Goal: Communication & Community: Share content

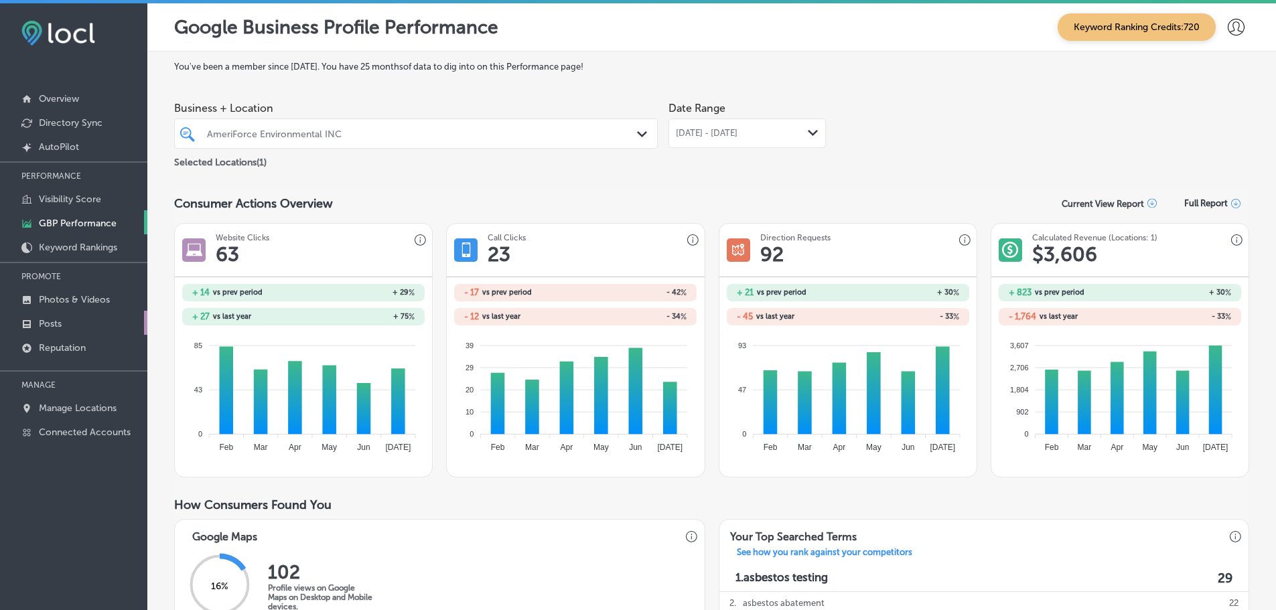
scroll to position [847, 0]
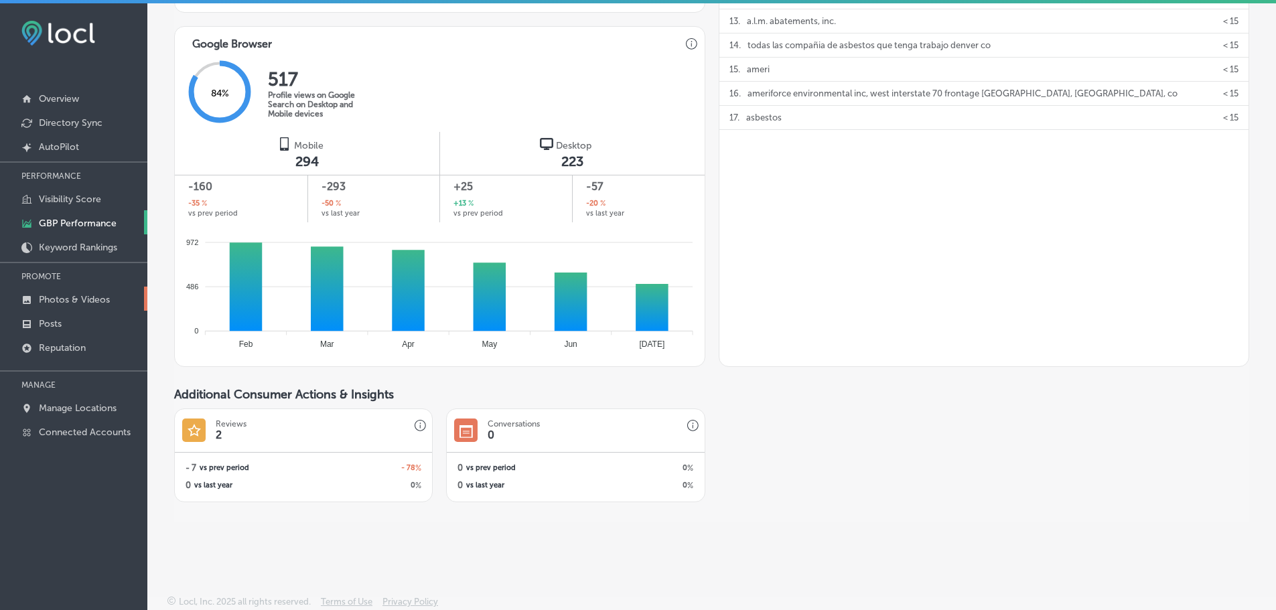
click at [67, 297] on p "Photos & Videos" at bounding box center [74, 299] width 71 height 11
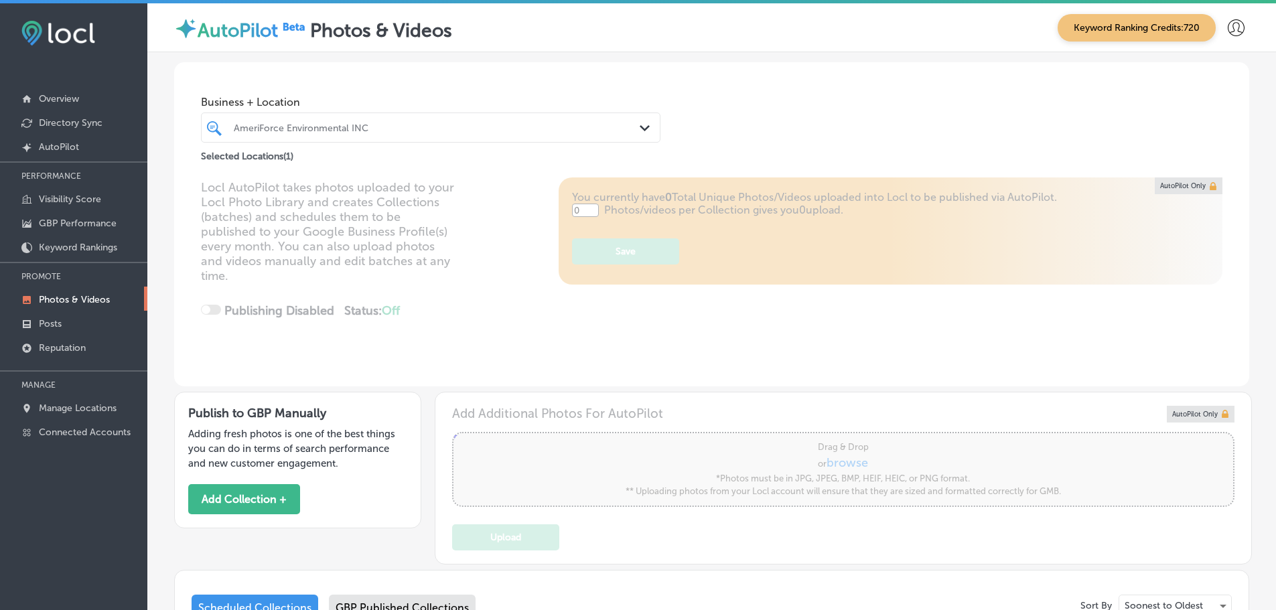
type input "5"
click at [642, 127] on icon "Path Created with Sketch." at bounding box center [645, 128] width 10 height 6
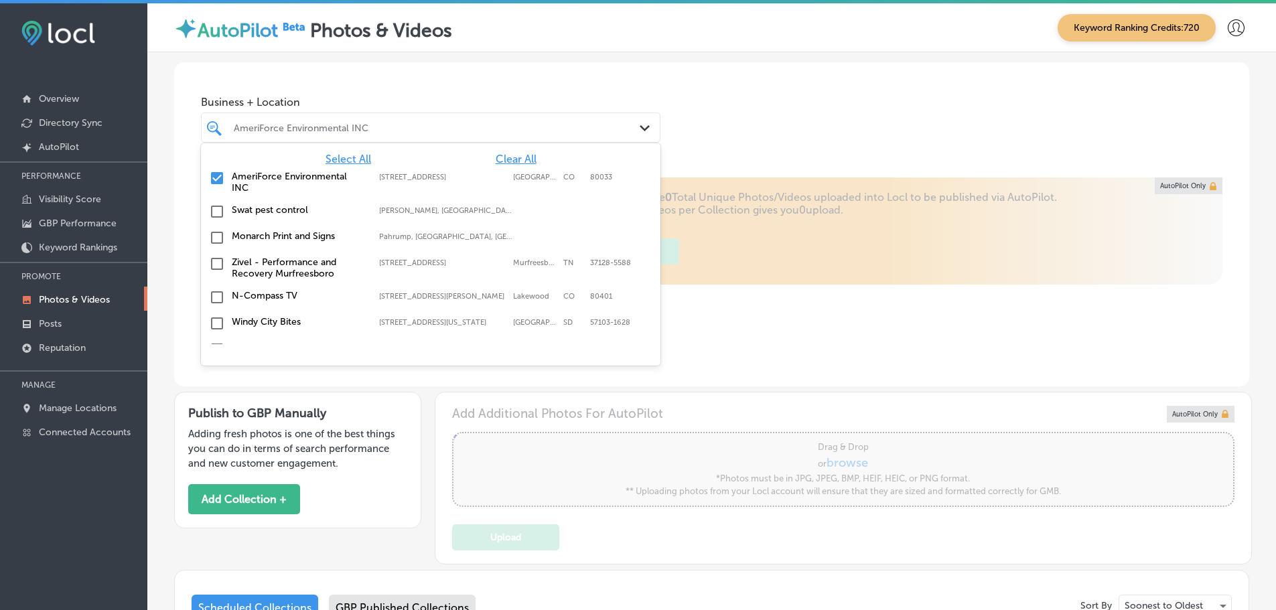
click at [496, 156] on span "Clear All" at bounding box center [516, 159] width 41 height 13
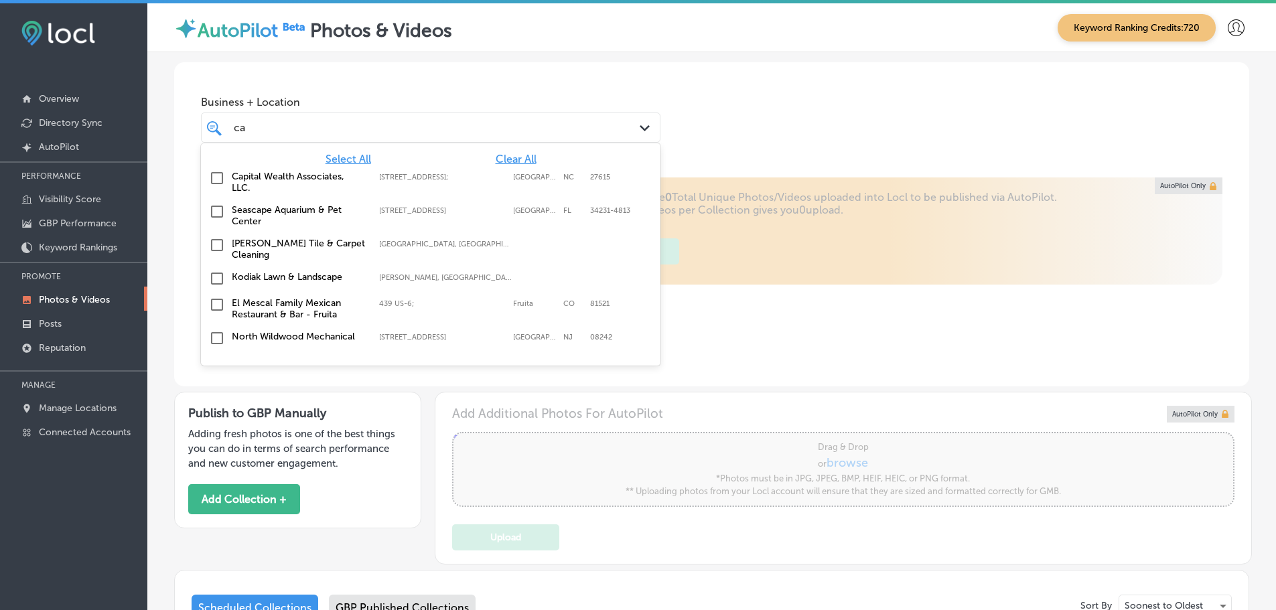
click at [337, 182] on label "Capital Wealth Associates, LLC." at bounding box center [299, 182] width 134 height 23
type input "ca"
click at [784, 121] on div "Business + Location option [STREET_ADDRESS]. [STREET_ADDRESS]. 29 results avail…" at bounding box center [711, 113] width 1075 height 102
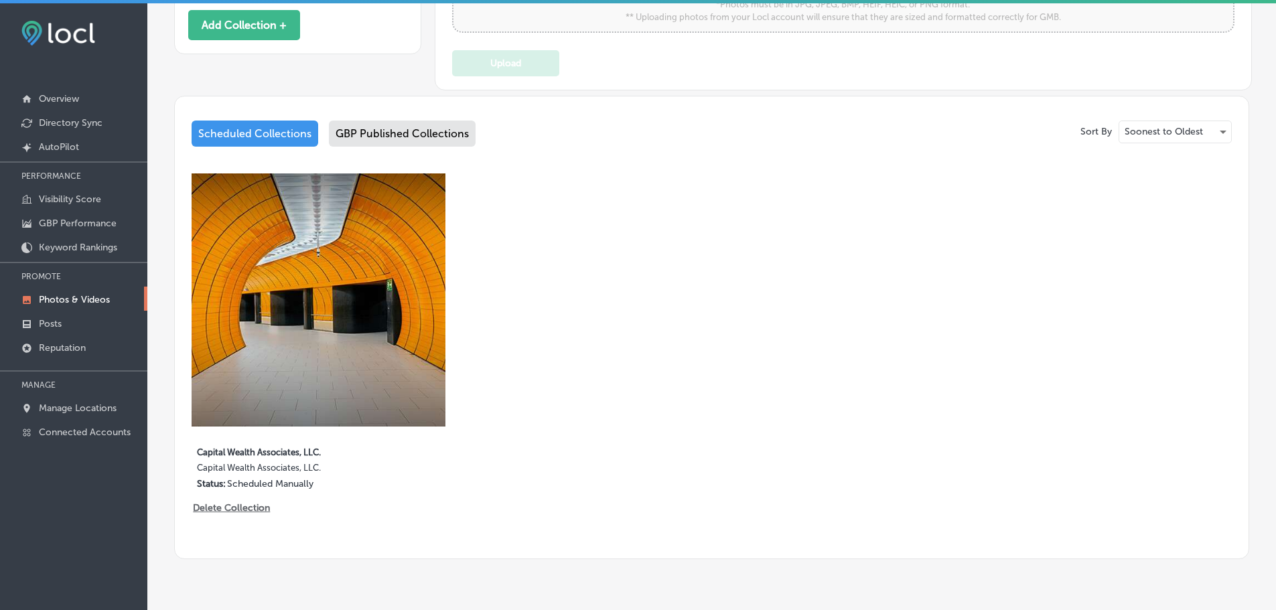
scroll to position [374, 0]
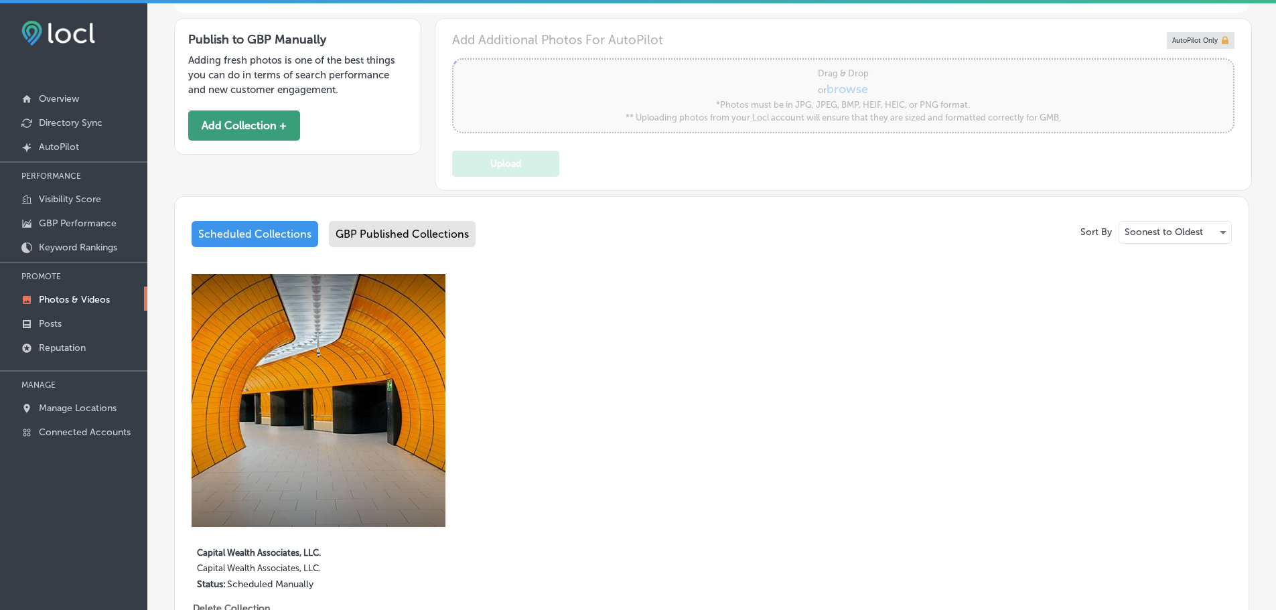
click at [249, 131] on button "Add Collection +" at bounding box center [244, 126] width 112 height 30
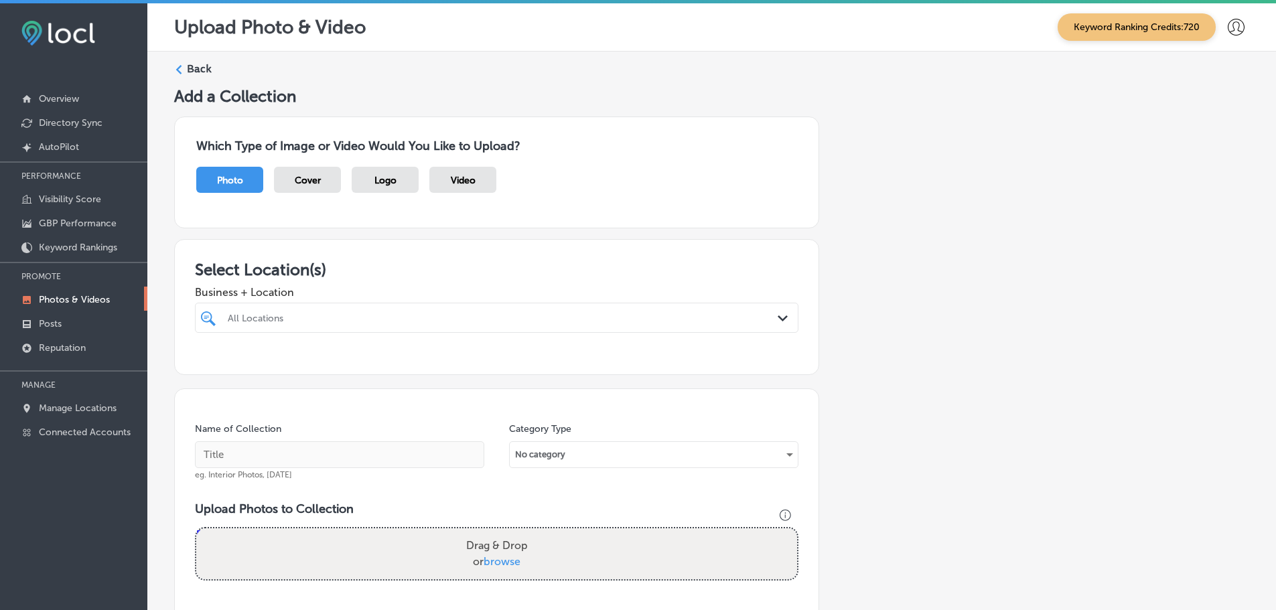
click at [711, 321] on div "All Locations" at bounding box center [503, 317] width 551 height 11
click at [313, 362] on label "Capital Wealth Associates, LLC." at bounding box center [314, 366] width 177 height 11
type input "capita"
click at [385, 273] on h3 "Select Location(s)" at bounding box center [496, 269] width 603 height 19
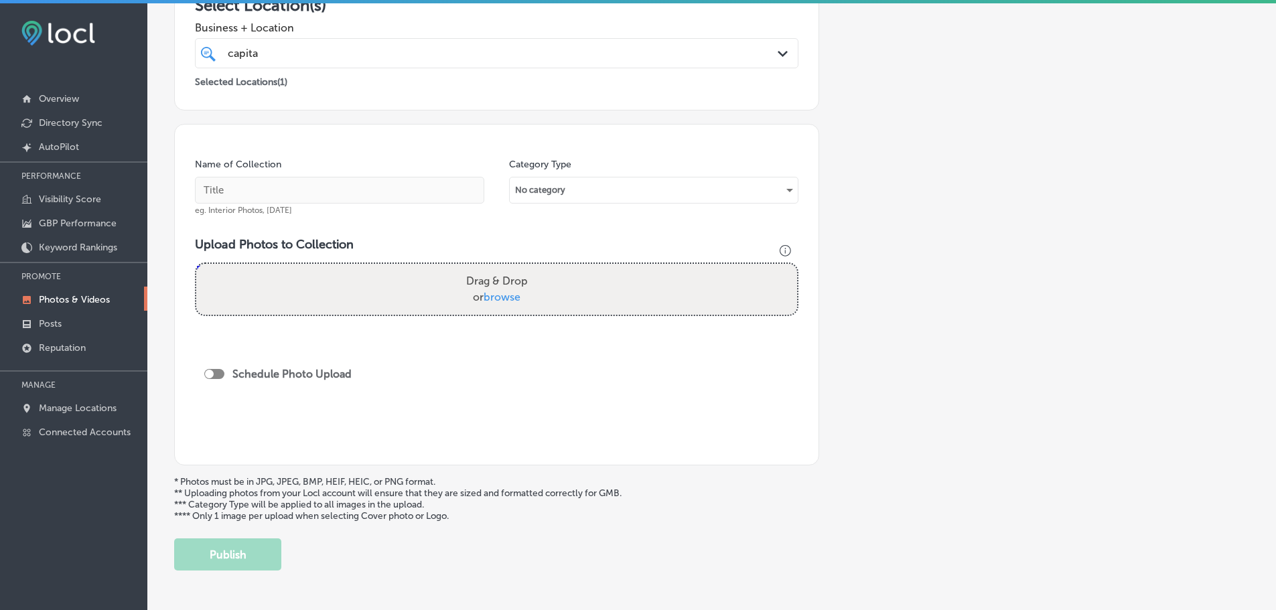
scroll to position [268, 0]
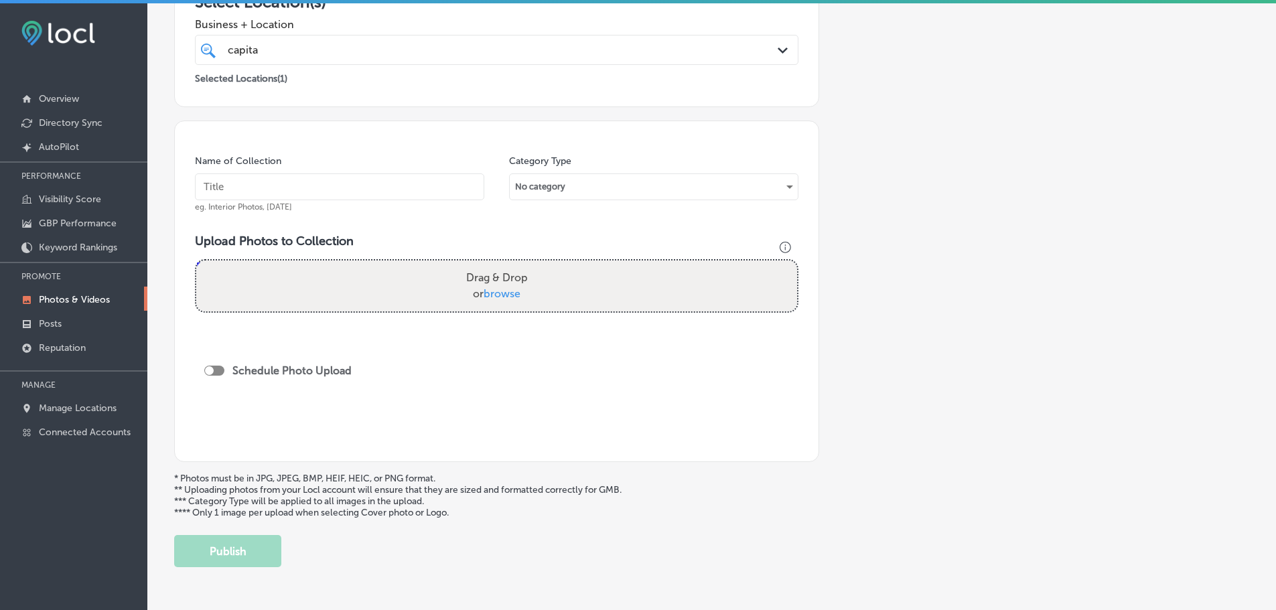
click at [496, 291] on span "browse" at bounding box center [502, 293] width 37 height 13
click at [496, 265] on input "Drag & Drop or browse" at bounding box center [496, 263] width 601 height 4
type input "C:\fakepath\050-largethumb-a.jpg"
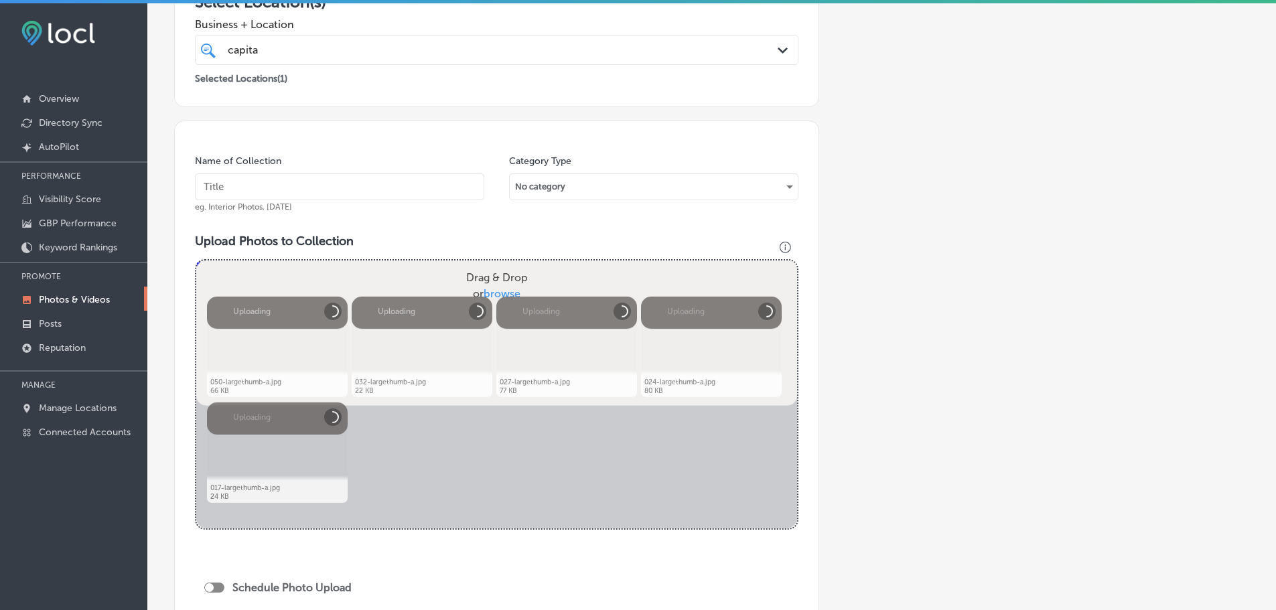
click at [356, 186] on input "text" at bounding box center [339, 186] width 289 height 27
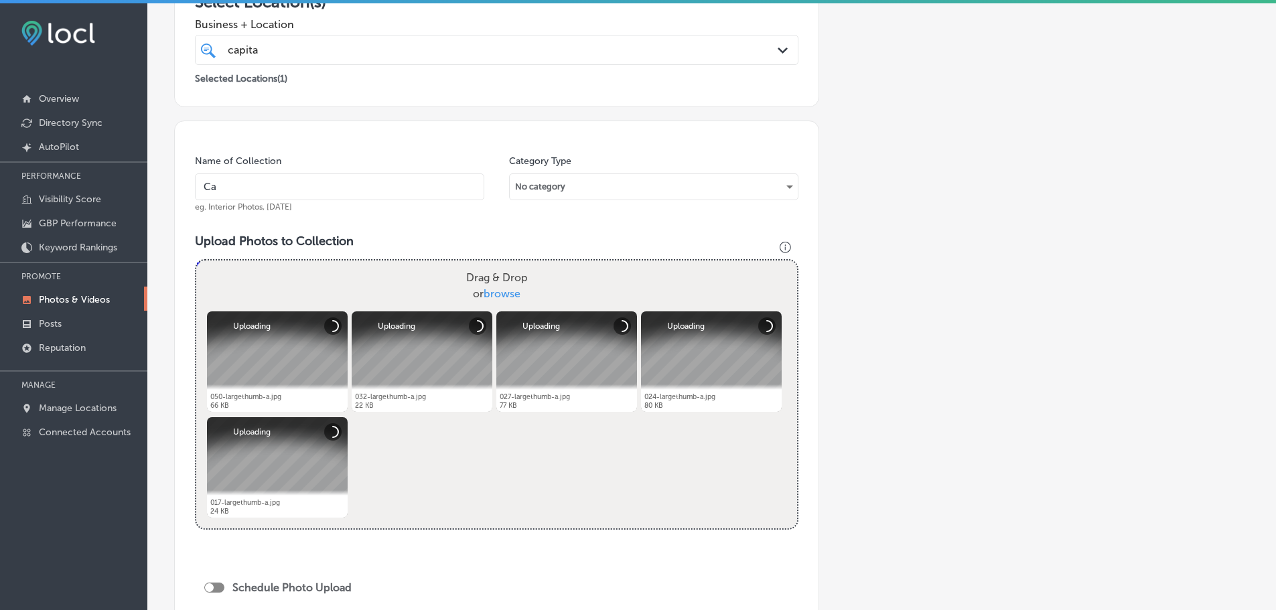
type input "Capital Wealth Associates, LLC."
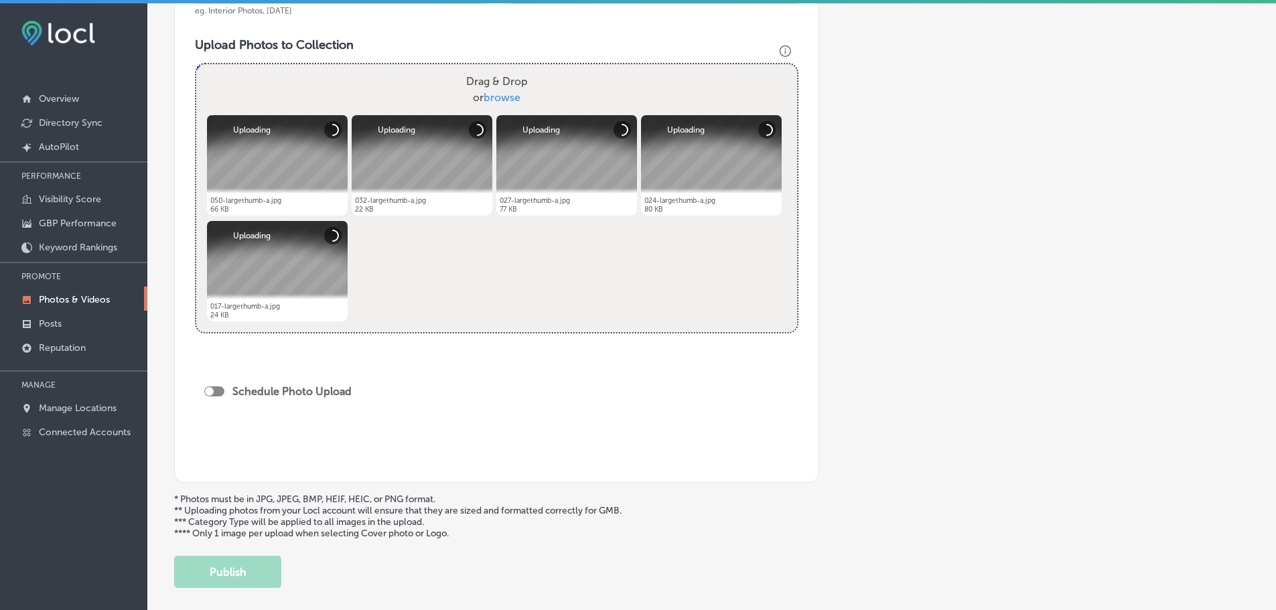
scroll to position [469, 0]
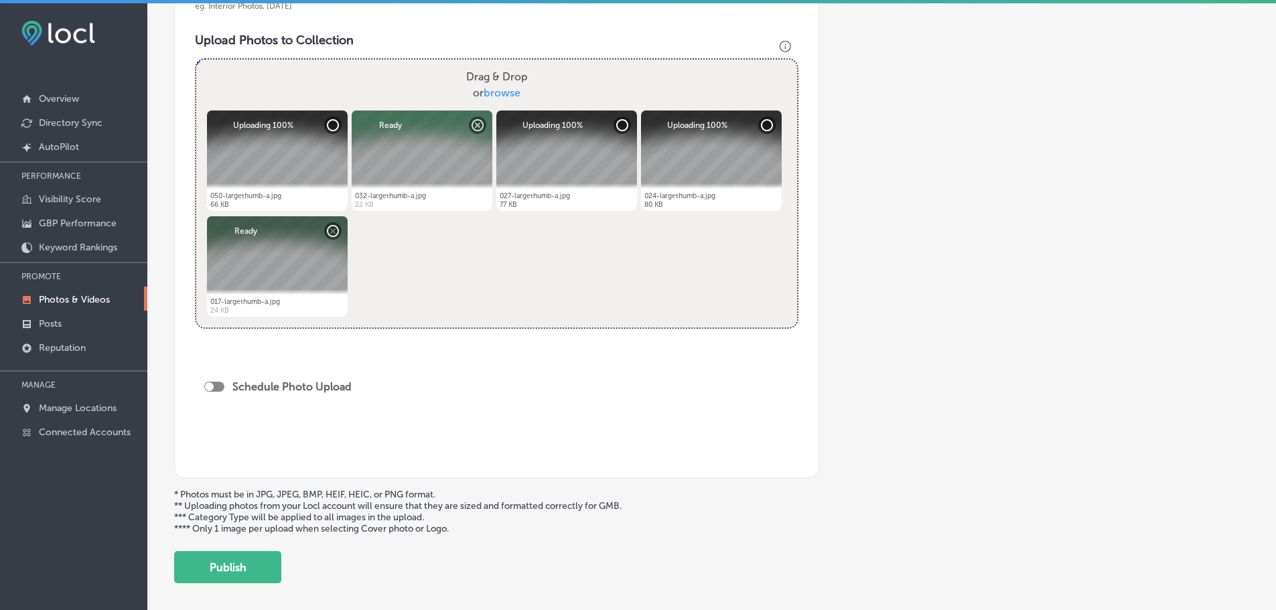
click at [214, 384] on div at bounding box center [214, 387] width 20 height 10
checkbox input "true"
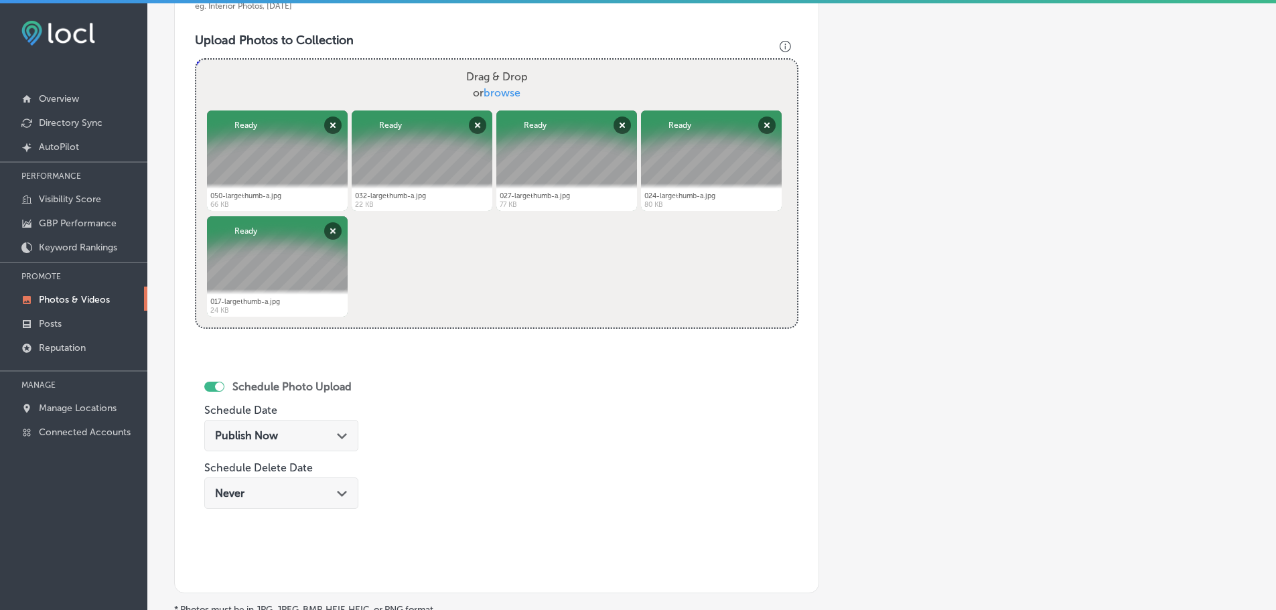
click at [338, 434] on icon "Path Created with Sketch." at bounding box center [342, 436] width 10 height 6
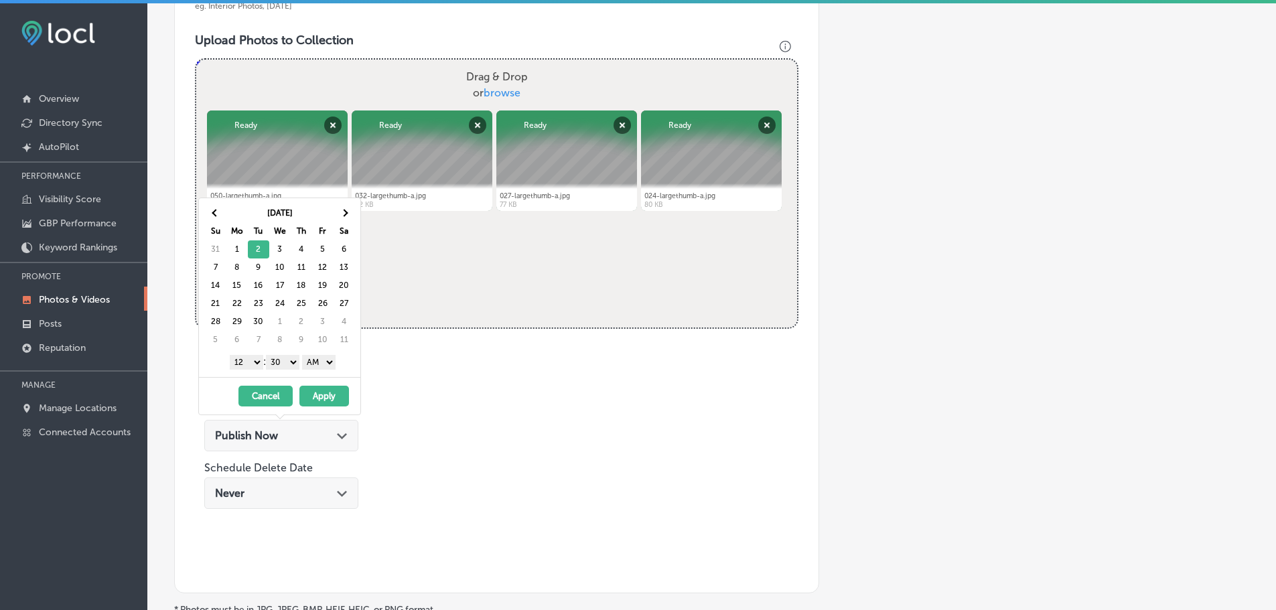
click at [254, 360] on select "1 2 3 4 5 6 7 8 9 10 11 12" at bounding box center [246, 362] width 33 height 15
click at [325, 362] on select "AM PM" at bounding box center [318, 362] width 33 height 15
click at [330, 395] on button "Apply" at bounding box center [324, 396] width 50 height 21
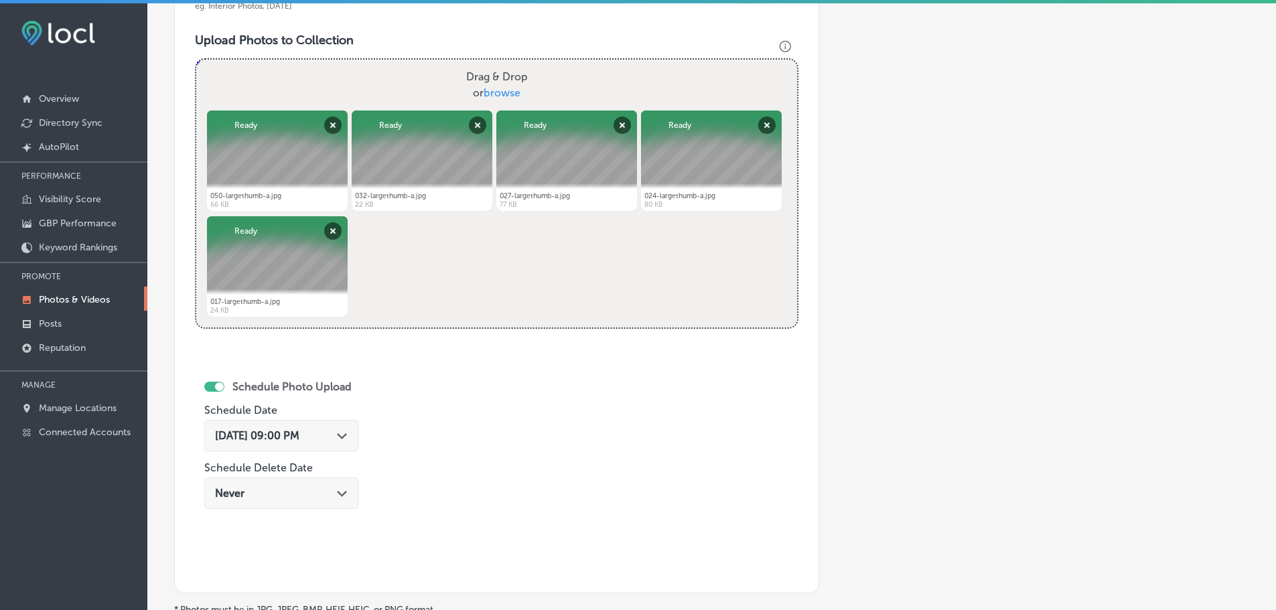
scroll to position [603, 0]
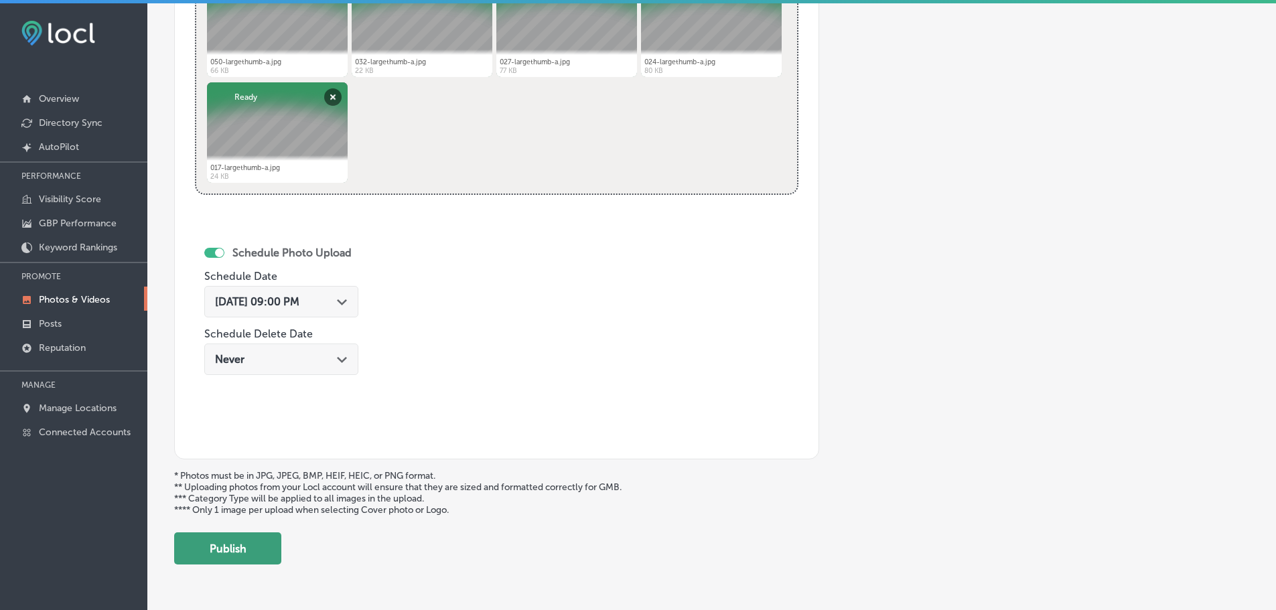
click at [250, 544] on button "Publish" at bounding box center [227, 548] width 107 height 32
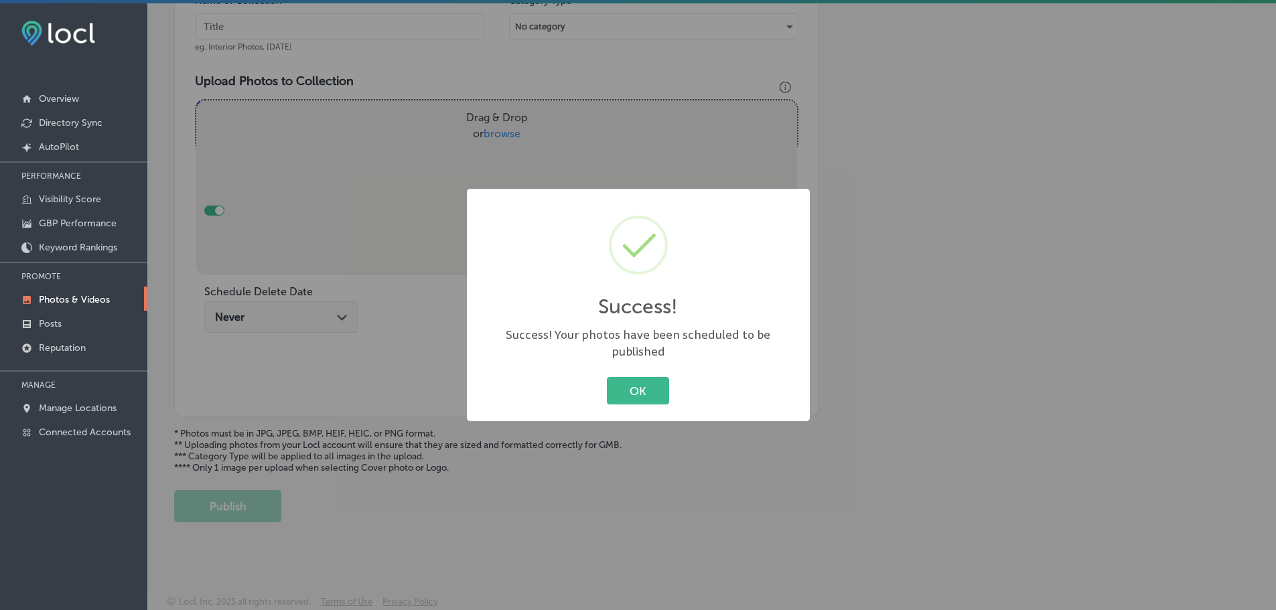
scroll to position [428, 0]
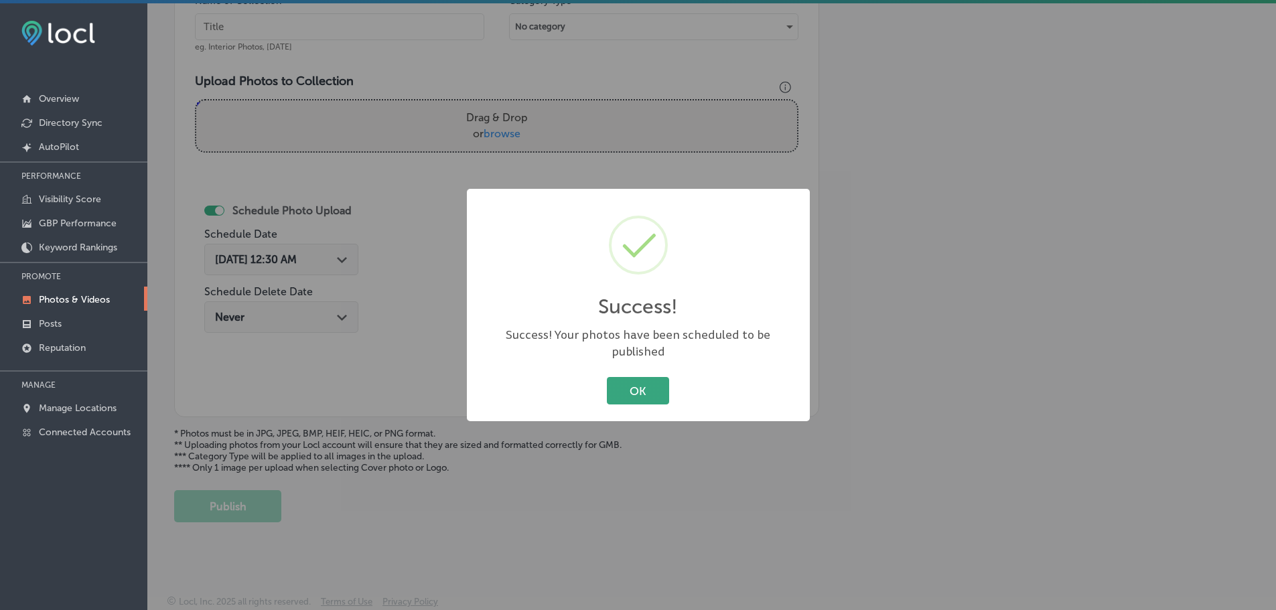
click at [644, 385] on button "OK" at bounding box center [638, 390] width 62 height 27
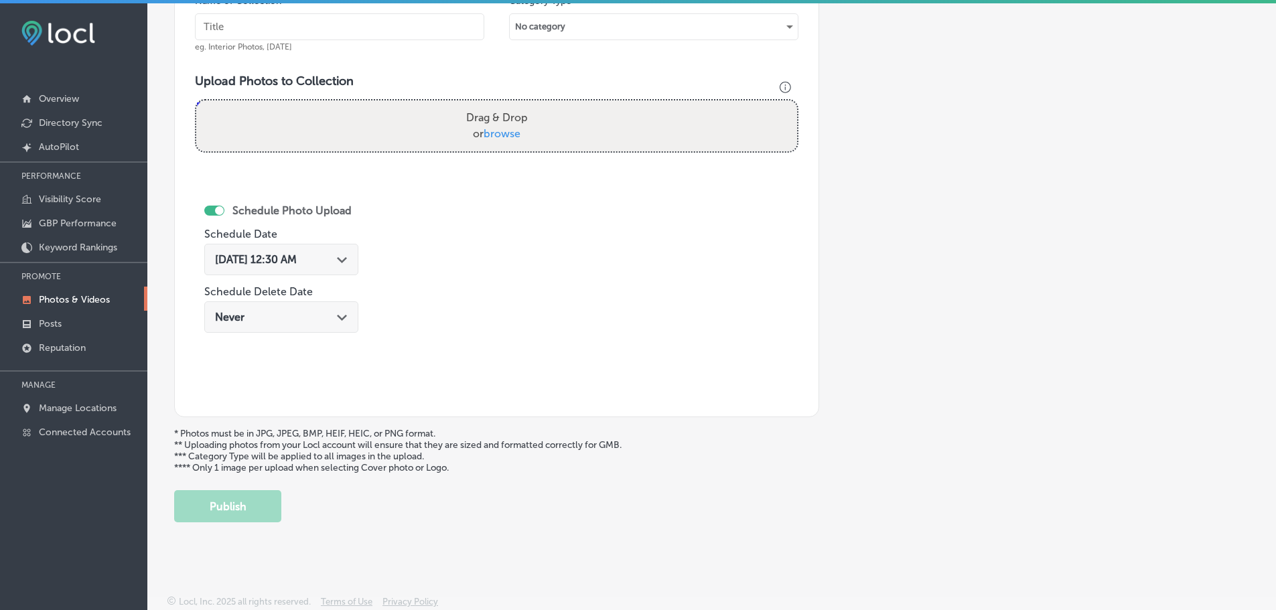
scroll to position [361, 0]
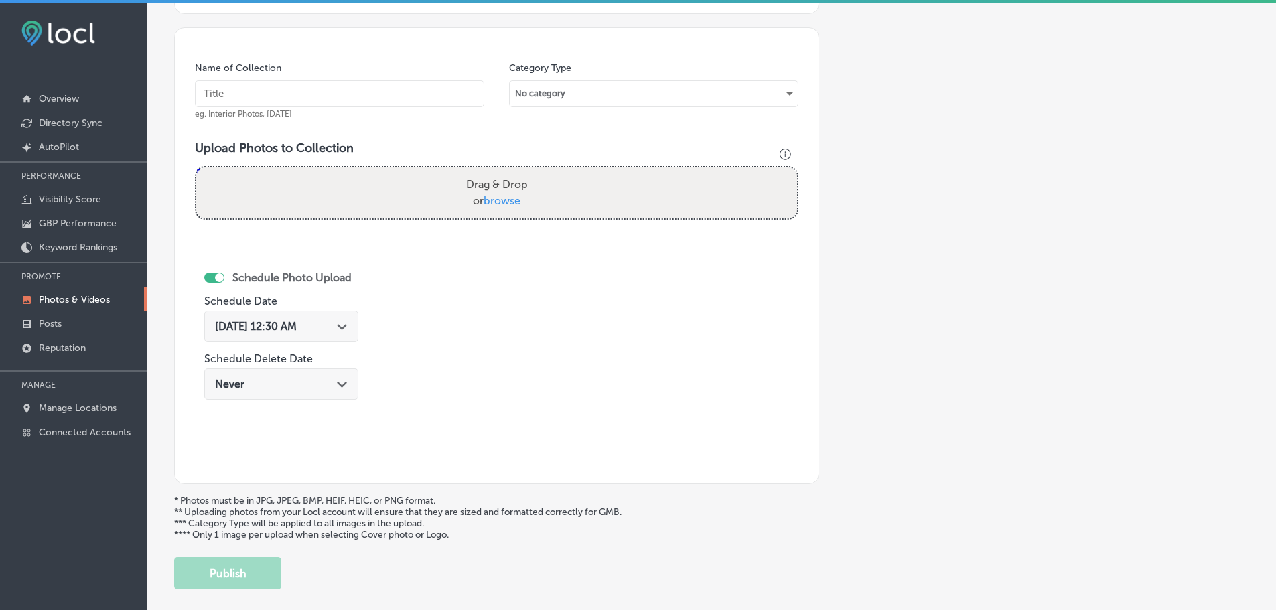
click at [504, 204] on span "browse" at bounding box center [502, 200] width 37 height 13
click at [504, 171] on input "Drag & Drop or browse" at bounding box center [496, 169] width 601 height 4
type input "C:\fakepath\067-largethumb-a.jpg"
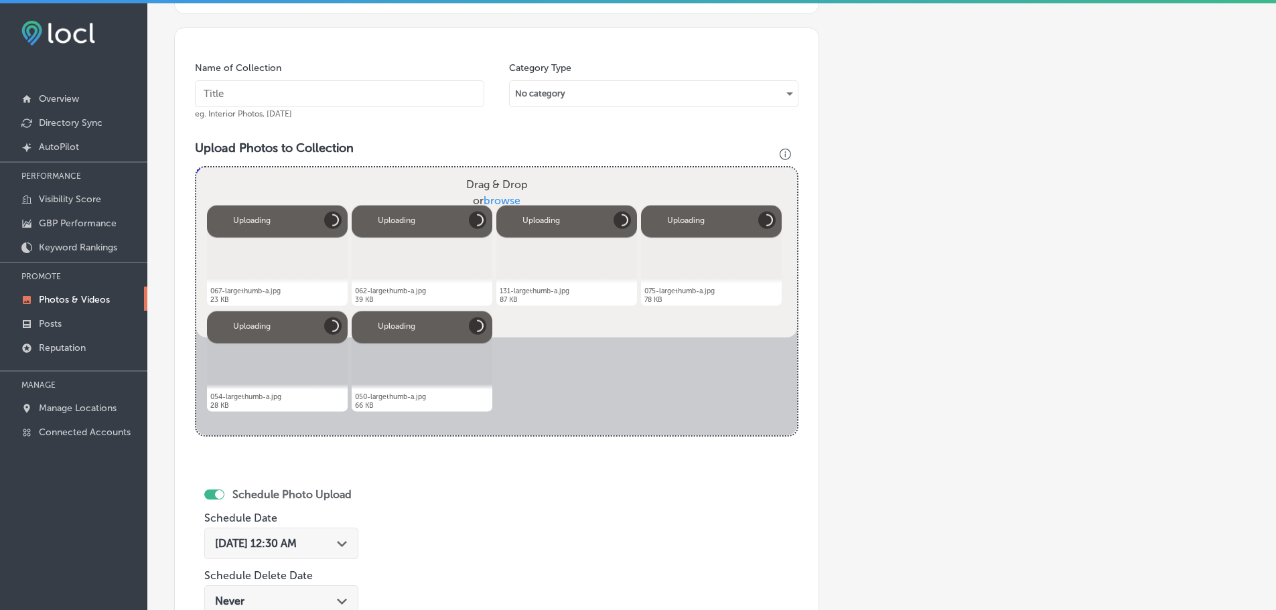
click at [324, 86] on input "text" at bounding box center [339, 93] width 289 height 27
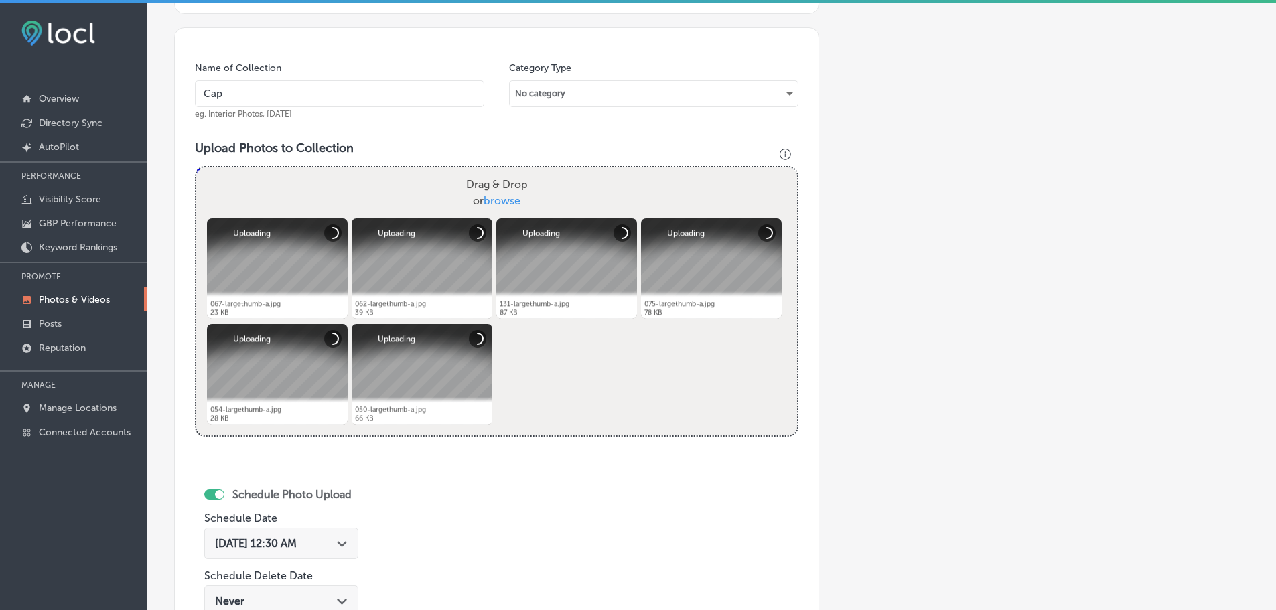
type input "Capital Wealth Associates, LLC."
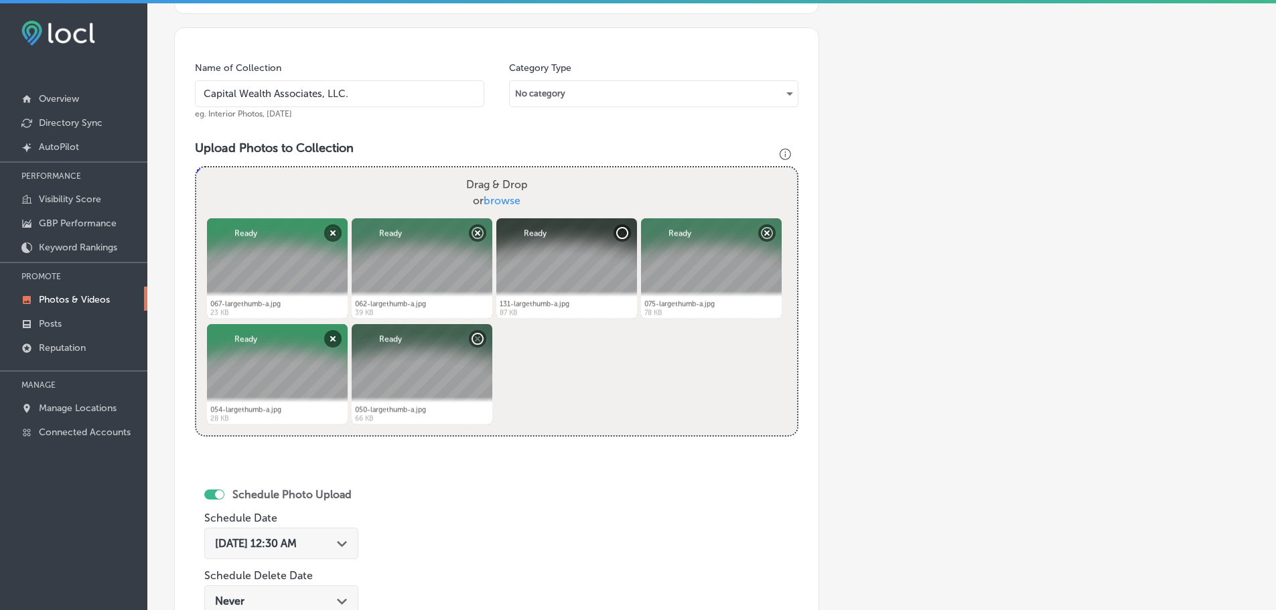
click at [347, 542] on icon "Path Created with Sketch." at bounding box center [342, 544] width 10 height 6
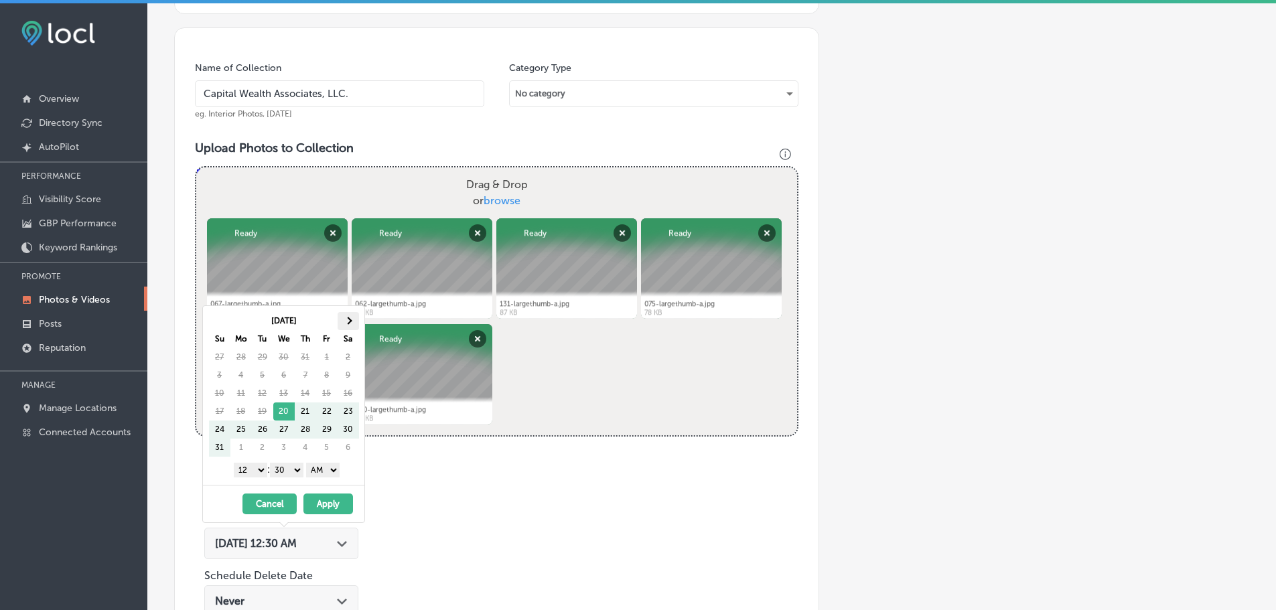
click at [352, 321] on span at bounding box center [347, 320] width 7 height 7
click at [250, 472] on select "1 2 3 4 5 6 7 8 9 10 11 12" at bounding box center [250, 470] width 33 height 15
click at [289, 468] on select "00 10 20 30 40 50" at bounding box center [286, 470] width 33 height 15
click at [326, 468] on select "AM PM" at bounding box center [322, 470] width 33 height 15
click at [330, 503] on button "Apply" at bounding box center [328, 504] width 50 height 21
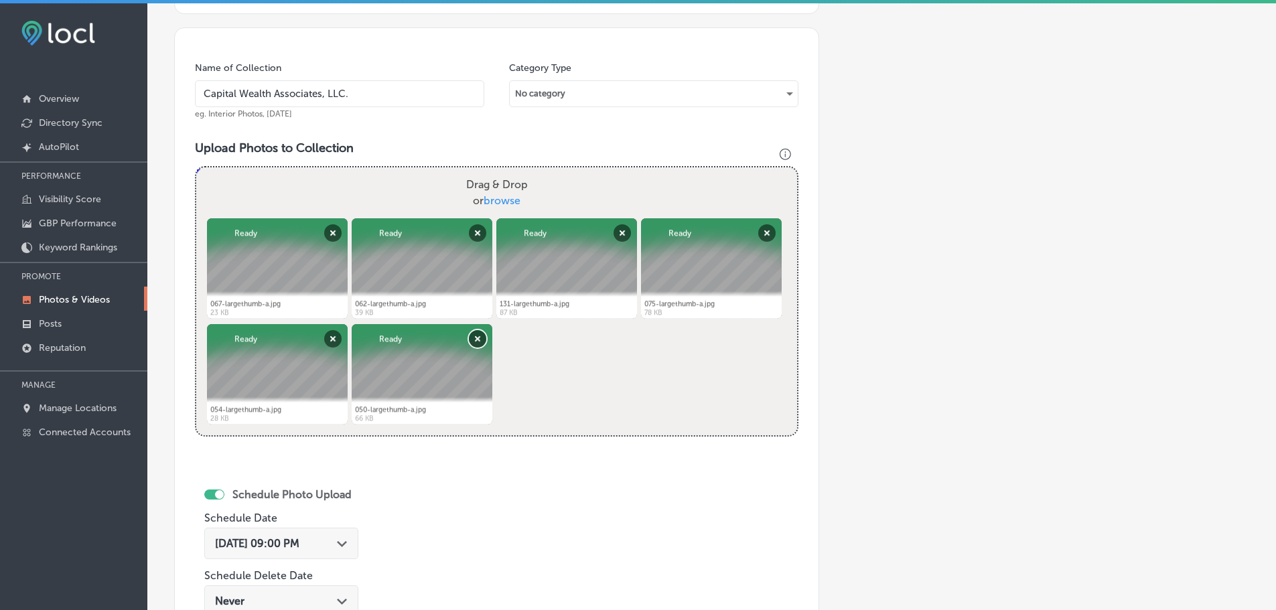
click at [482, 334] on button "Remove" at bounding box center [477, 338] width 17 height 17
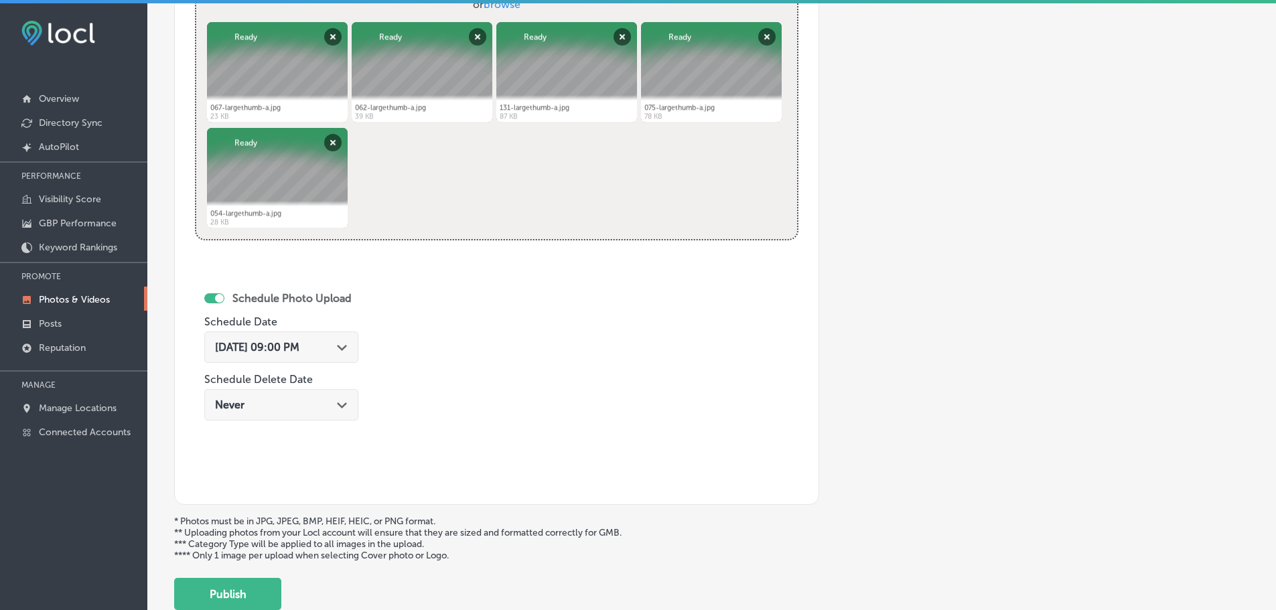
scroll to position [629, 0]
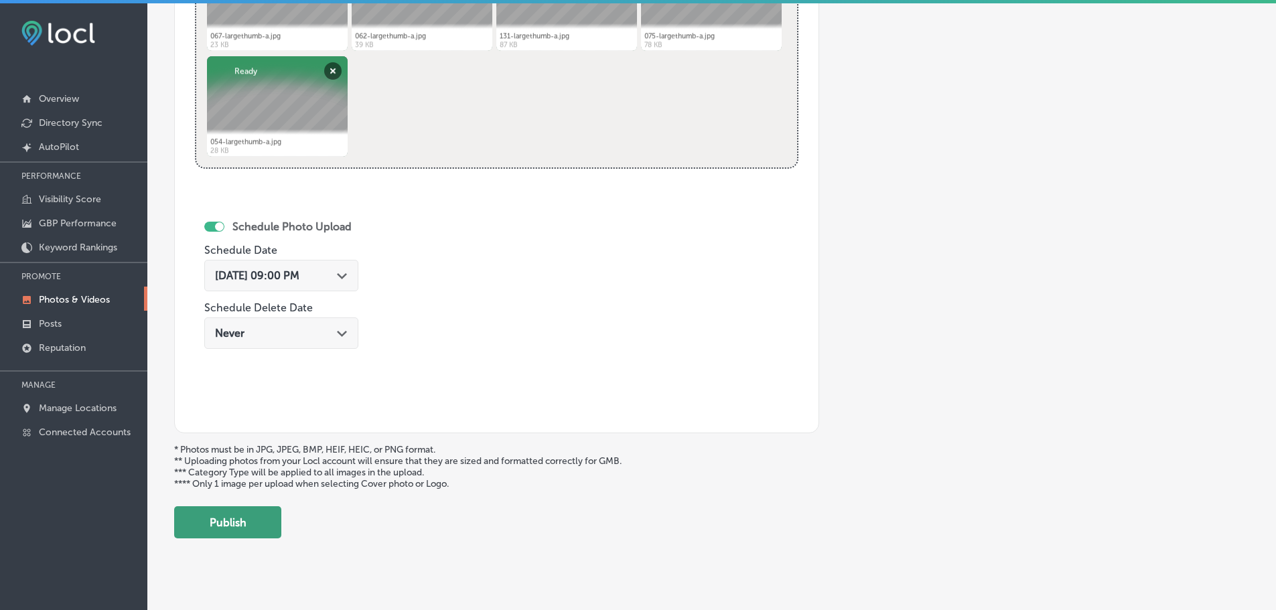
click at [248, 517] on button "Publish" at bounding box center [227, 522] width 107 height 32
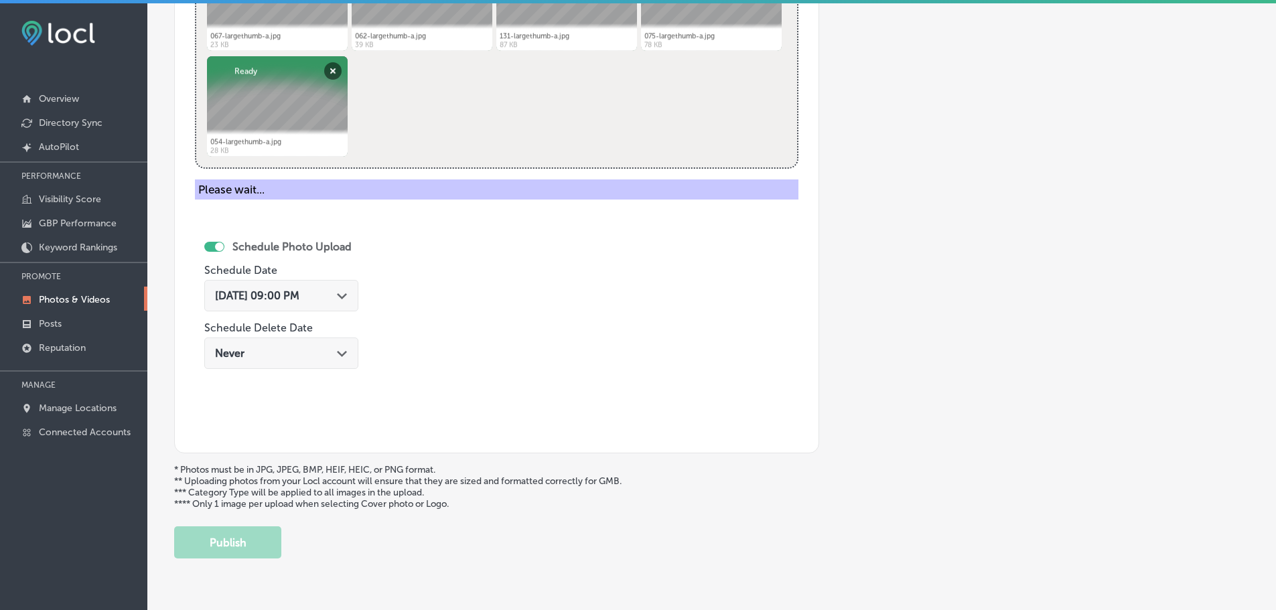
scroll to position [428, 0]
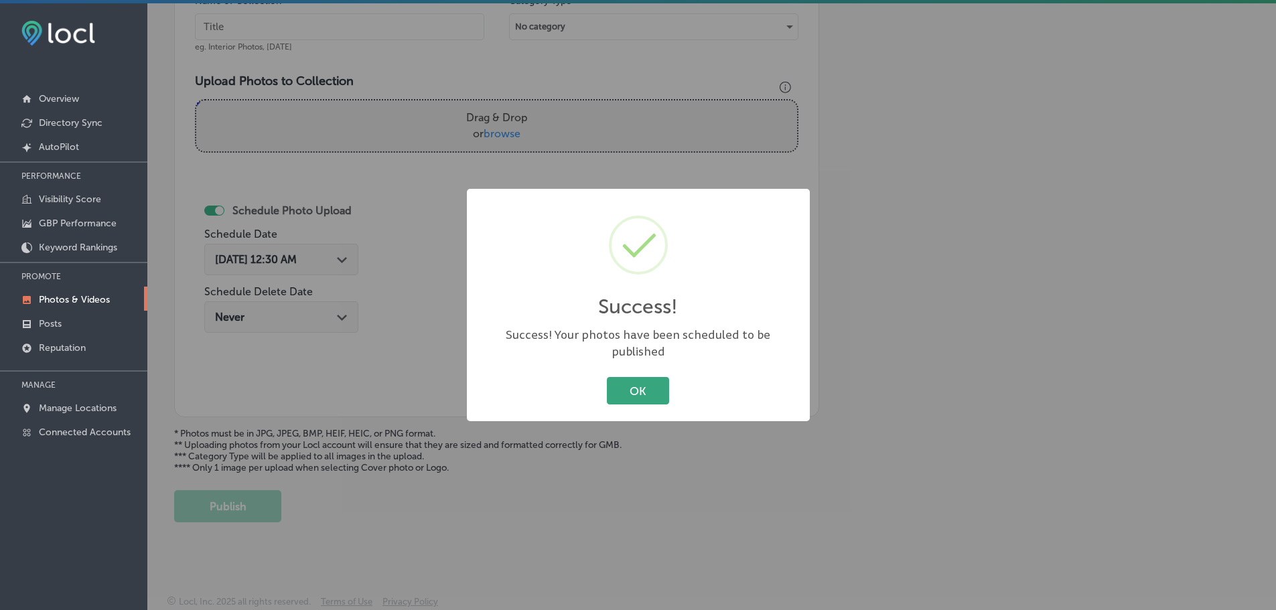
click at [644, 386] on button "OK" at bounding box center [638, 390] width 62 height 27
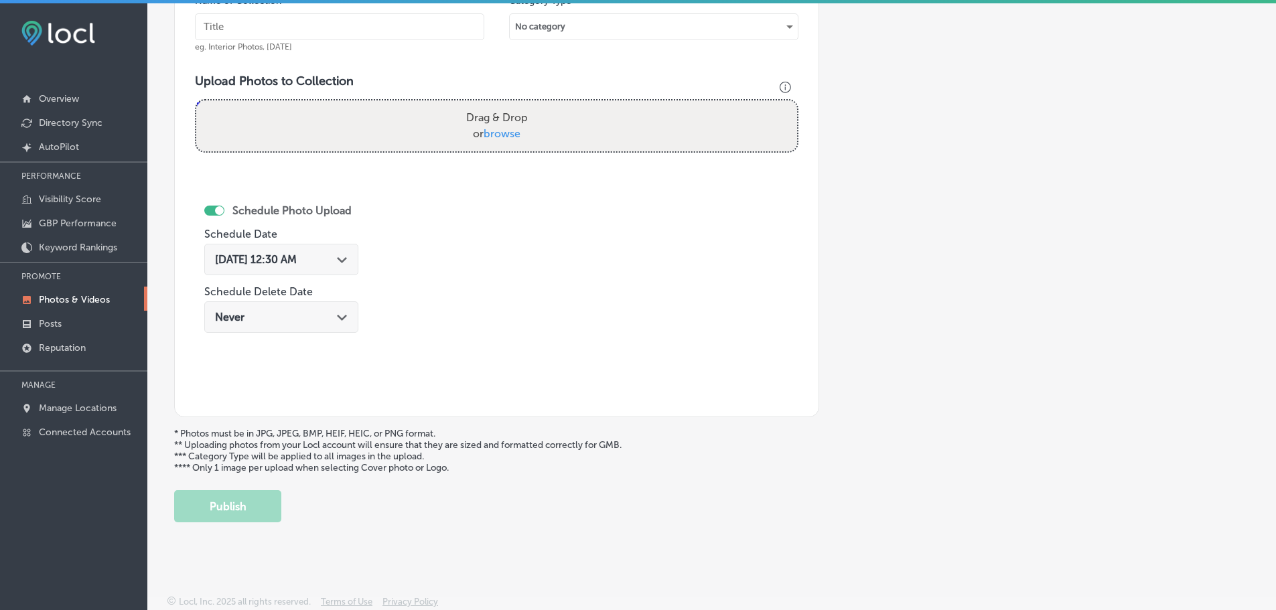
click at [496, 137] on span "browse" at bounding box center [502, 133] width 37 height 13
click at [496, 104] on input "Drag & Drop or browse" at bounding box center [496, 102] width 601 height 4
type input "C:\fakepath\124-largethumb-a.jpg"
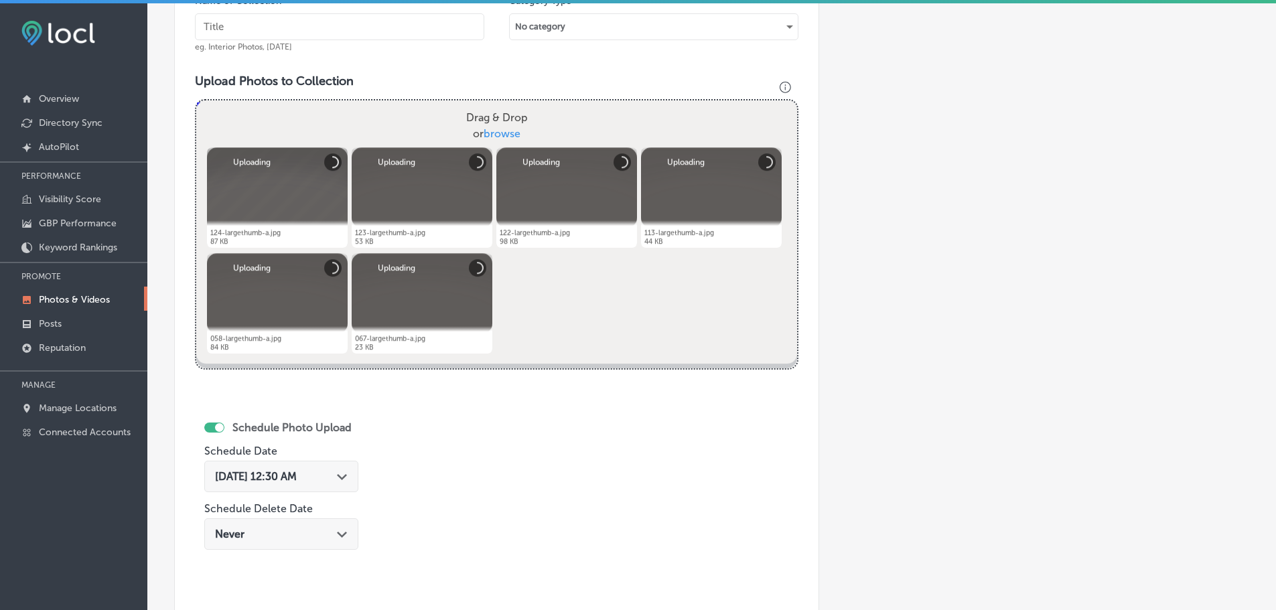
click at [385, 26] on input "text" at bounding box center [339, 26] width 289 height 27
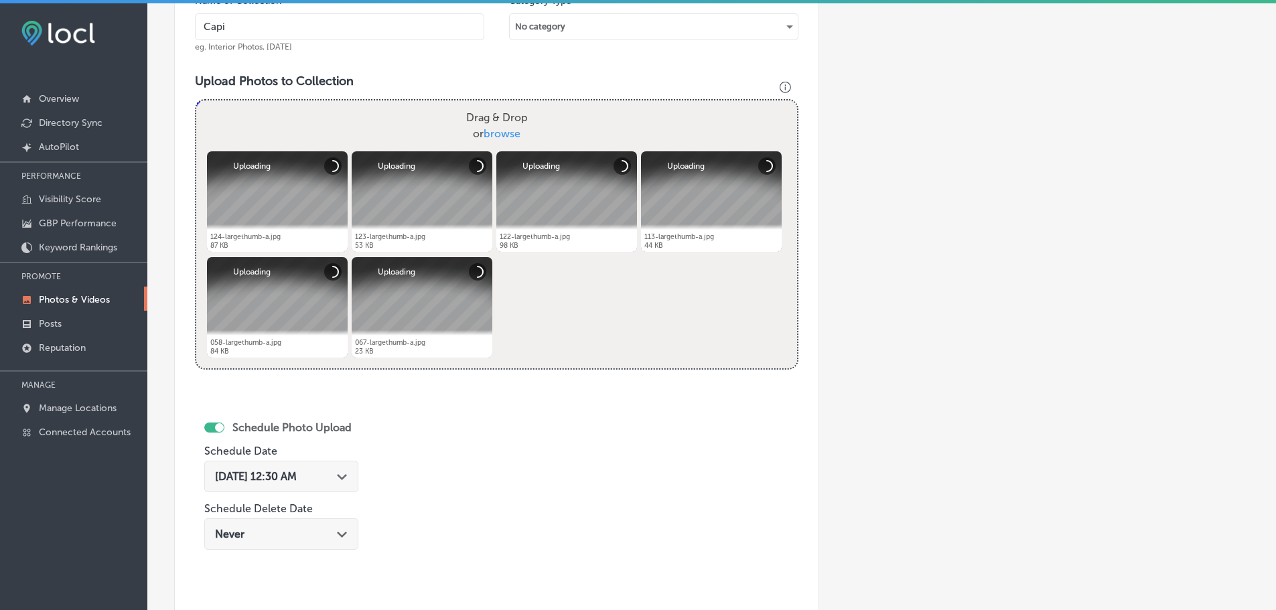
type input "Capital Wealth Associates, LLC."
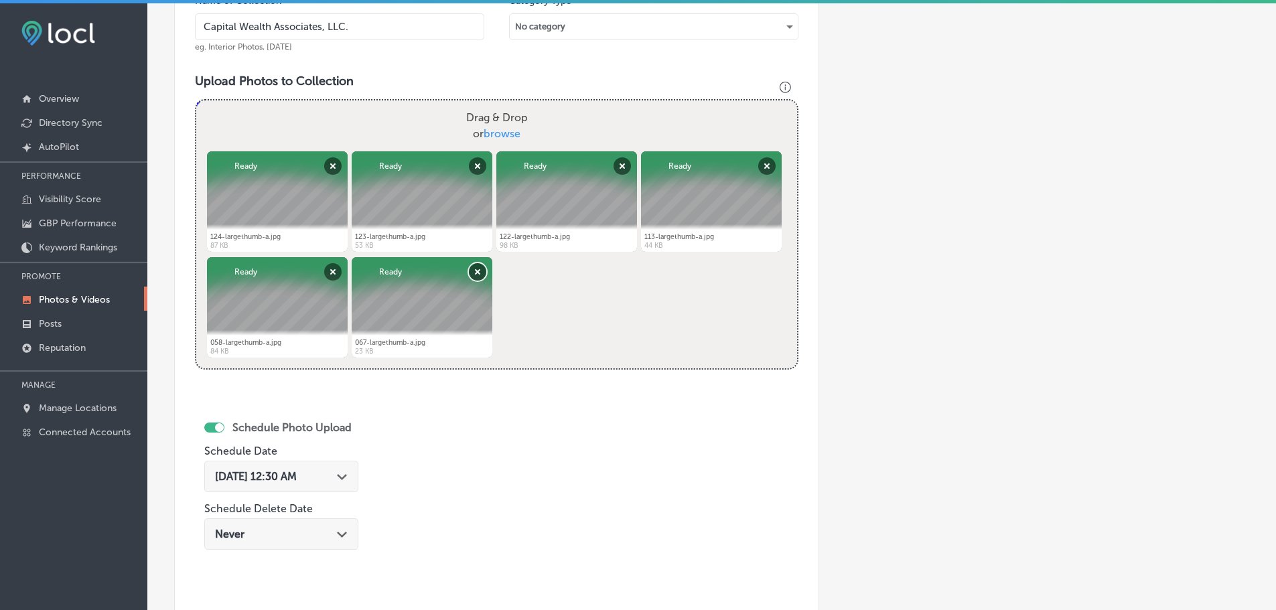
click at [475, 267] on button "Remove" at bounding box center [477, 271] width 17 height 17
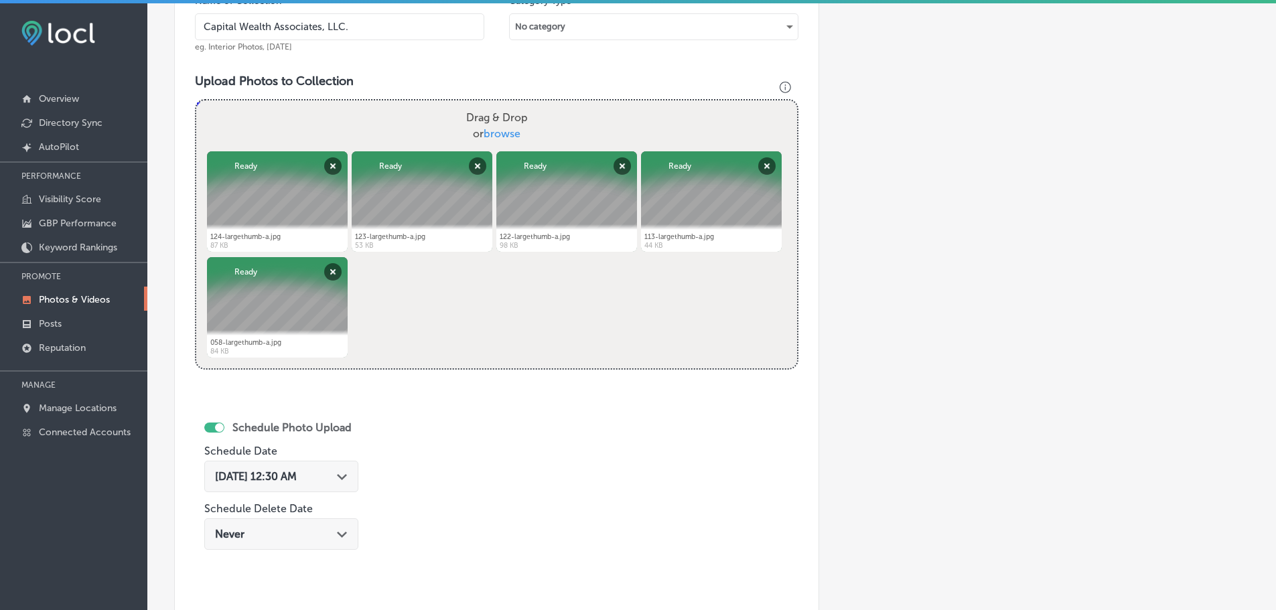
click at [347, 477] on polygon at bounding box center [342, 477] width 10 height 6
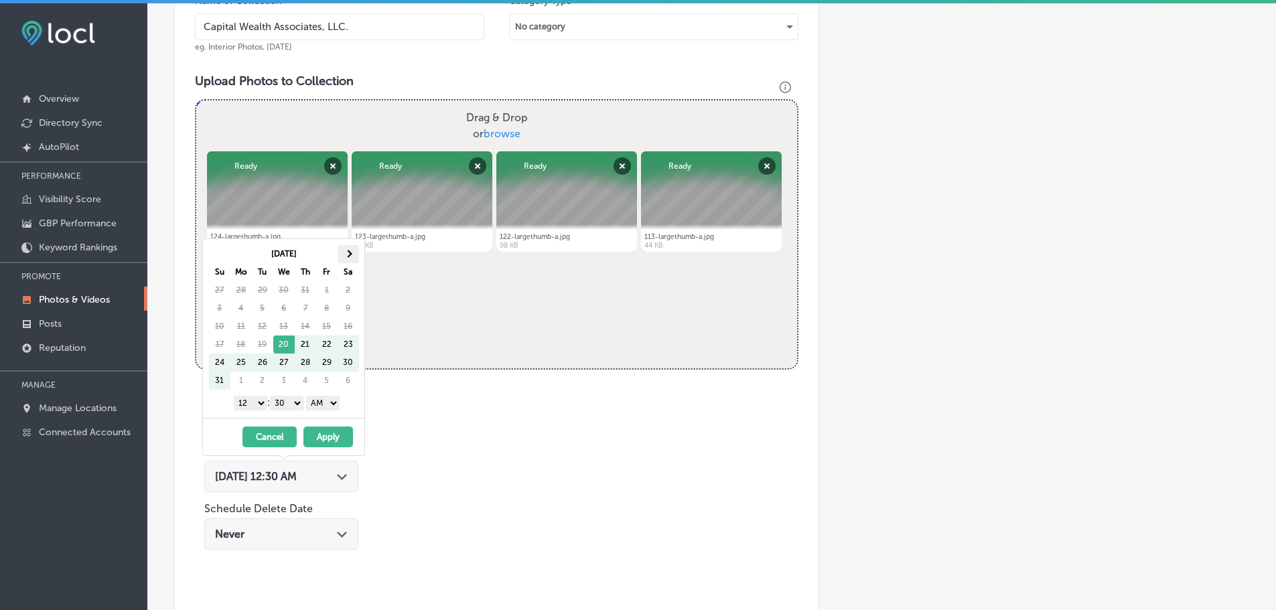
click at [348, 259] on th at bounding box center [348, 254] width 21 height 18
click at [255, 401] on select "1 2 3 4 5 6 7 8 9 10 11 12" at bounding box center [250, 403] width 33 height 15
click at [292, 404] on select "00 10 20 30 40 50" at bounding box center [286, 403] width 33 height 15
click at [328, 403] on select "AM PM" at bounding box center [322, 403] width 33 height 15
click at [329, 433] on button "Apply" at bounding box center [328, 437] width 50 height 21
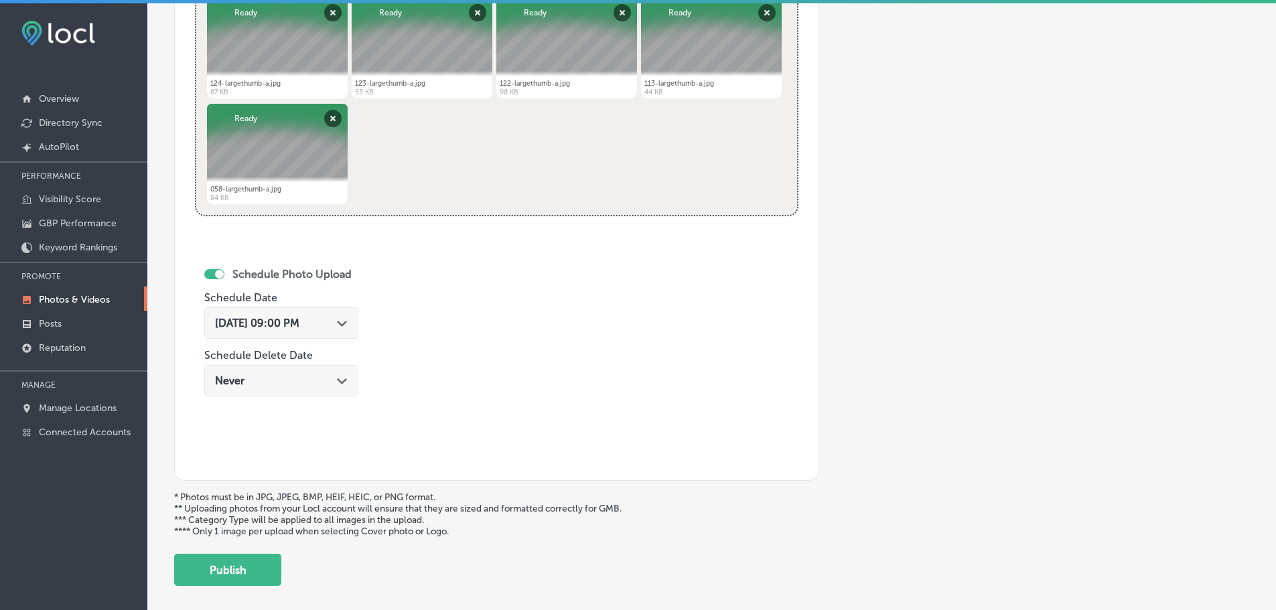
scroll to position [645, 0]
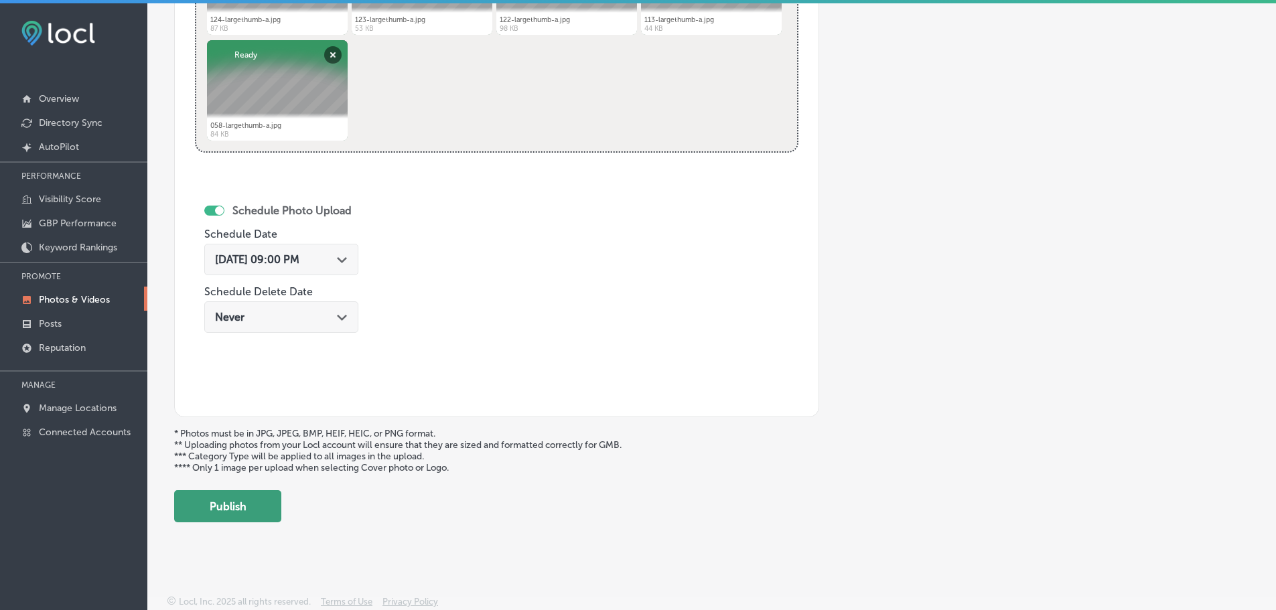
click at [239, 511] on button "Publish" at bounding box center [227, 506] width 107 height 32
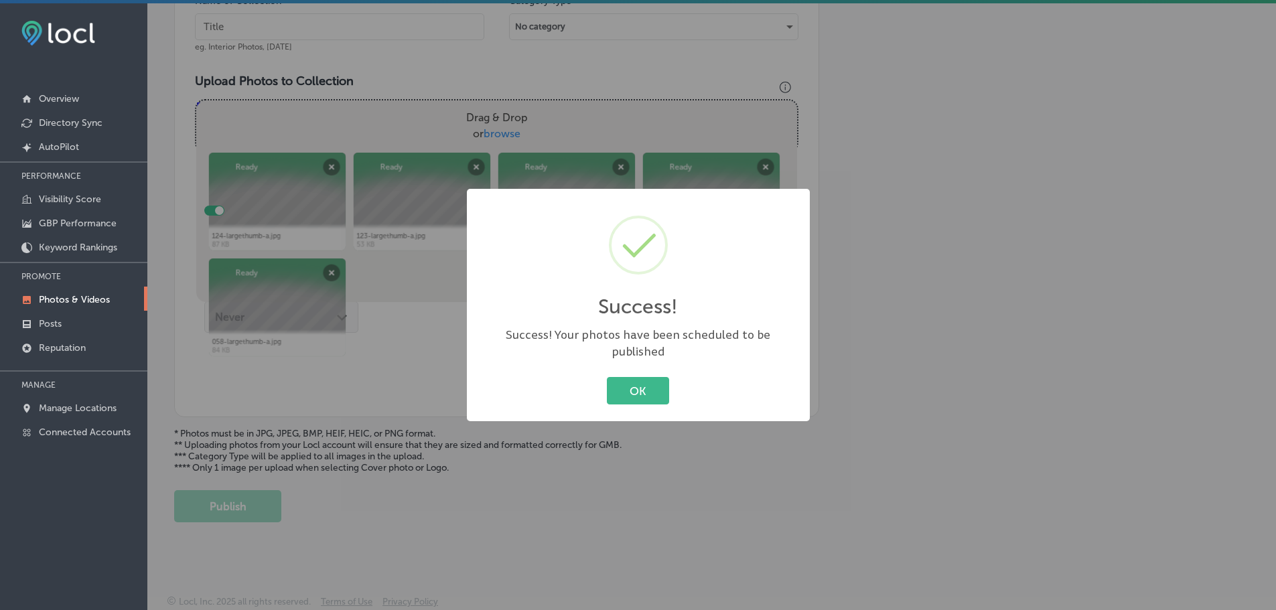
scroll to position [428, 0]
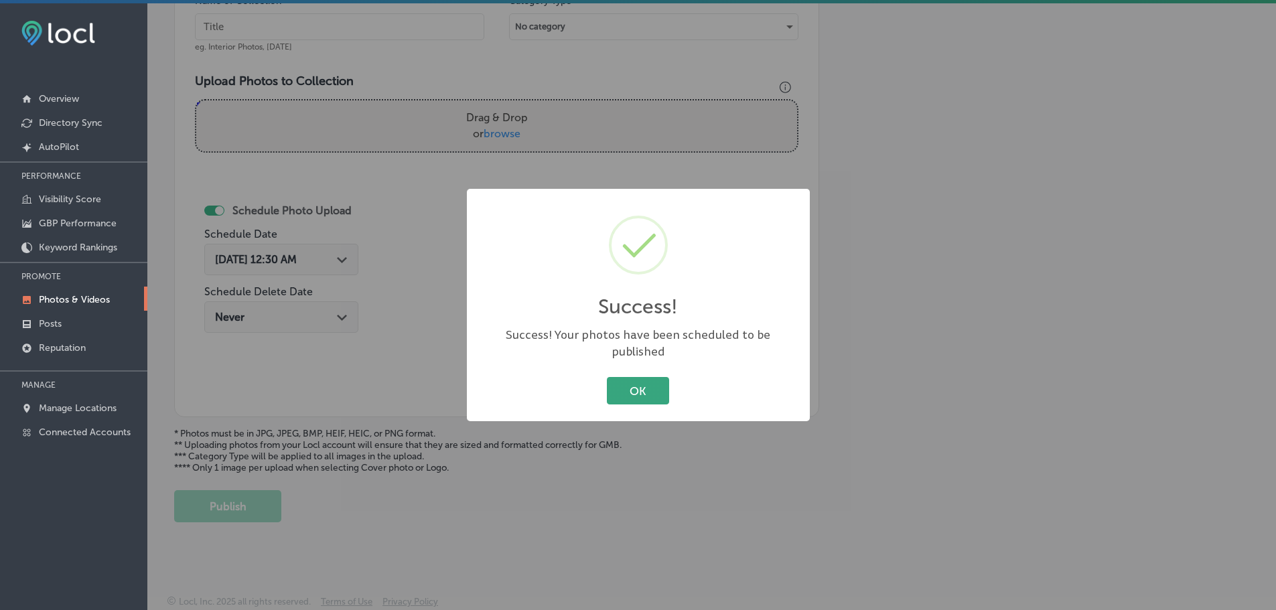
click at [631, 384] on button "OK" at bounding box center [638, 390] width 62 height 27
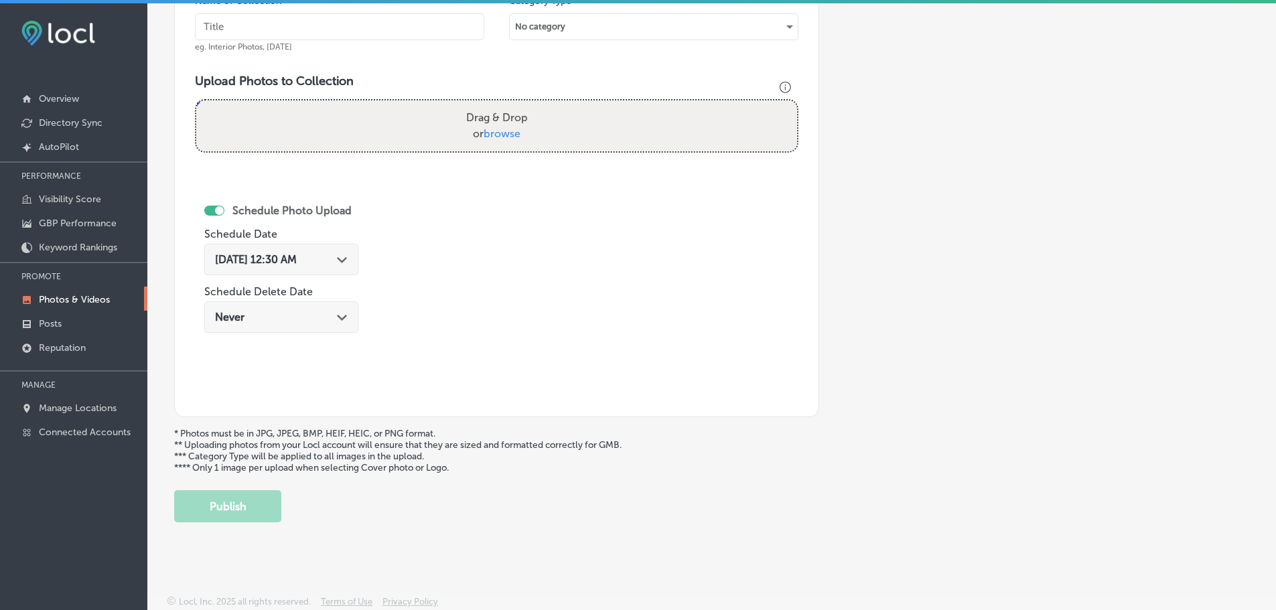
click at [491, 134] on span "browse" at bounding box center [502, 133] width 37 height 13
click at [491, 104] on input "Drag & Drop or browse" at bounding box center [496, 102] width 601 height 4
type input "C:\fakepath\216-largethumb-a.jpg"
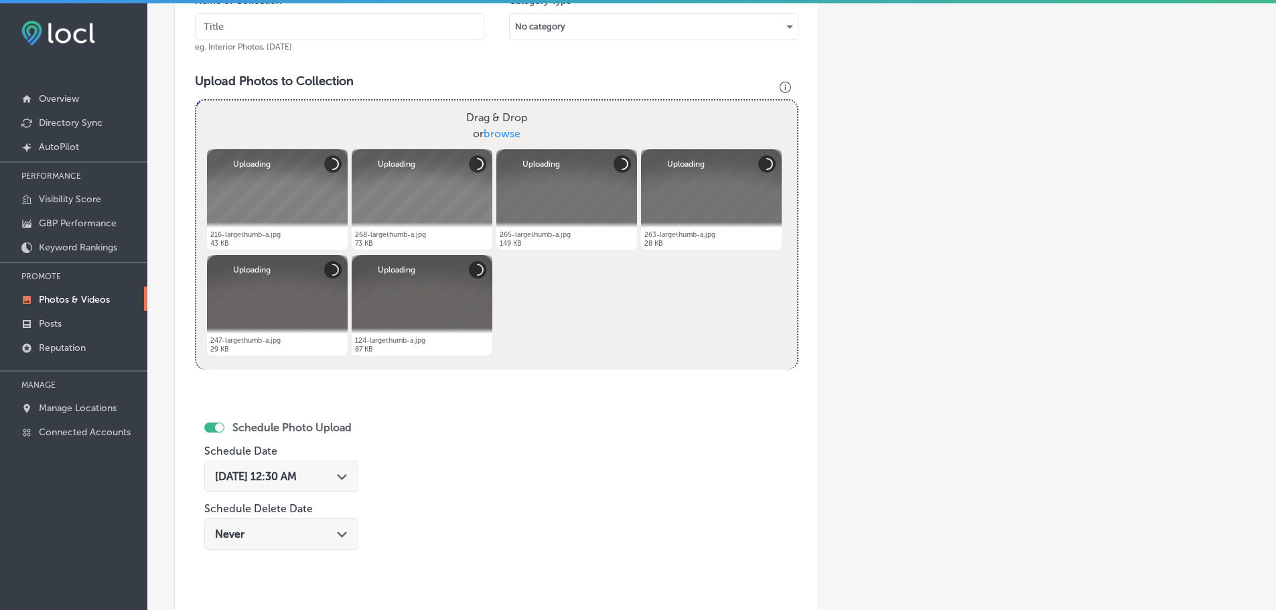
click at [366, 25] on input "text" at bounding box center [339, 26] width 289 height 27
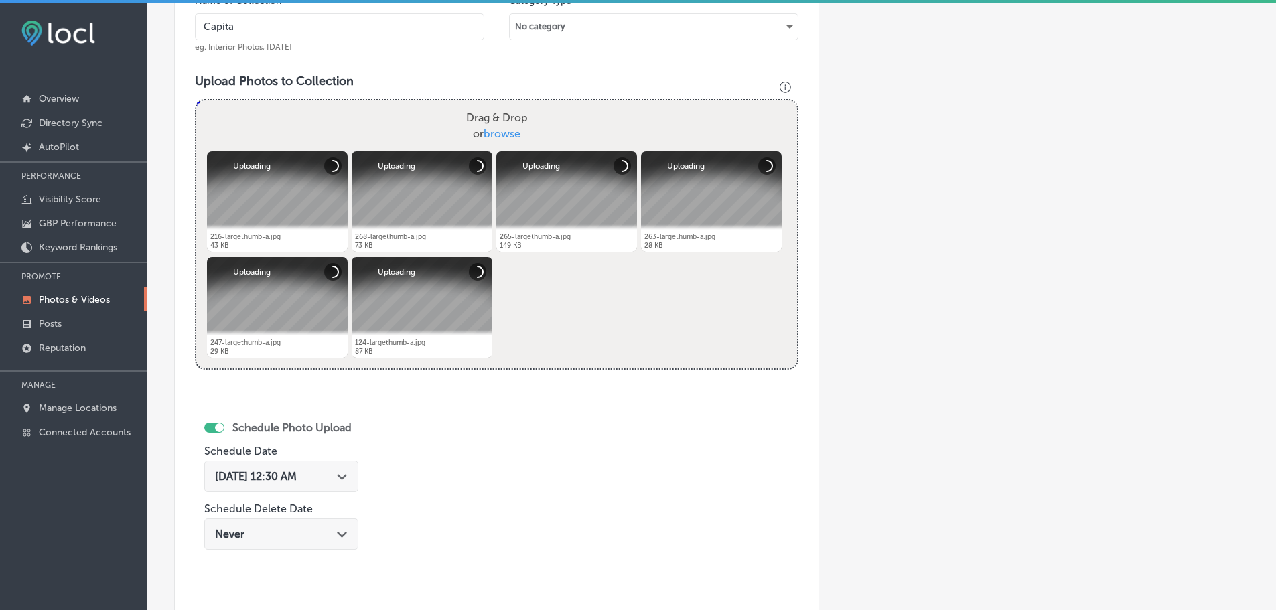
type input "Capital Wealth Associates, LLC."
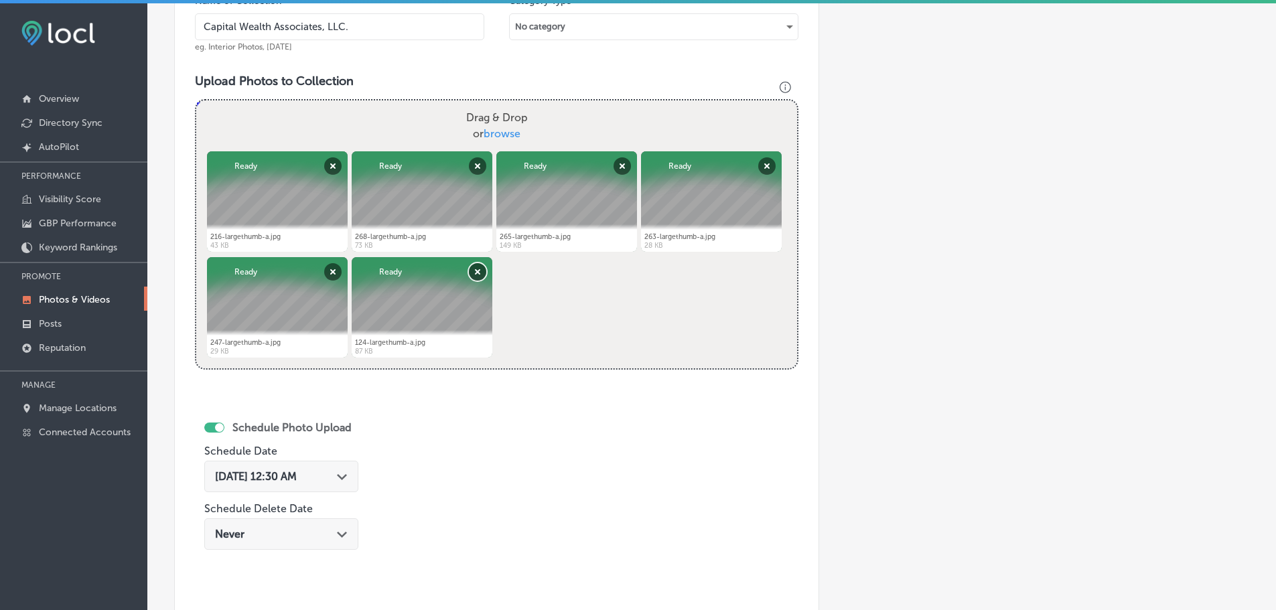
click at [477, 273] on button "Remove" at bounding box center [477, 271] width 17 height 17
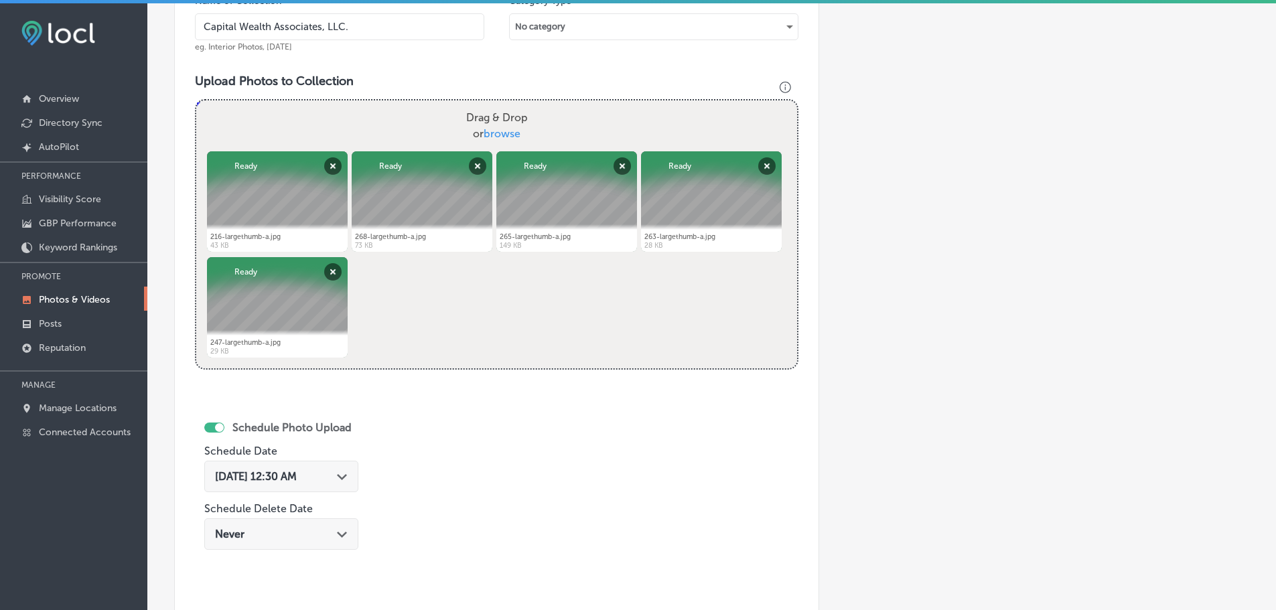
click at [347, 476] on icon "Path Created with Sketch." at bounding box center [342, 477] width 10 height 6
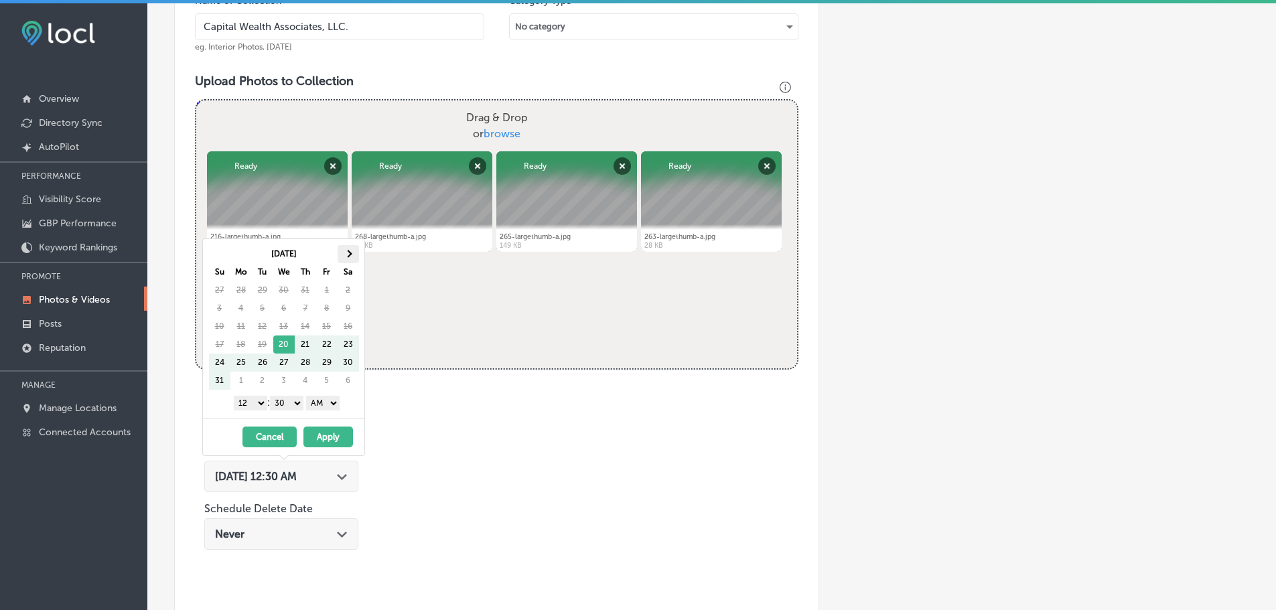
click at [348, 254] on span at bounding box center [347, 253] width 7 height 7
click at [246, 401] on select "1 2 3 4 5 6 7 8 9 10 11 12" at bounding box center [250, 403] width 33 height 15
click at [298, 400] on select "00 10 20 30 40 50" at bounding box center [286, 403] width 33 height 15
click at [324, 408] on select "AM PM" at bounding box center [322, 403] width 33 height 15
click at [327, 435] on button "Apply" at bounding box center [328, 437] width 50 height 21
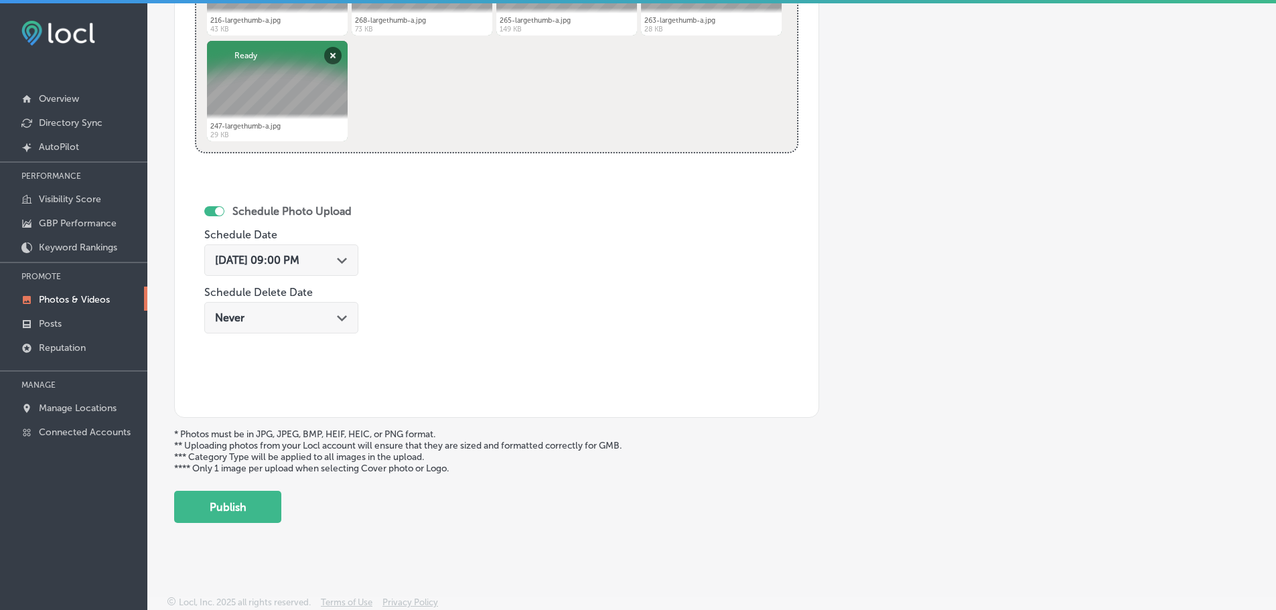
scroll to position [645, 0]
click at [257, 494] on button "Publish" at bounding box center [227, 506] width 107 height 32
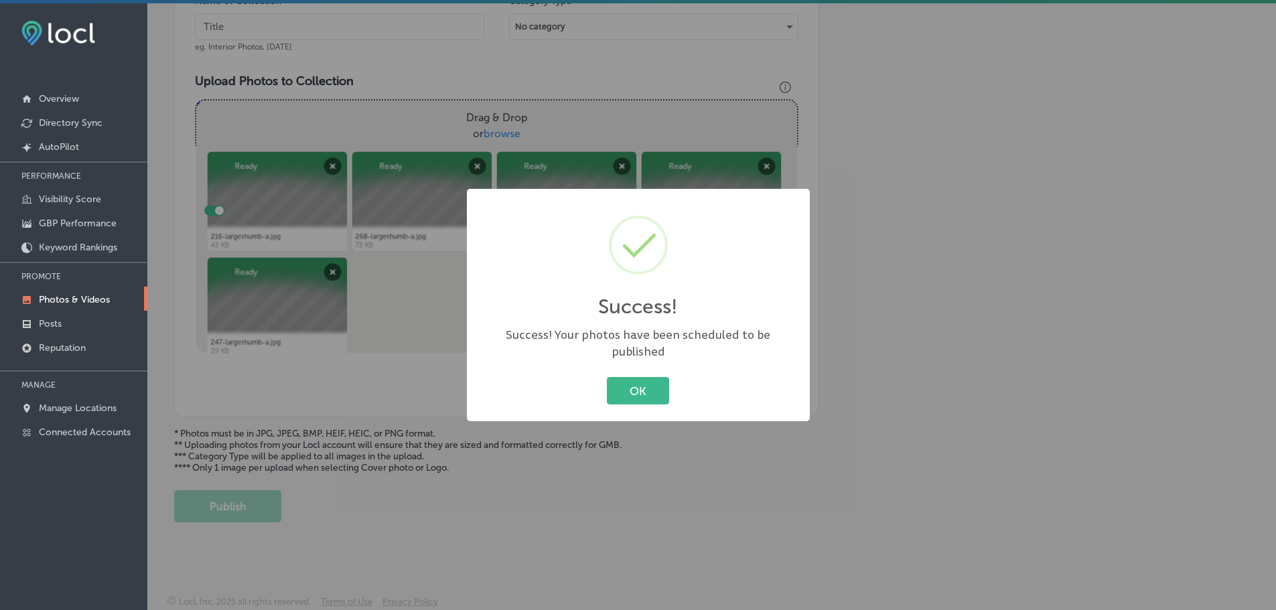
scroll to position [428, 0]
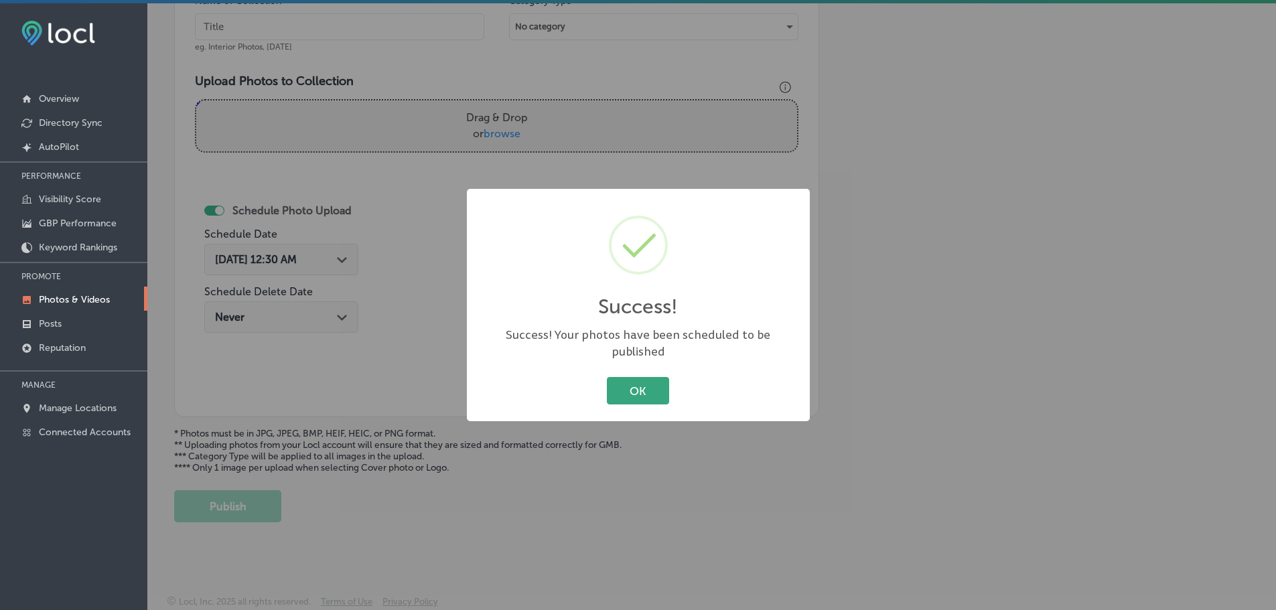
click at [634, 377] on button "OK" at bounding box center [638, 390] width 62 height 27
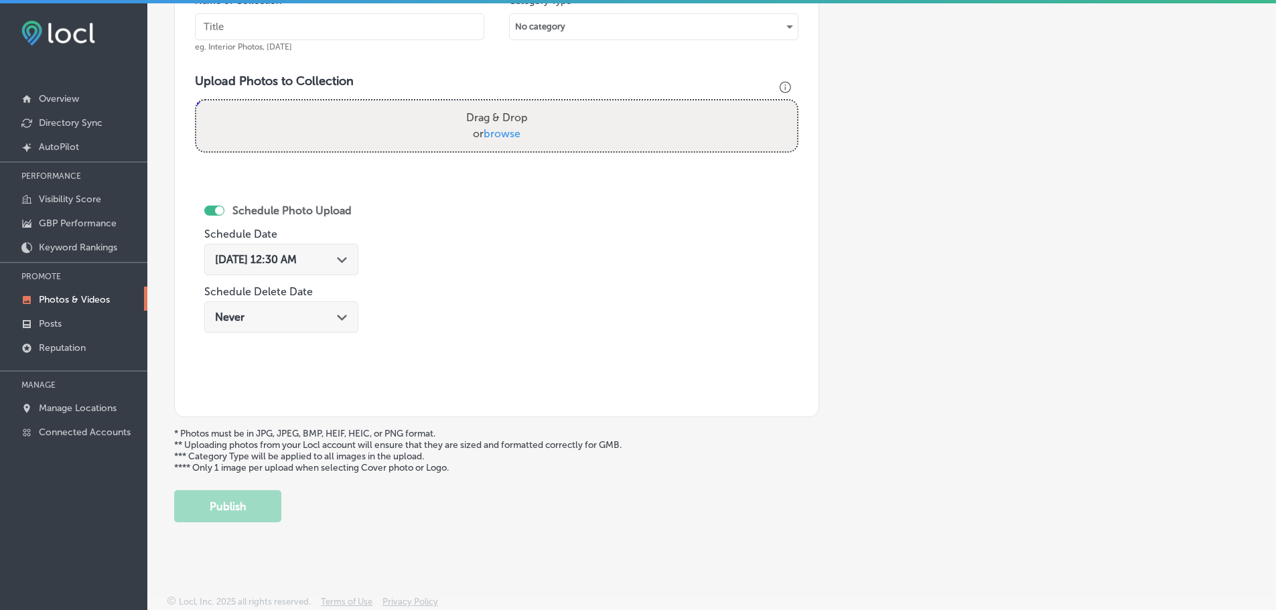
click at [486, 133] on span "browse" at bounding box center [502, 133] width 37 height 13
click at [486, 104] on input "Drag & Drop or browse" at bounding box center [496, 102] width 601 height 4
type input "C:\fakepath\311-largethumb-a.jpg"
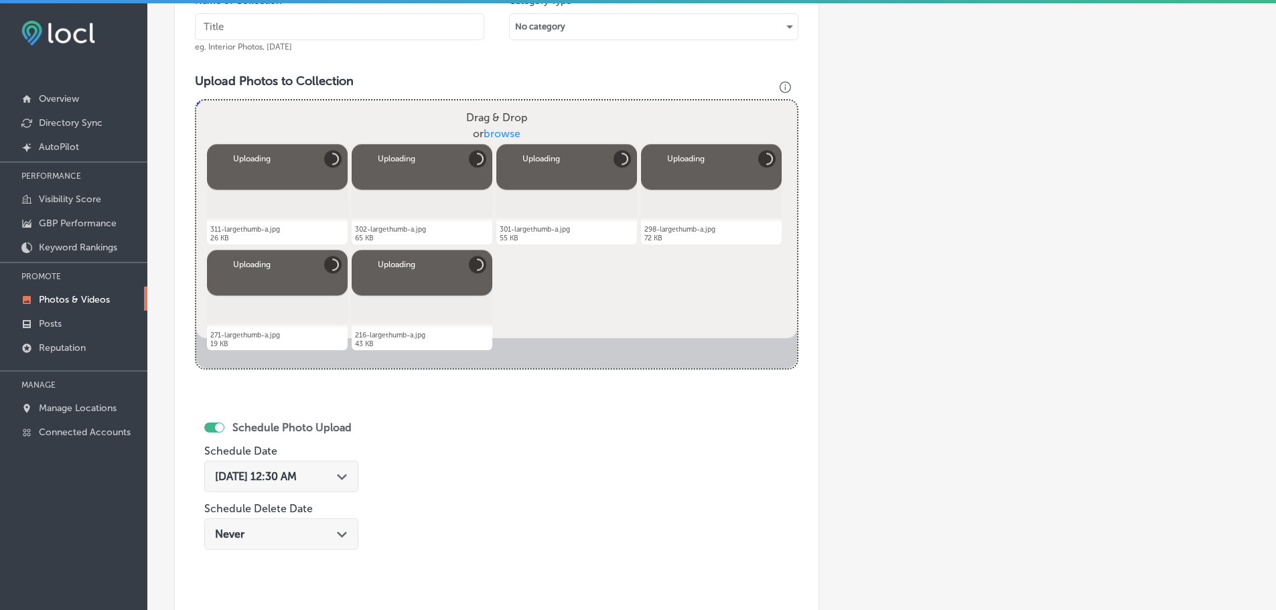
click at [415, 25] on input "text" at bounding box center [339, 26] width 289 height 27
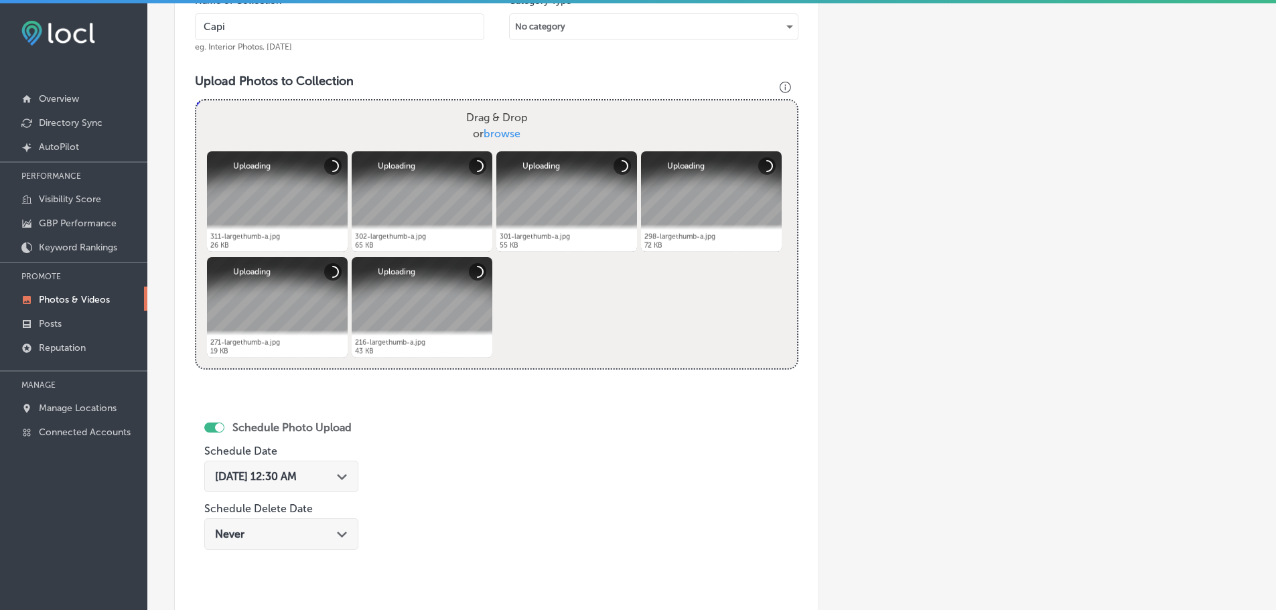
type input "Capital Wealth Associates, LLC."
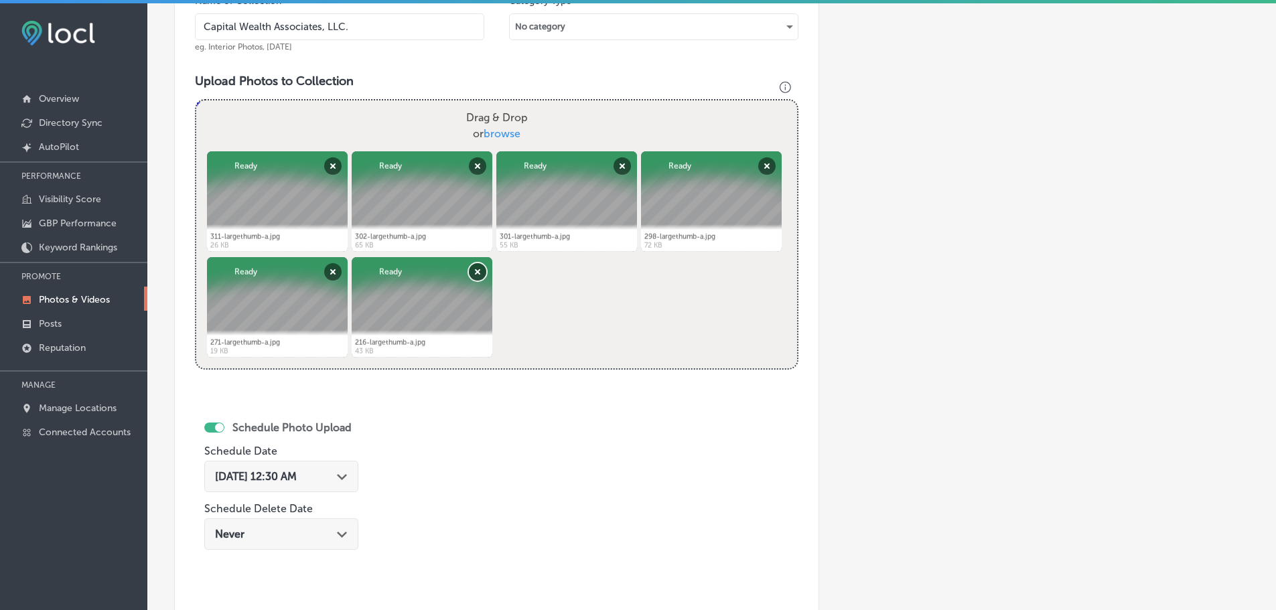
click at [478, 269] on button "Remove" at bounding box center [477, 271] width 17 height 17
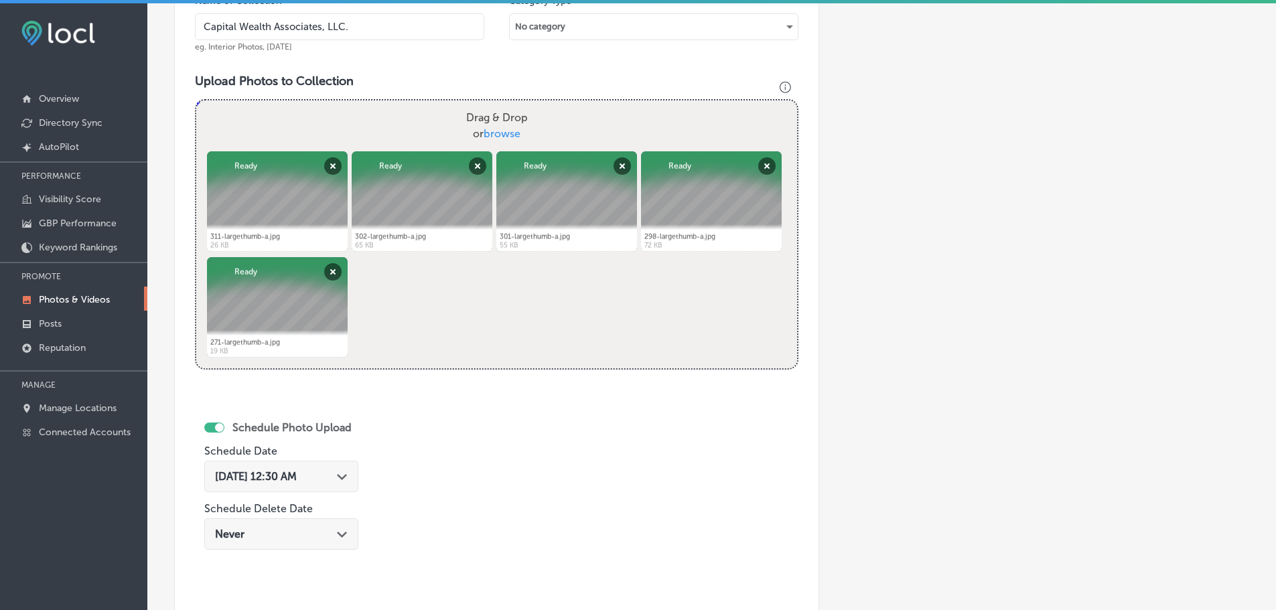
click at [351, 469] on div "[DATE] 12:30 AM Path Created with Sketch." at bounding box center [281, 476] width 154 height 31
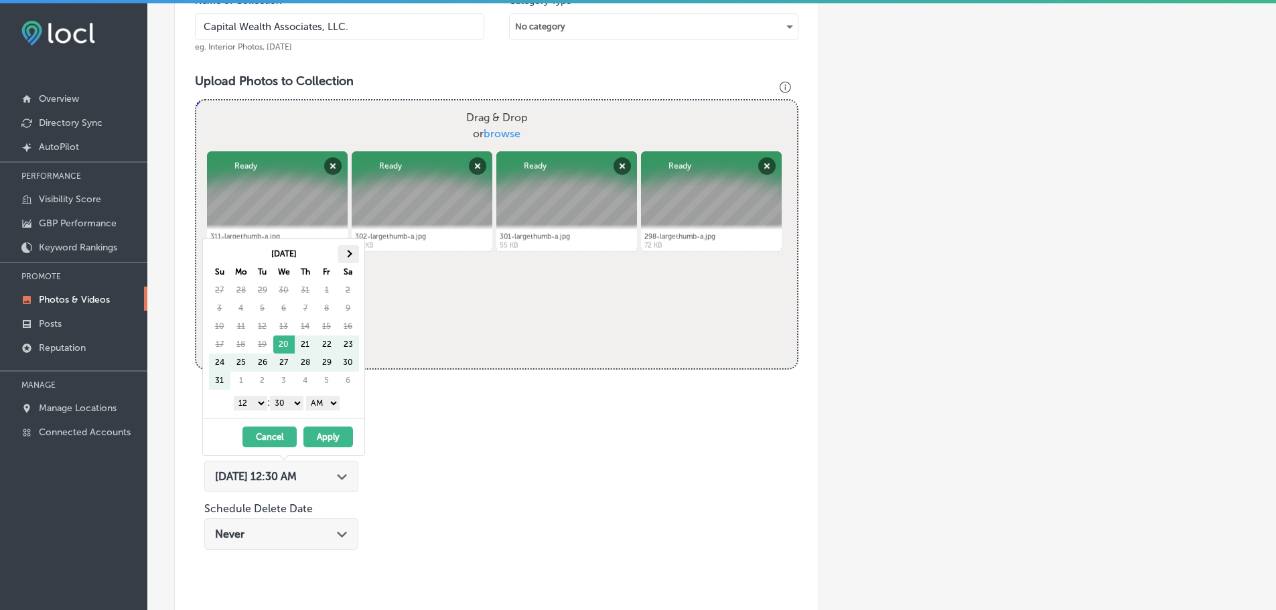
click at [358, 246] on th at bounding box center [348, 254] width 21 height 18
click at [255, 399] on select "1 2 3 4 5 6 7 8 9 10 11 12" at bounding box center [250, 403] width 33 height 15
click at [250, 405] on select "1 2 3 4 5 6 7 8 9 10 11 12" at bounding box center [250, 403] width 33 height 15
click at [291, 401] on select "00 10 20 30 40 50" at bounding box center [286, 403] width 33 height 15
click at [335, 402] on select "AM PM" at bounding box center [322, 403] width 33 height 15
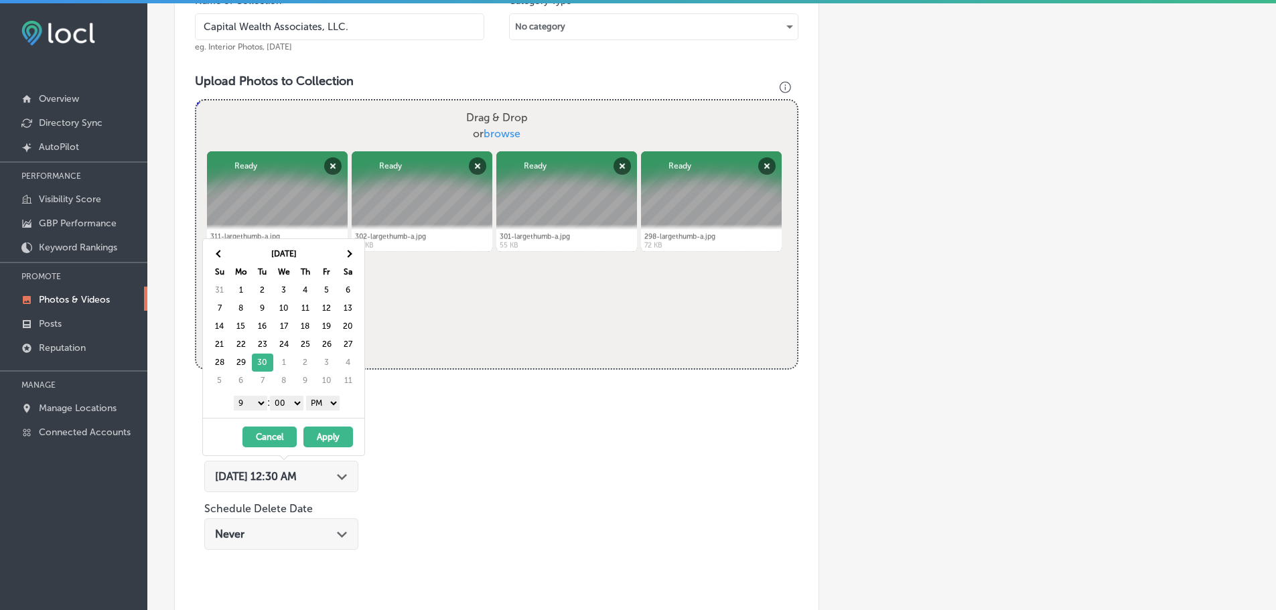
click at [330, 435] on button "Apply" at bounding box center [328, 437] width 50 height 21
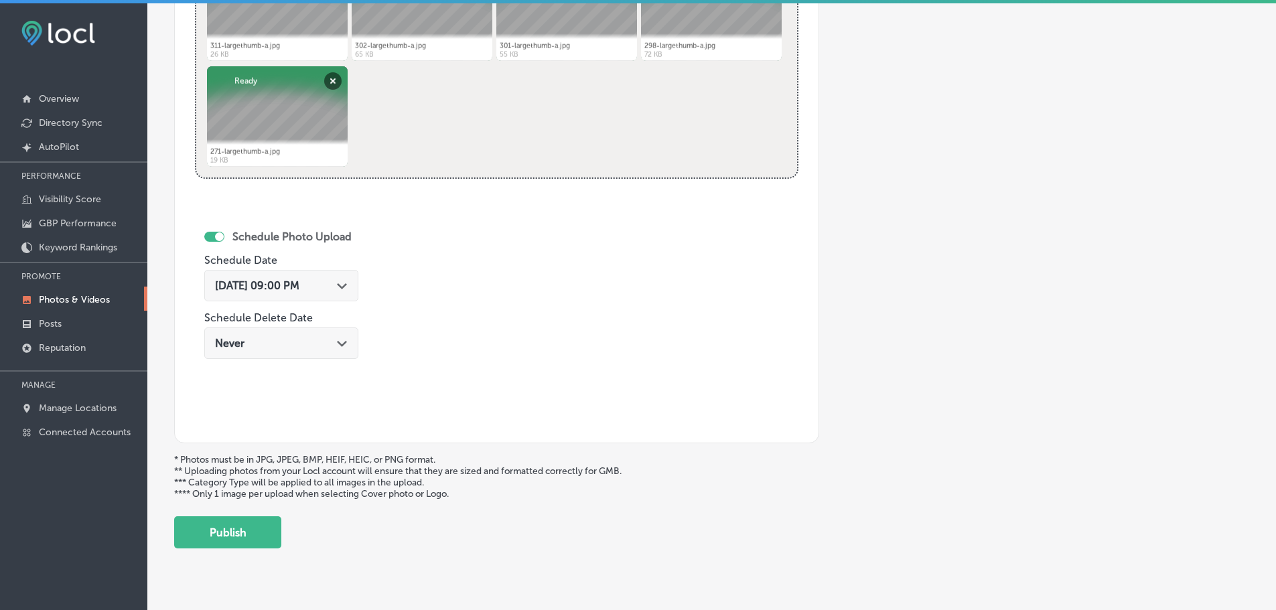
scroll to position [645, 0]
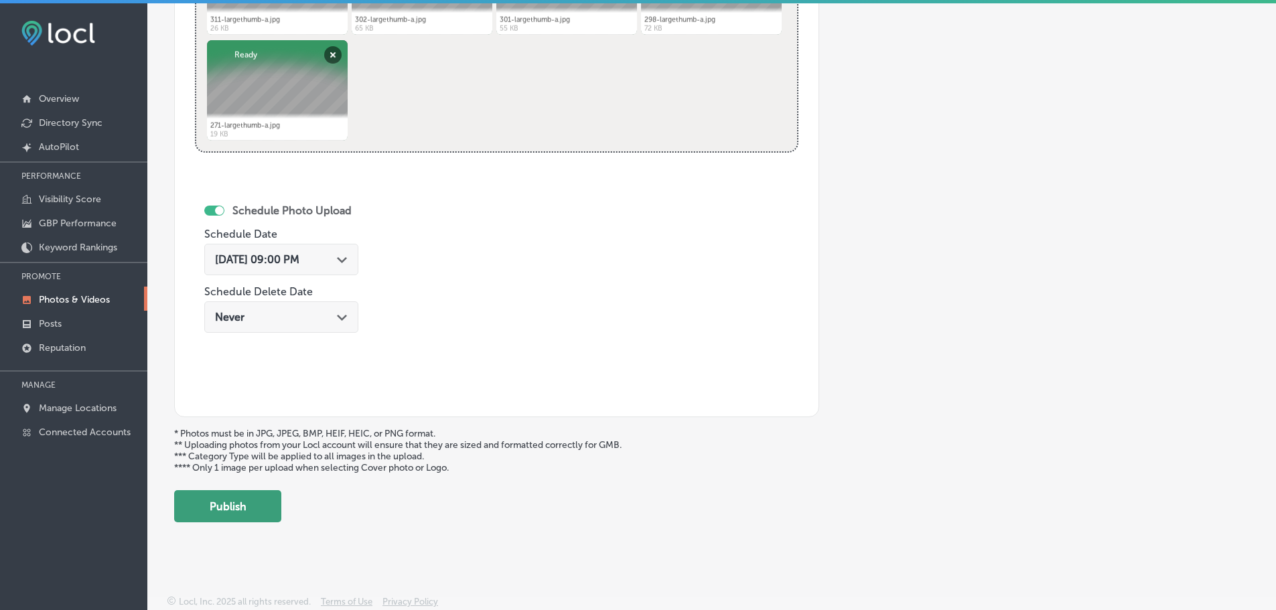
click at [245, 516] on button "Publish" at bounding box center [227, 506] width 107 height 32
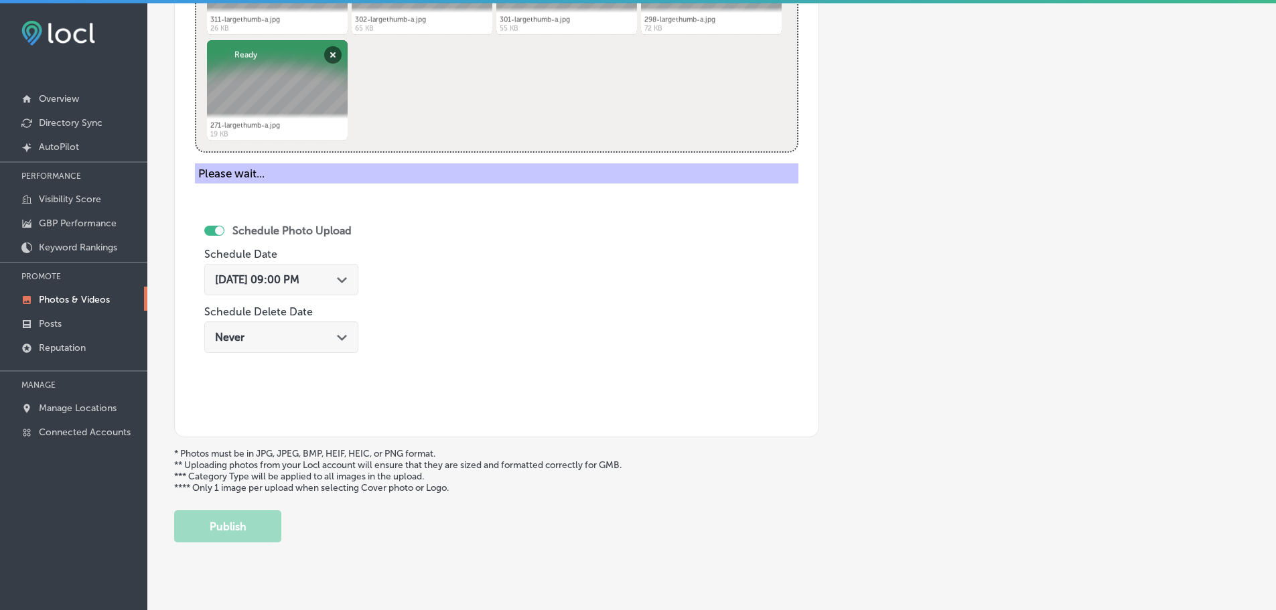
scroll to position [428, 0]
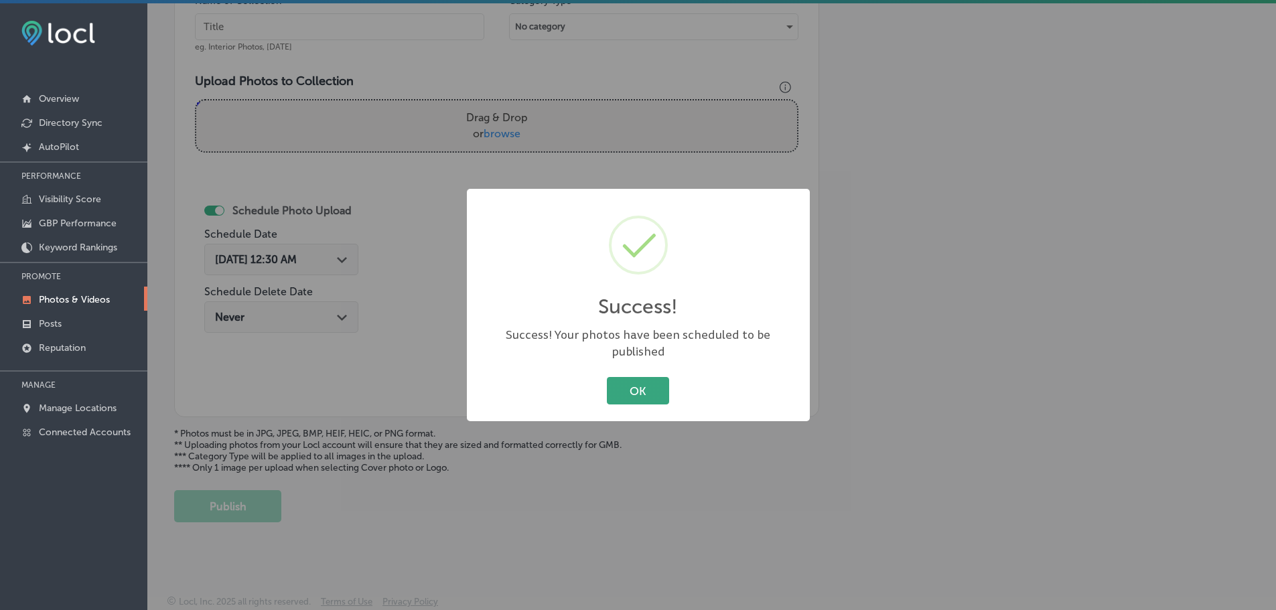
click at [626, 382] on button "OK" at bounding box center [638, 390] width 62 height 27
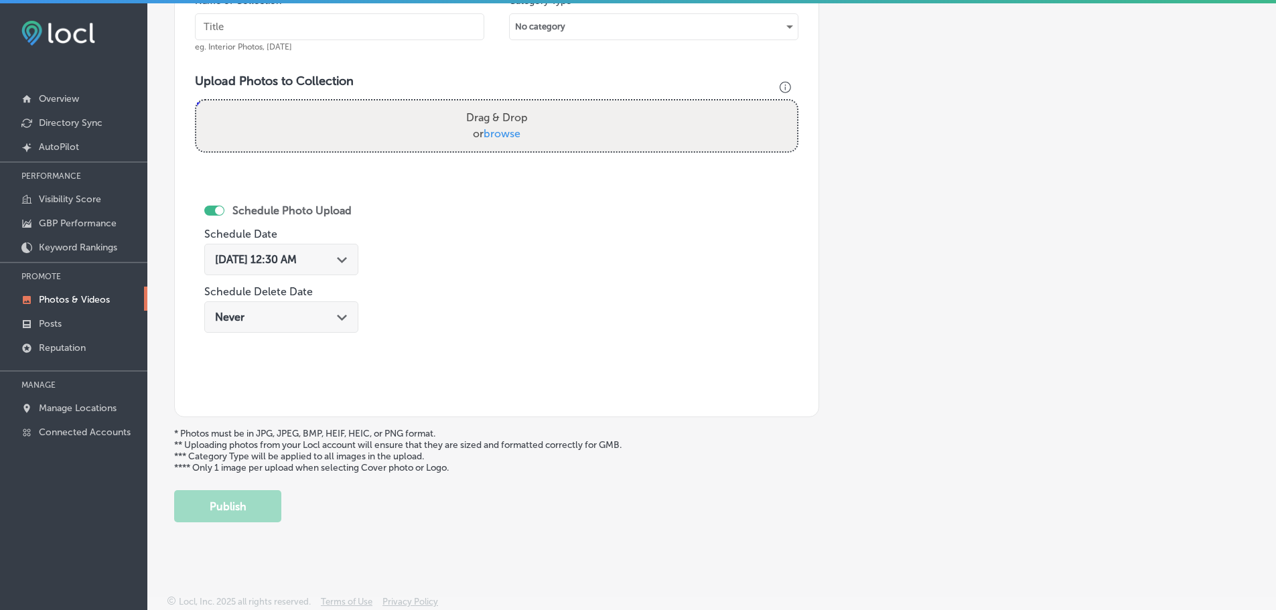
click at [497, 132] on span "browse" at bounding box center [502, 133] width 37 height 13
click at [497, 104] on input "Drag & Drop or browse" at bounding box center [496, 102] width 601 height 4
type input "C:\fakepath\465-largethumb-a.jpg"
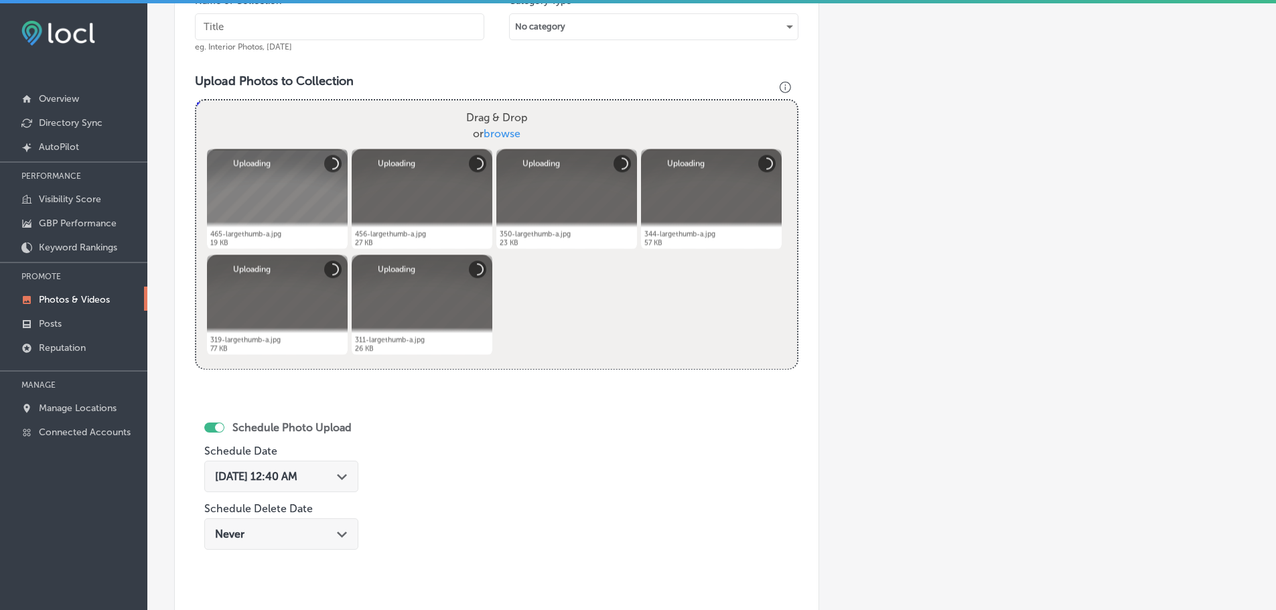
click at [285, 26] on input "text" at bounding box center [339, 26] width 289 height 27
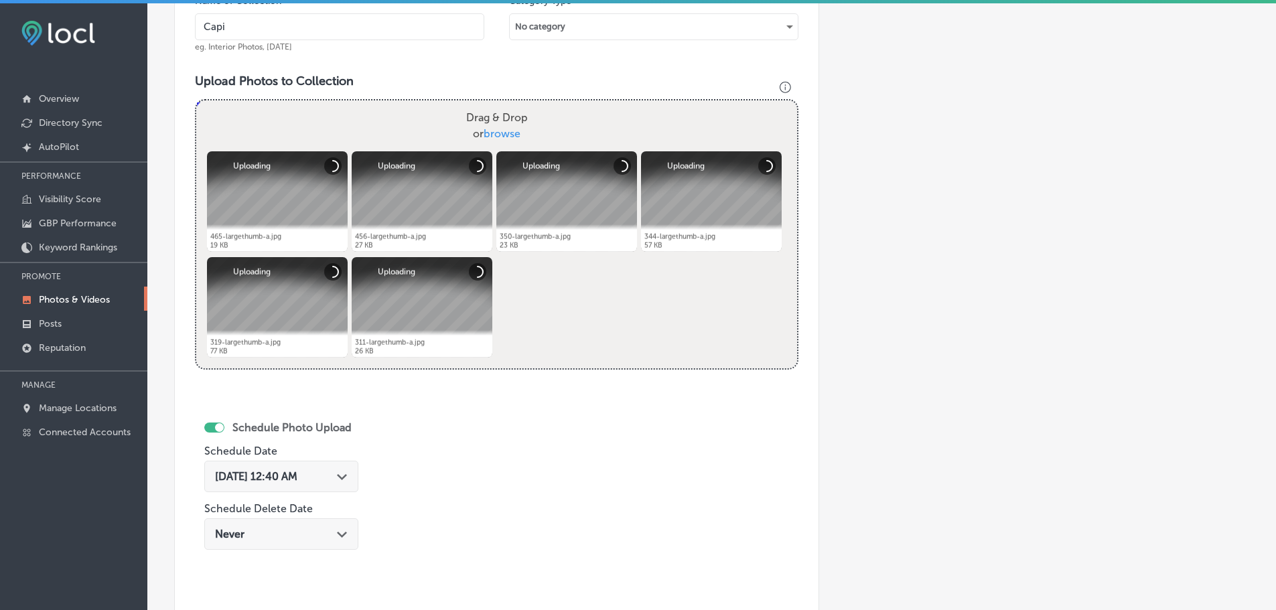
type input "Capital Wealth Associates, LLC."
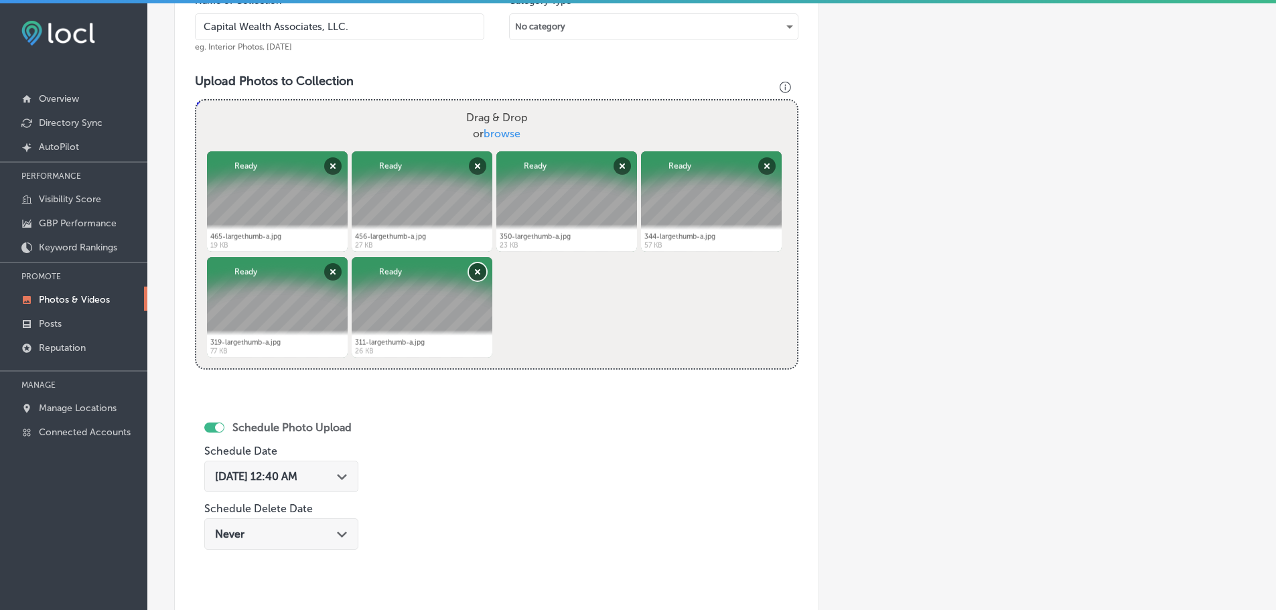
click at [472, 272] on button "Remove" at bounding box center [477, 271] width 17 height 17
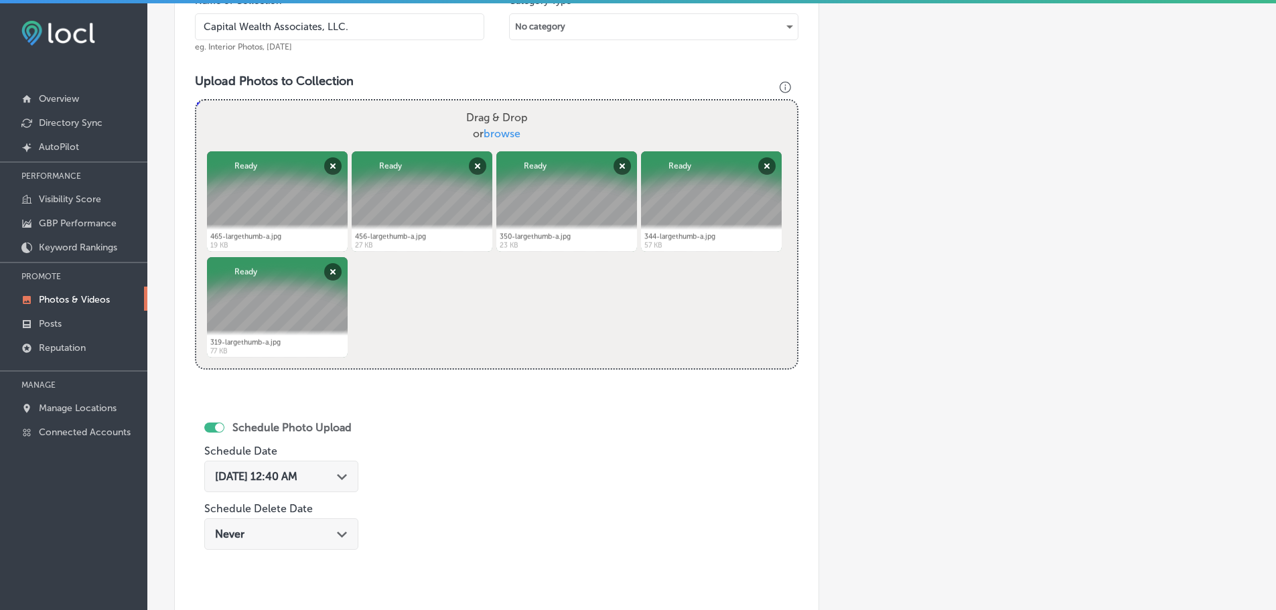
click at [347, 476] on icon "Path Created with Sketch." at bounding box center [342, 477] width 10 height 6
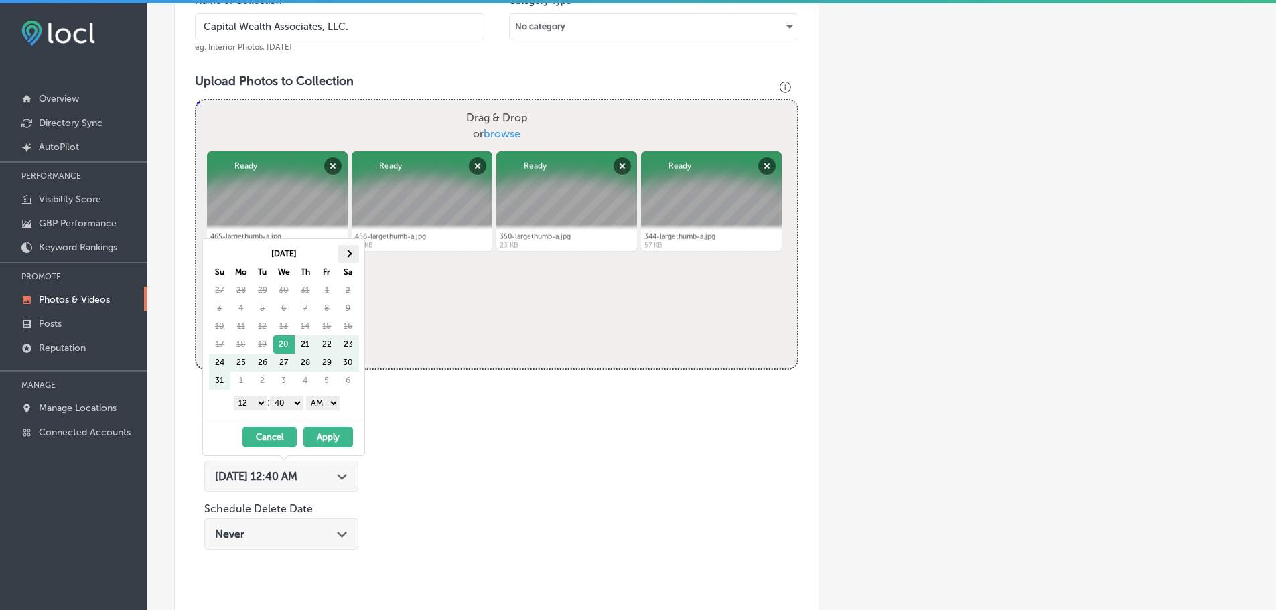
click at [345, 253] on span at bounding box center [347, 253] width 7 height 7
click at [248, 406] on select "1 2 3 4 5 6 7 8 9 10 11 12" at bounding box center [250, 403] width 33 height 15
click at [297, 404] on select "00 10 20 30 40 50" at bounding box center [286, 403] width 33 height 15
click at [330, 404] on select "AM PM" at bounding box center [322, 403] width 33 height 15
click at [330, 433] on button "Apply" at bounding box center [328, 437] width 50 height 21
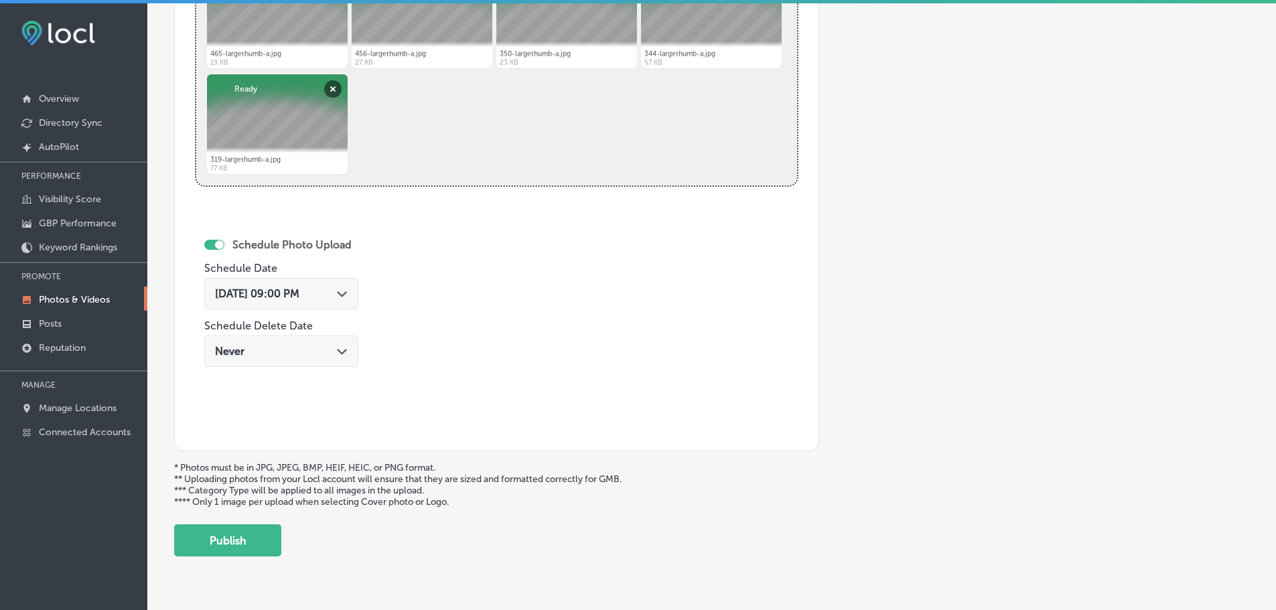
scroll to position [629, 0]
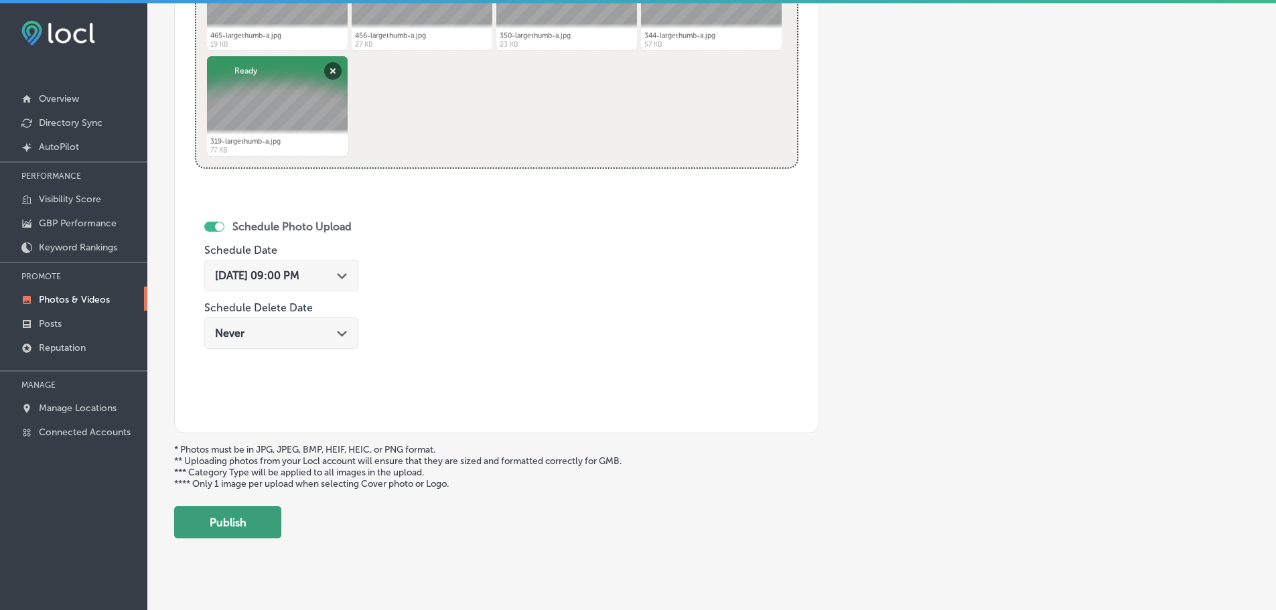
click at [234, 514] on button "Publish" at bounding box center [227, 522] width 107 height 32
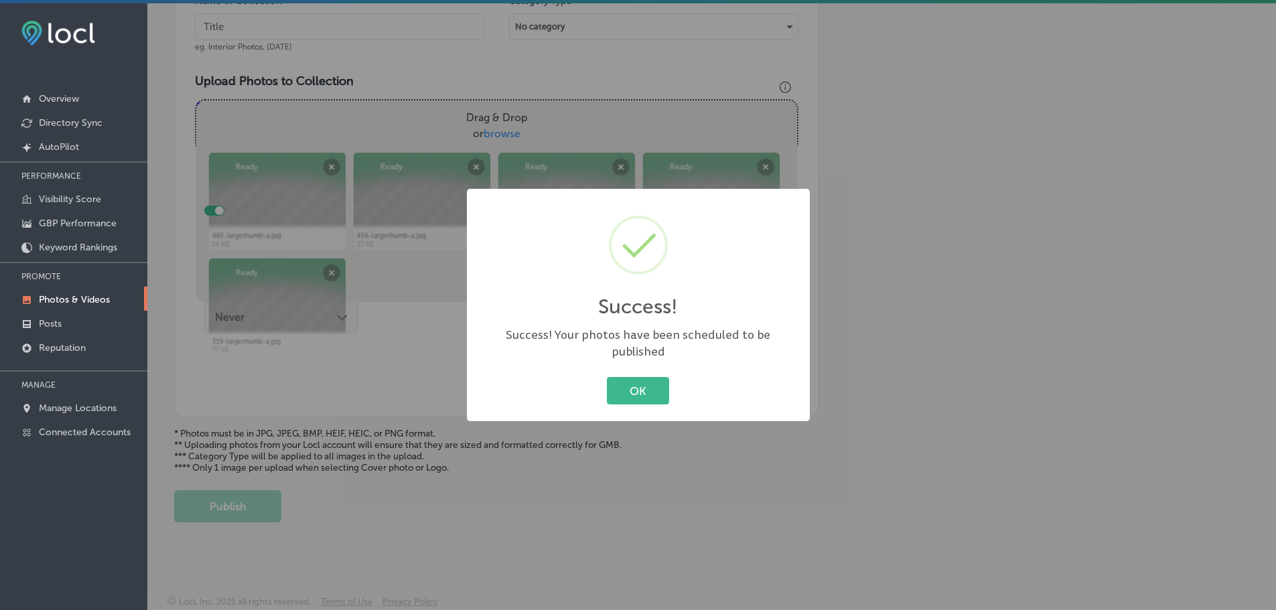
scroll to position [428, 0]
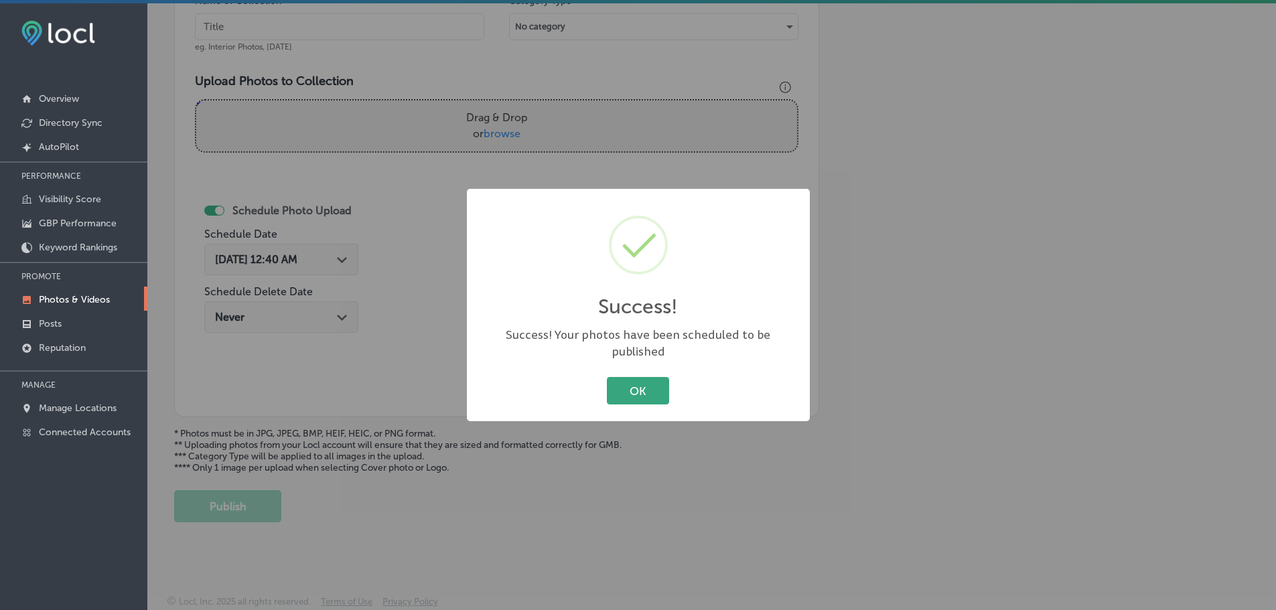
click at [614, 388] on button "OK" at bounding box center [638, 390] width 62 height 27
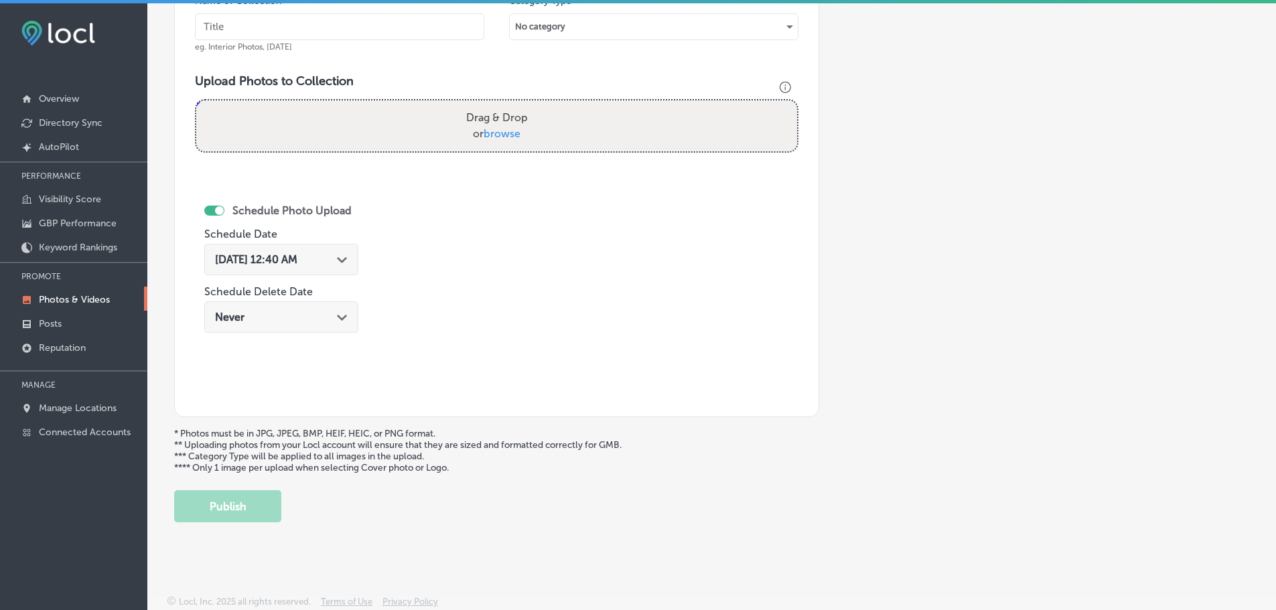
click at [496, 132] on span "browse" at bounding box center [502, 133] width 37 height 13
click at [496, 104] on input "Drag & Drop or browse" at bounding box center [496, 102] width 601 height 4
type input "C:\fakepath\1279-largethumb-a.jpg"
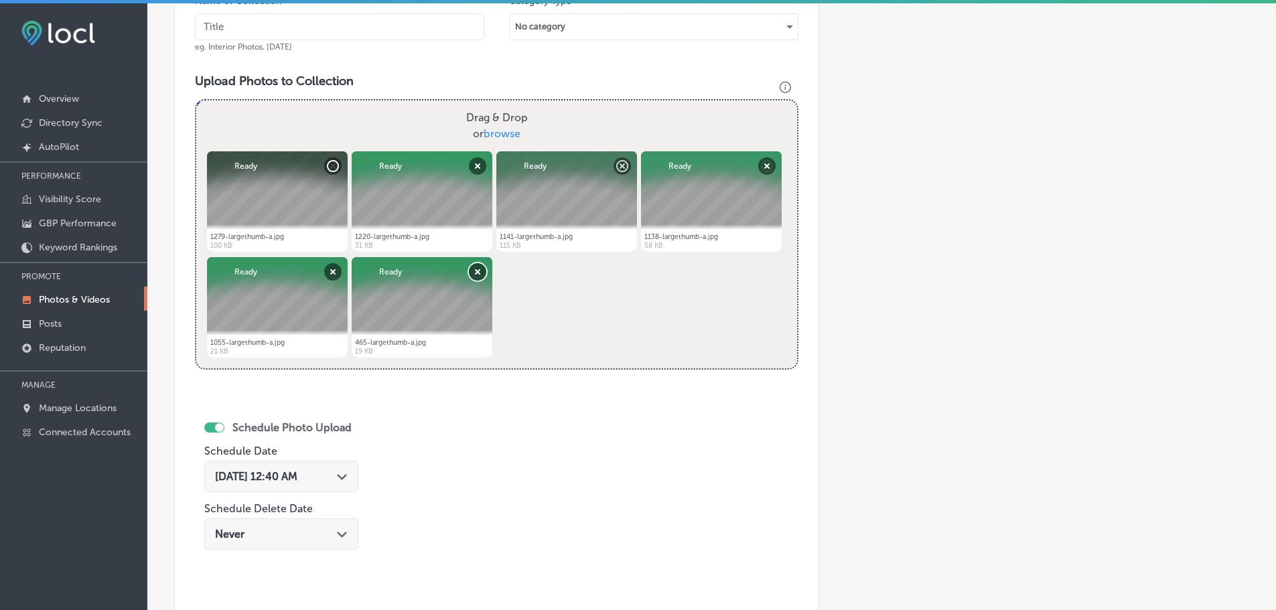
click at [473, 273] on button "Remove" at bounding box center [477, 271] width 17 height 17
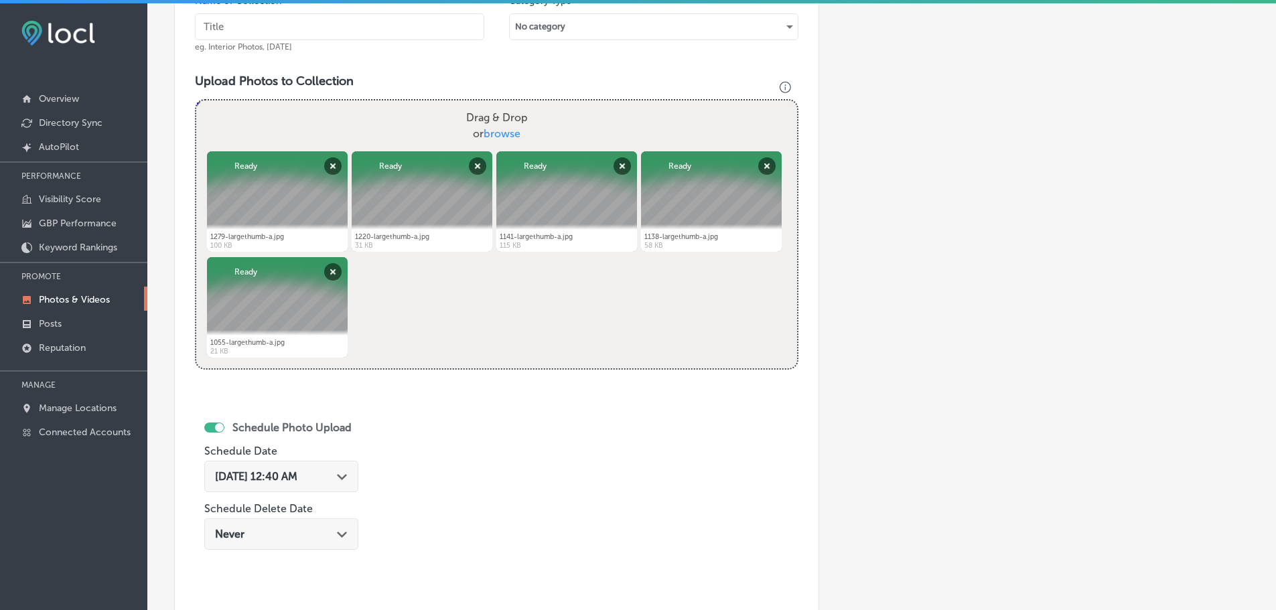
click at [336, 476] on div "[DATE] 12:40 AM Path Created with Sketch." at bounding box center [281, 476] width 133 height 13
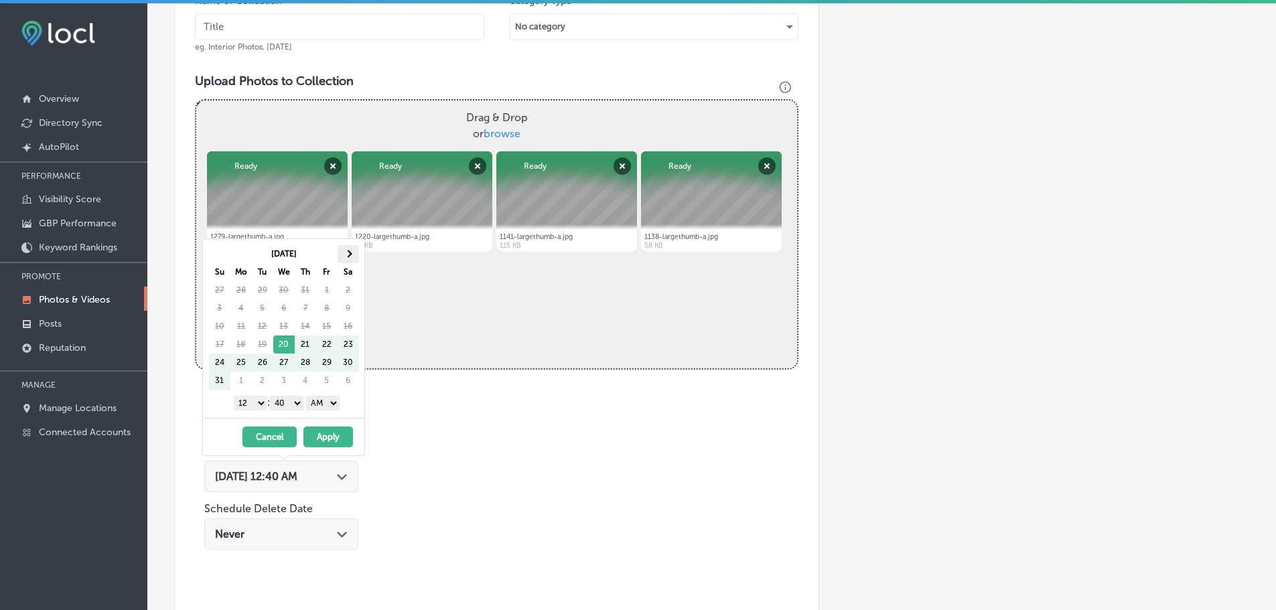
click at [345, 255] on th at bounding box center [348, 254] width 21 height 18
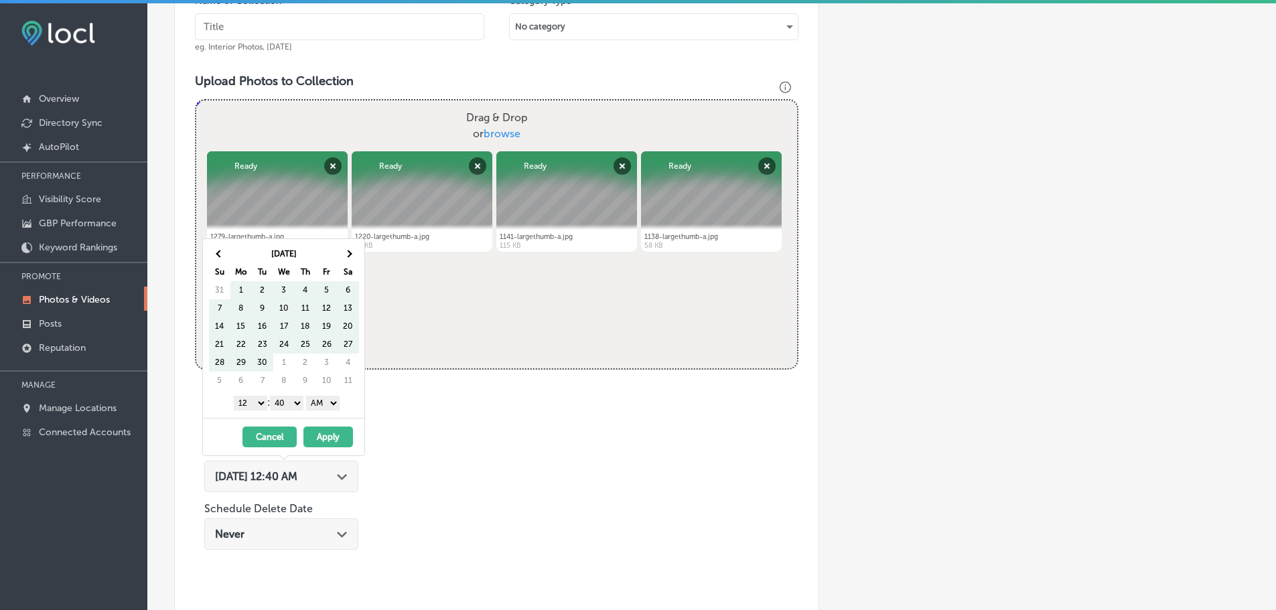
click at [345, 255] on th at bounding box center [348, 254] width 21 height 18
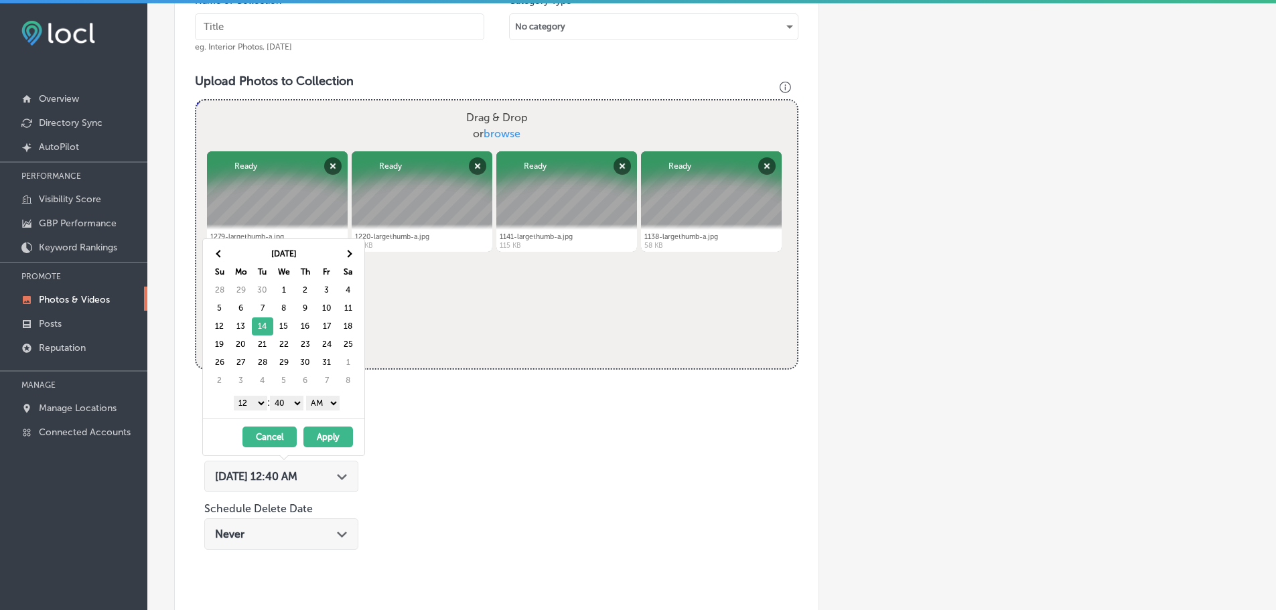
click at [246, 403] on select "1 2 3 4 5 6 7 8 9 10 11 12" at bounding box center [250, 403] width 33 height 15
click at [290, 402] on select "00 10 20 30 40 50" at bounding box center [286, 403] width 33 height 15
click at [324, 403] on select "AM PM" at bounding box center [322, 403] width 33 height 15
click at [332, 435] on button "Apply" at bounding box center [328, 437] width 50 height 21
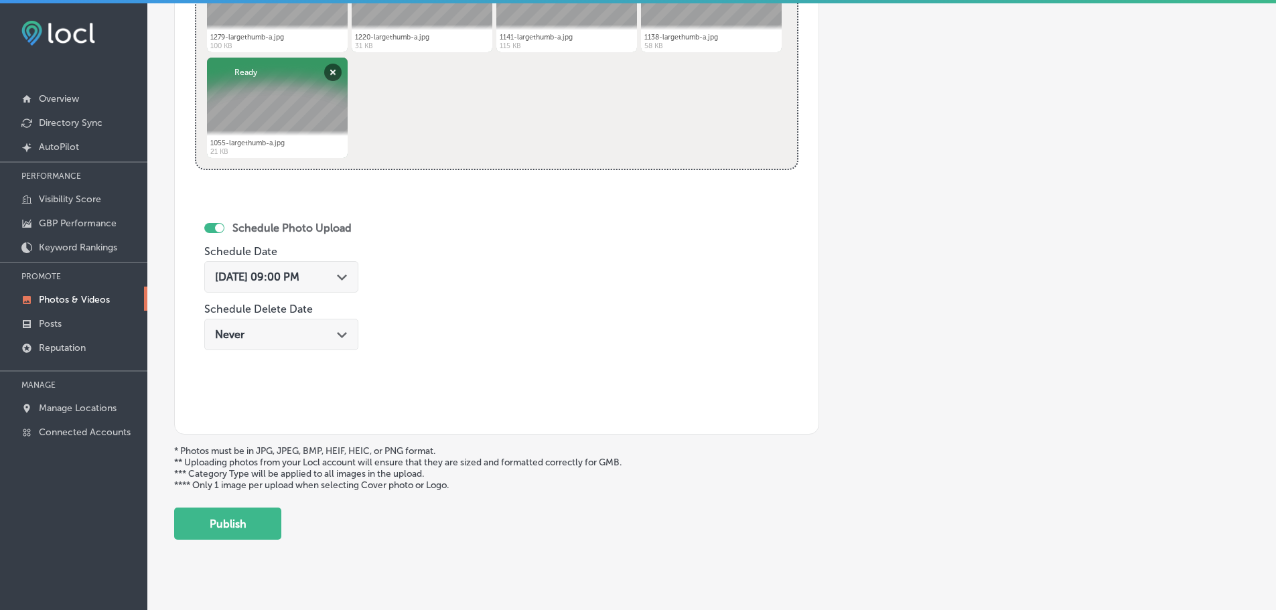
scroll to position [629, 0]
click at [257, 516] on button "Publish" at bounding box center [227, 522] width 107 height 32
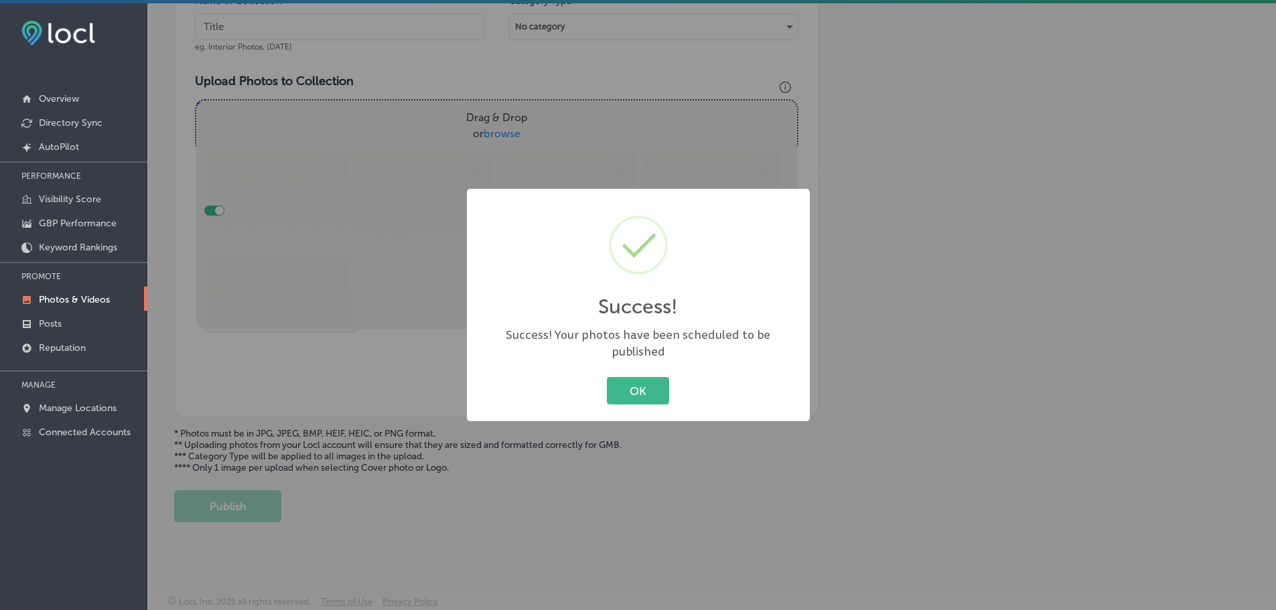
scroll to position [428, 0]
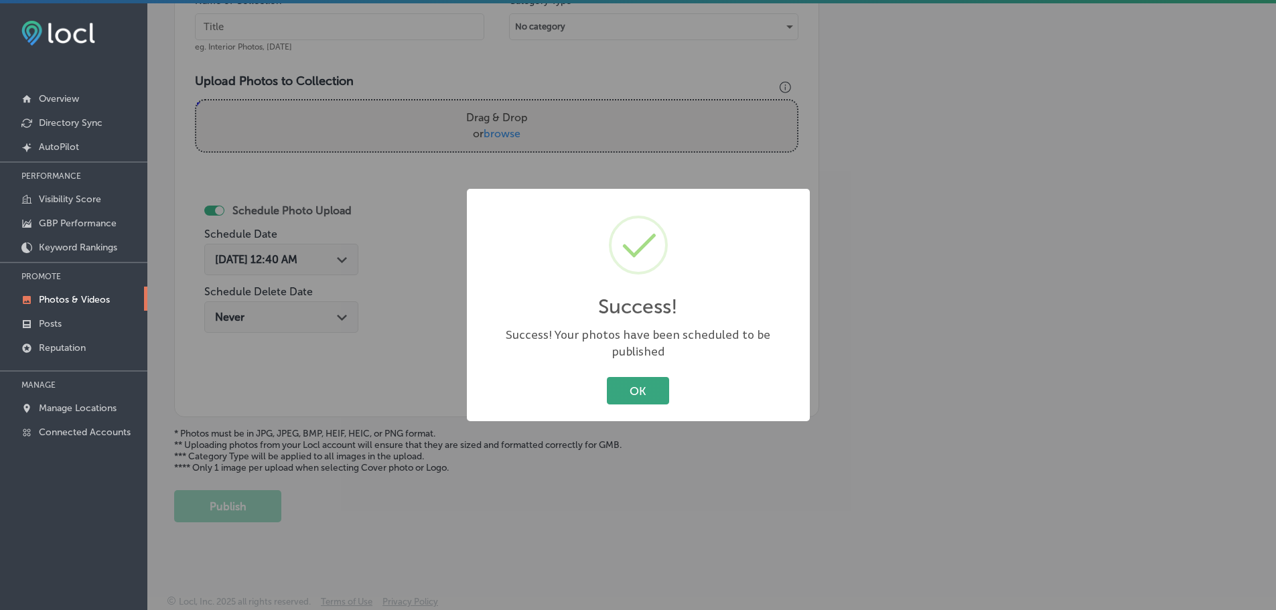
click at [644, 378] on button "OK" at bounding box center [638, 390] width 62 height 27
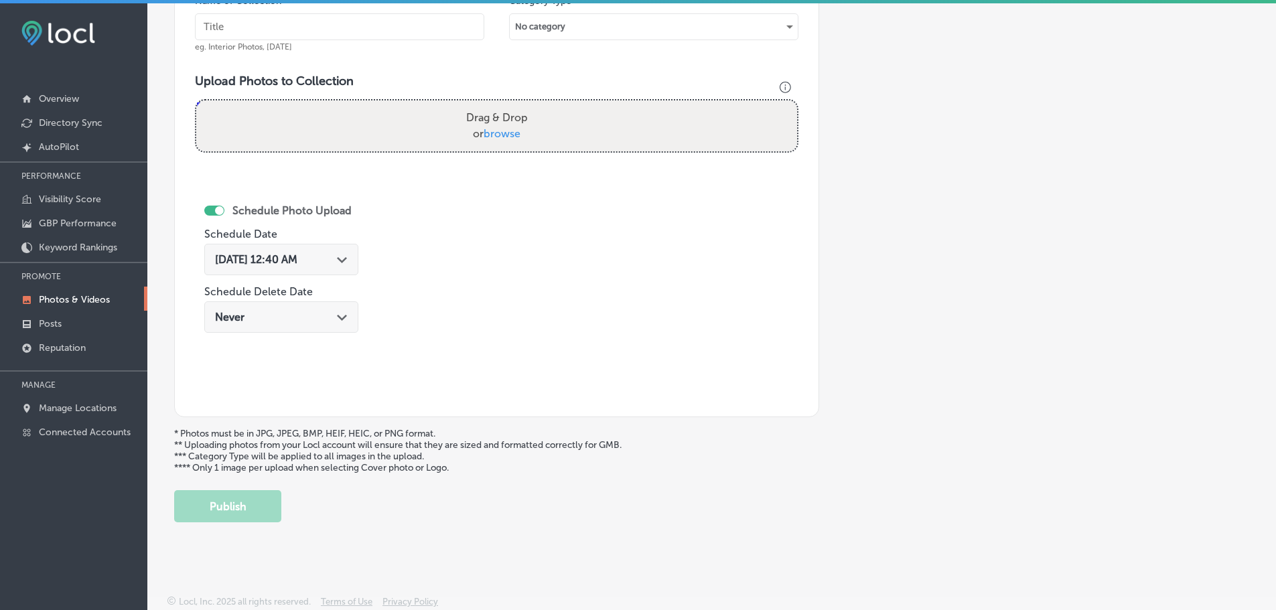
click at [505, 138] on span "browse" at bounding box center [502, 133] width 37 height 13
click at [505, 104] on input "Drag & Drop or browse" at bounding box center [496, 102] width 601 height 4
type input "C:\fakepath\1338-largethumb-a.jpg"
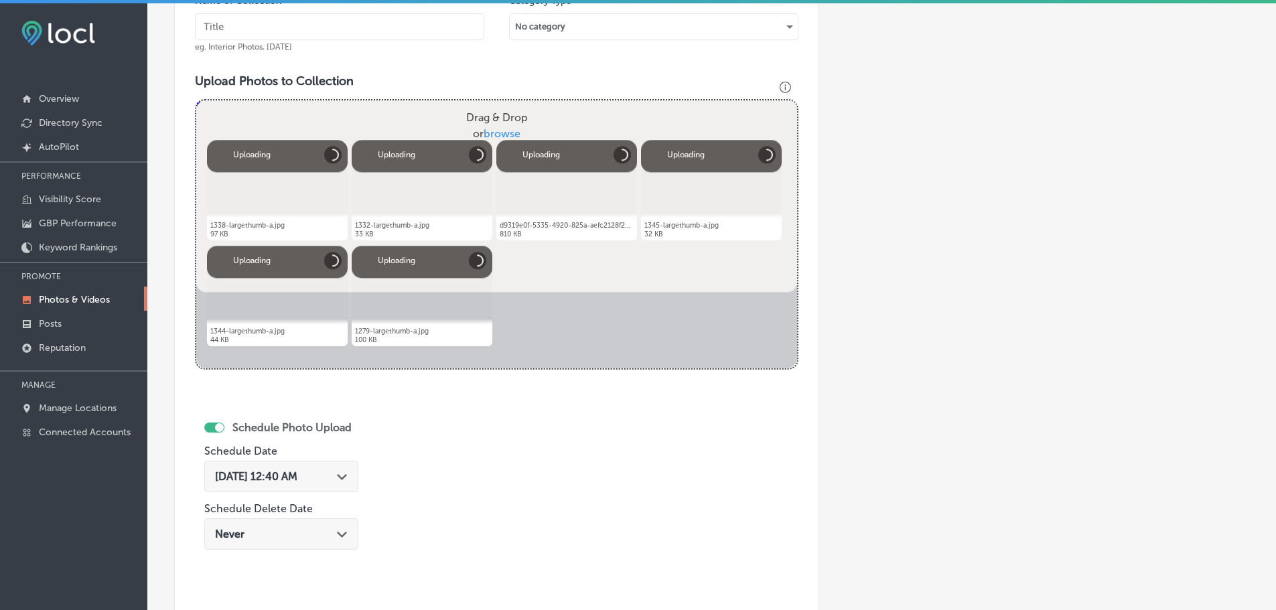
click at [334, 16] on input "text" at bounding box center [339, 26] width 289 height 27
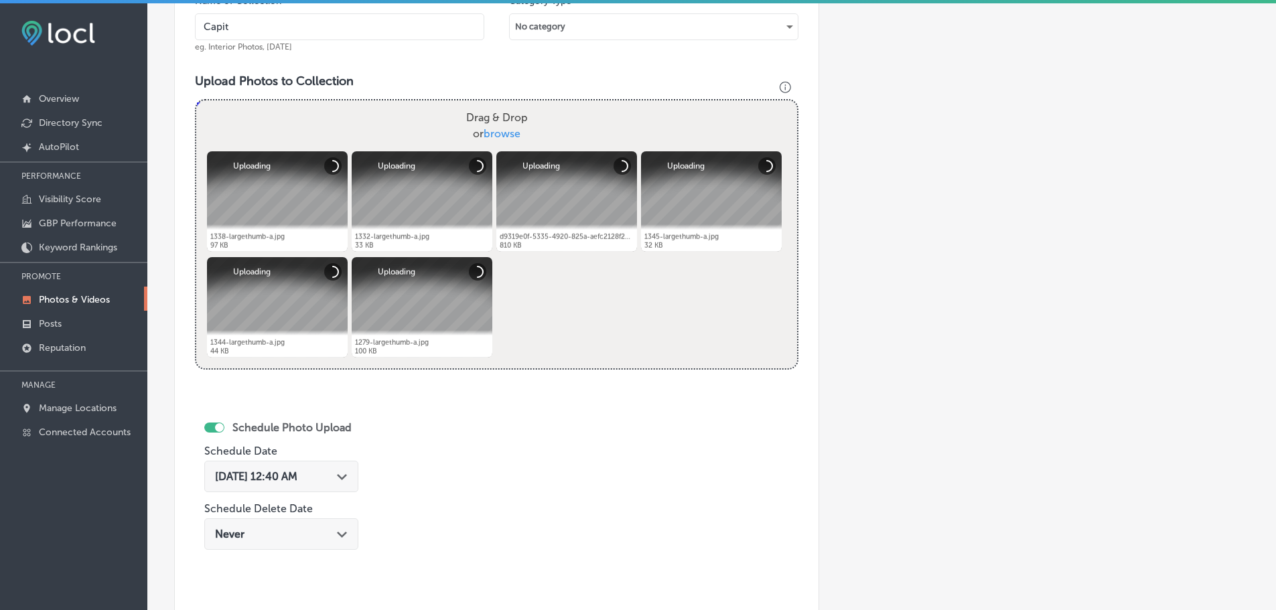
type input "Capital Wealth Associates, LLC."
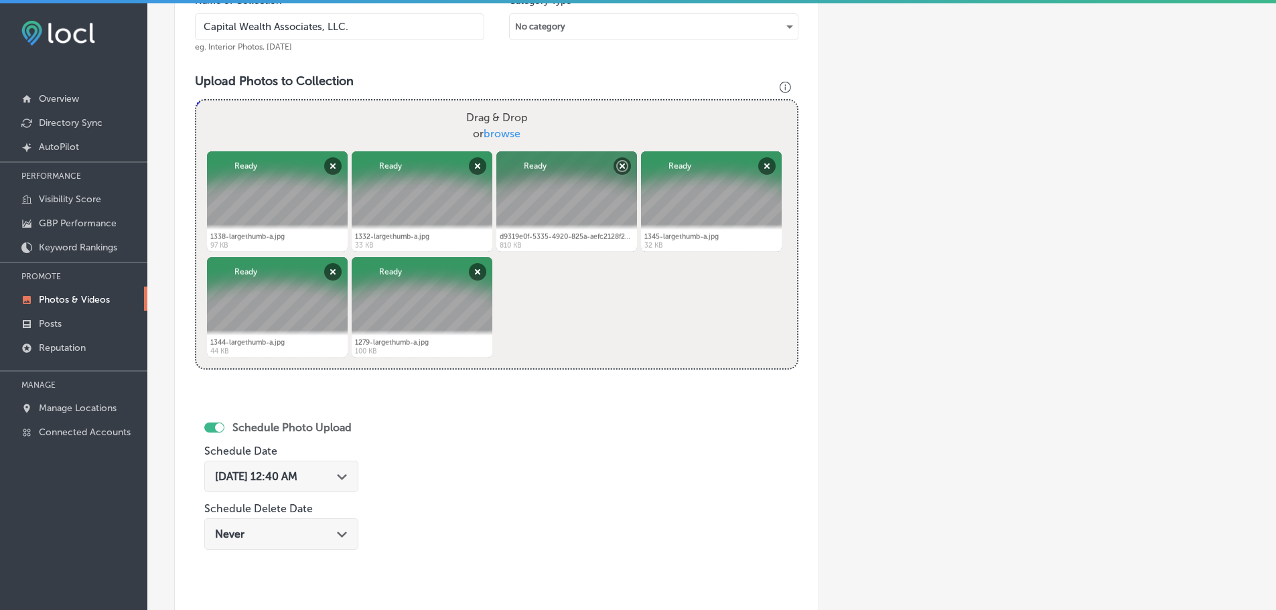
click at [344, 478] on icon "Path Created with Sketch." at bounding box center [342, 477] width 10 height 6
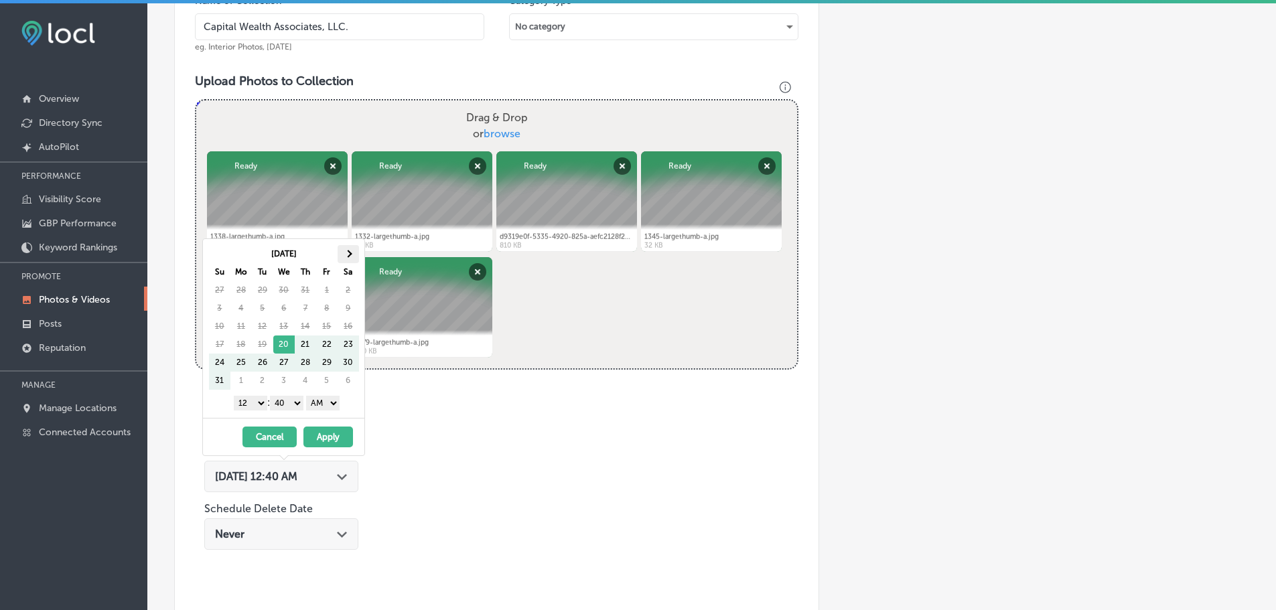
click at [349, 251] on span at bounding box center [347, 253] width 7 height 7
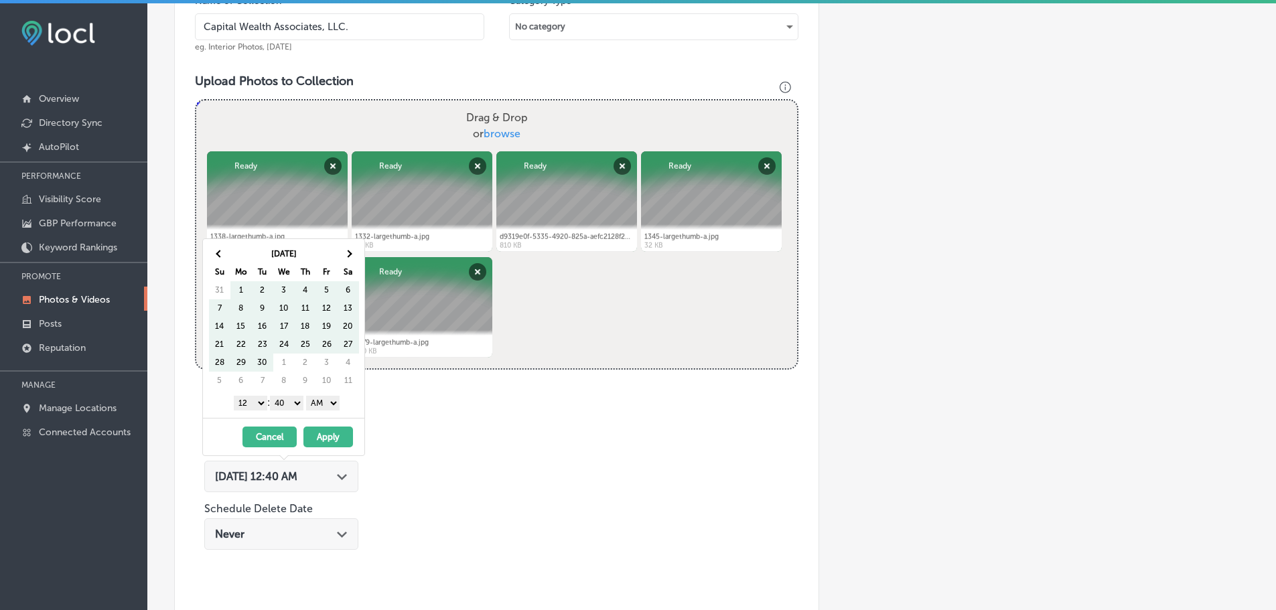
click at [349, 251] on span at bounding box center [347, 253] width 7 height 7
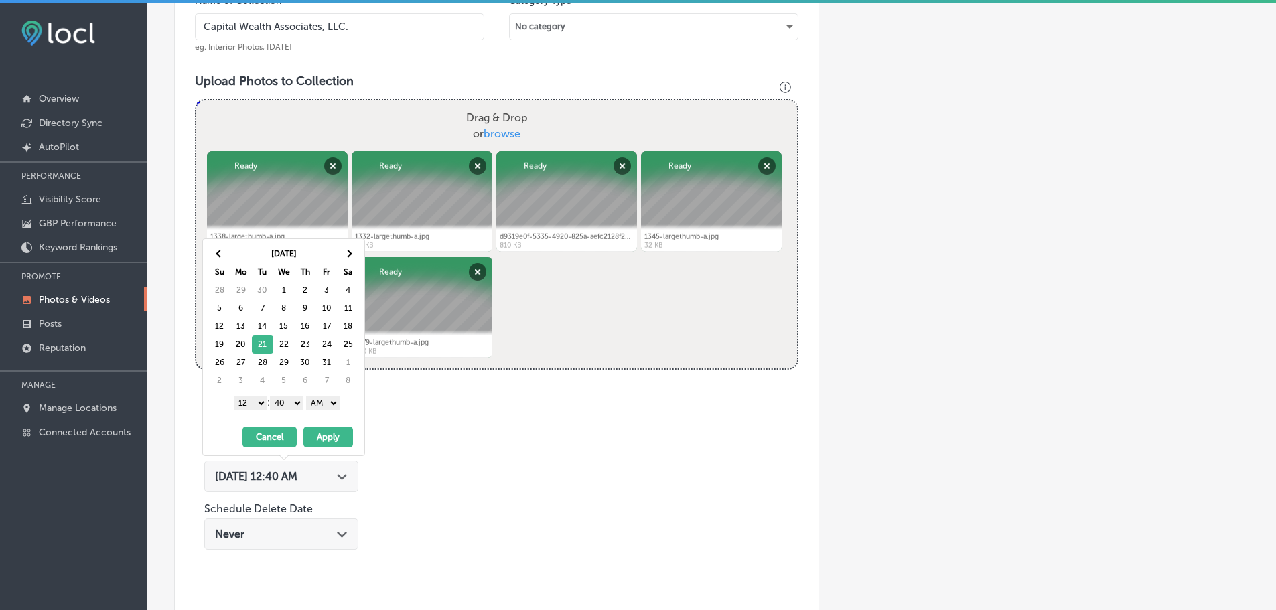
click at [252, 403] on select "1 2 3 4 5 6 7 8 9 10 11 12" at bounding box center [250, 403] width 33 height 15
click at [295, 399] on select "00 10 20 30 40 50" at bounding box center [286, 403] width 33 height 15
click at [329, 406] on select "AM PM" at bounding box center [322, 403] width 33 height 15
click at [333, 437] on button "Apply" at bounding box center [328, 437] width 50 height 21
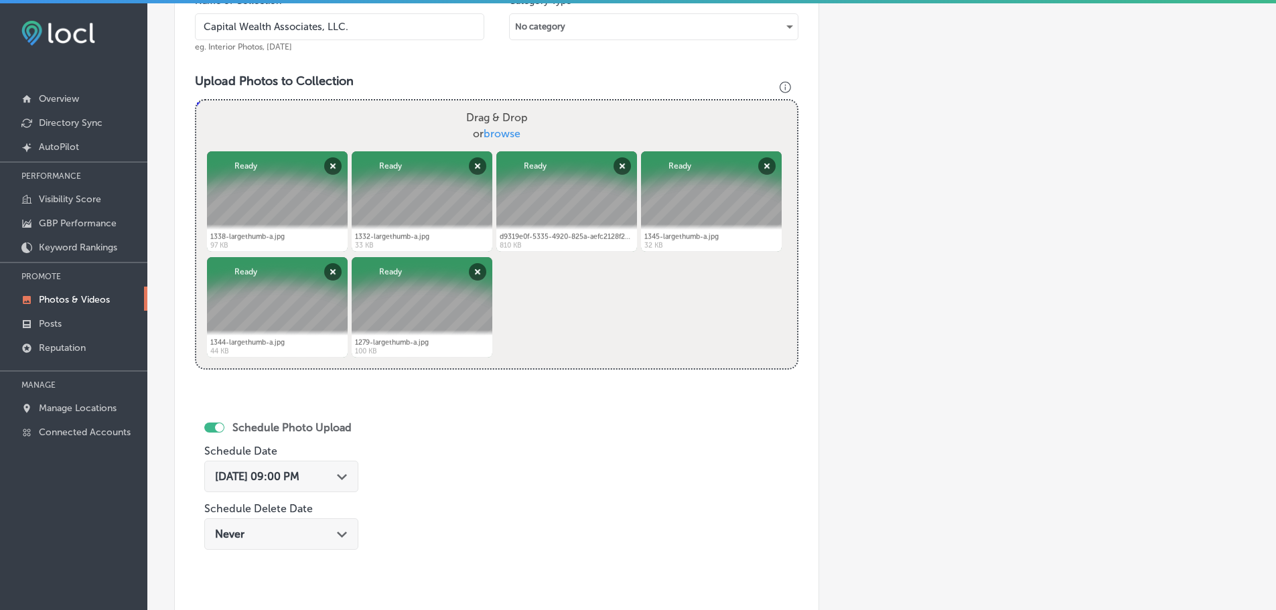
scroll to position [562, 0]
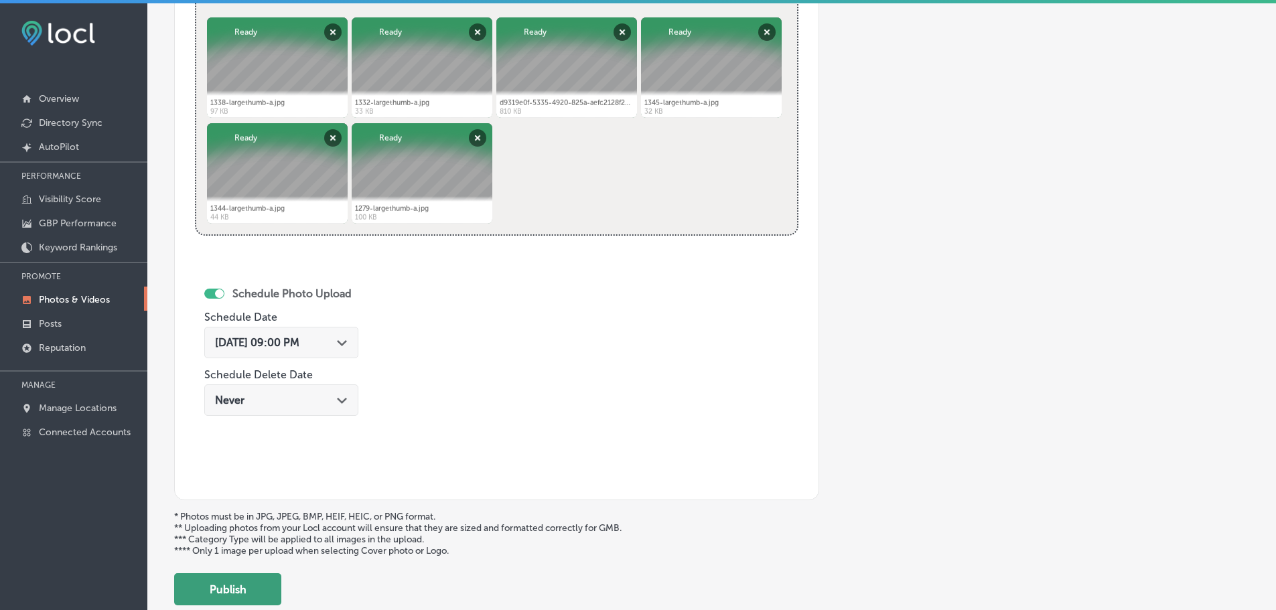
click at [257, 579] on button "Publish" at bounding box center [227, 589] width 107 height 32
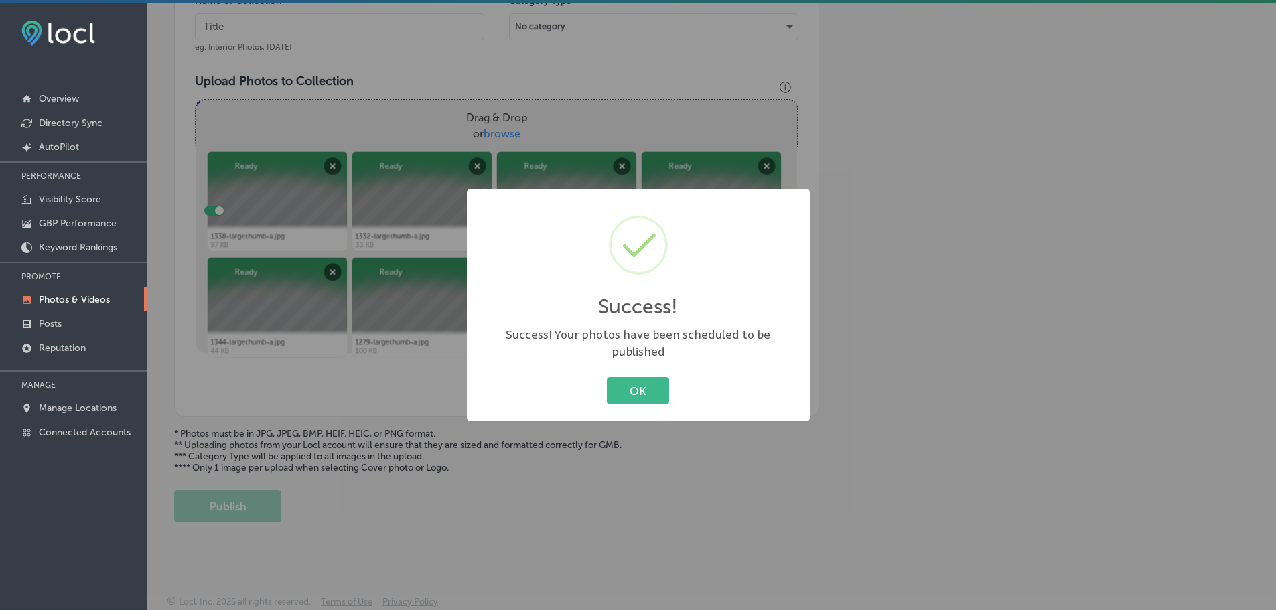
scroll to position [428, 0]
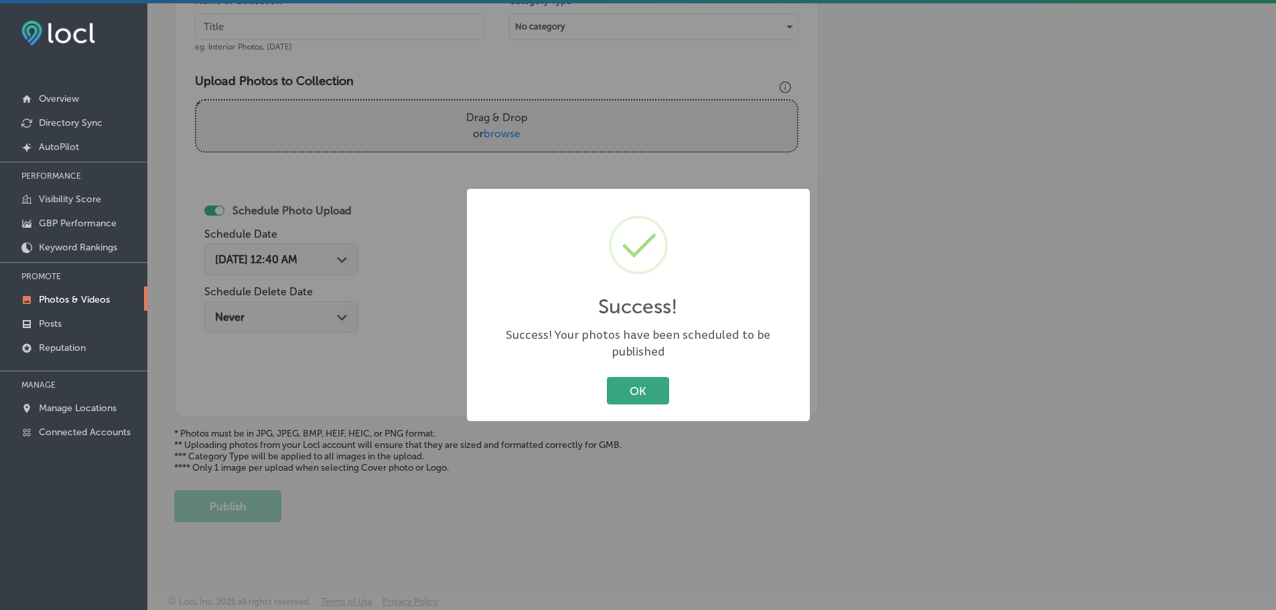
click at [644, 382] on button "OK" at bounding box center [638, 390] width 62 height 27
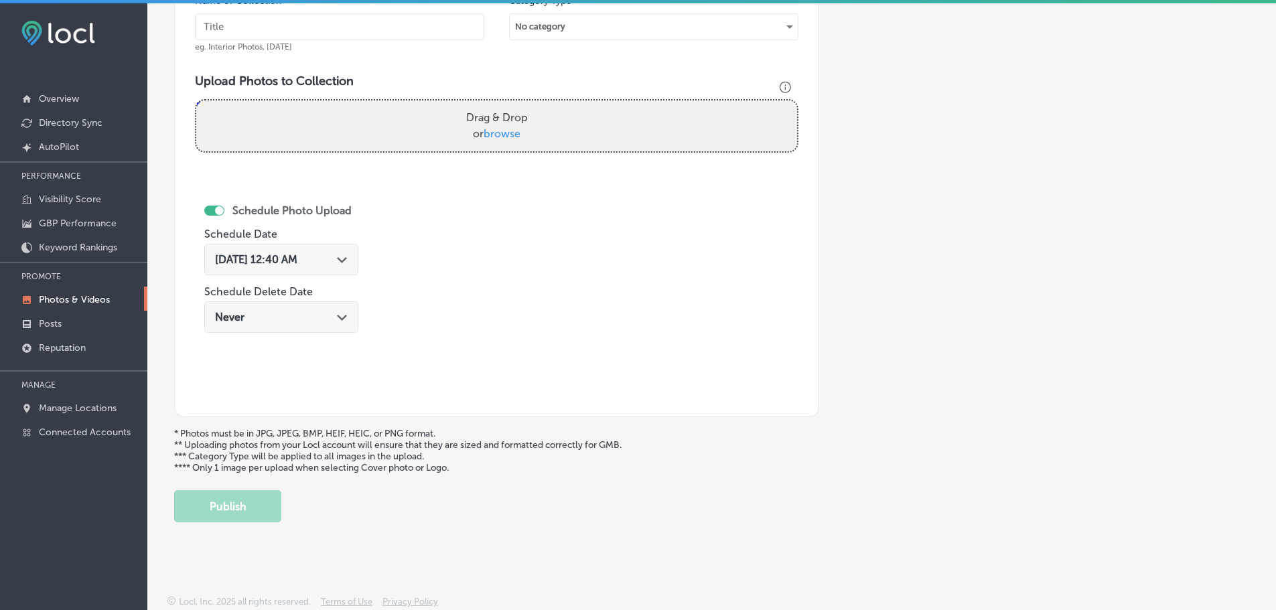
click at [498, 137] on span "browse" at bounding box center [502, 133] width 37 height 13
click at [498, 104] on input "Drag & Drop or browse" at bounding box center [496, 102] width 601 height 4
type input "C:\fakepath\HowToConquerTheWorld_07.jpg"
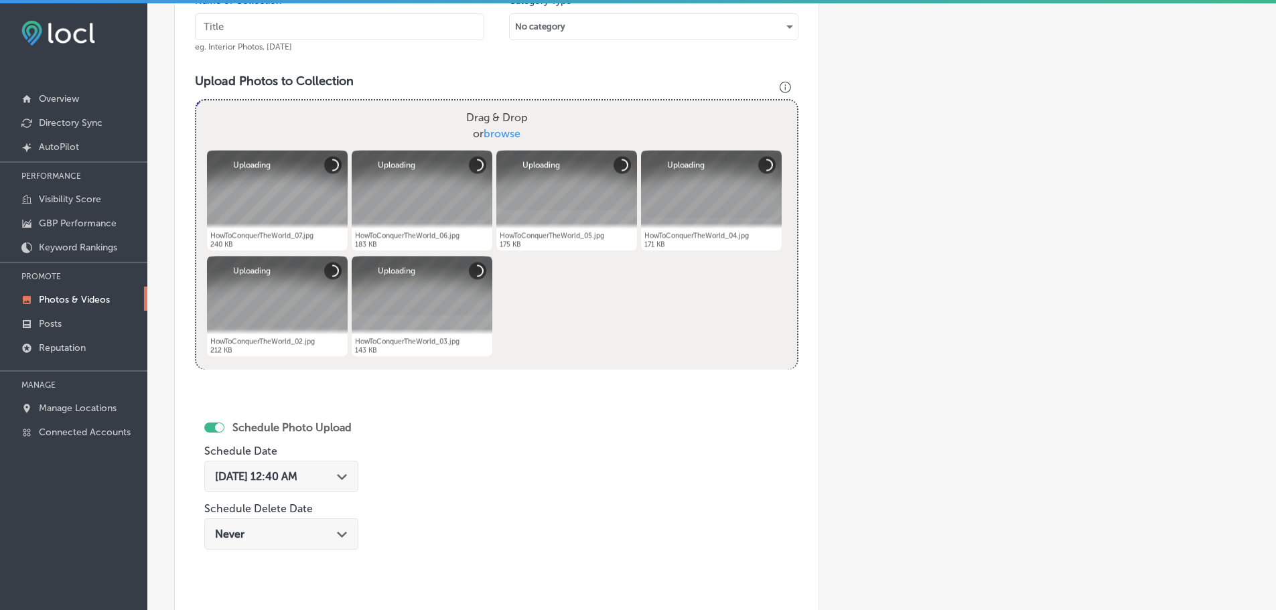
click at [360, 24] on input "text" at bounding box center [339, 26] width 289 height 27
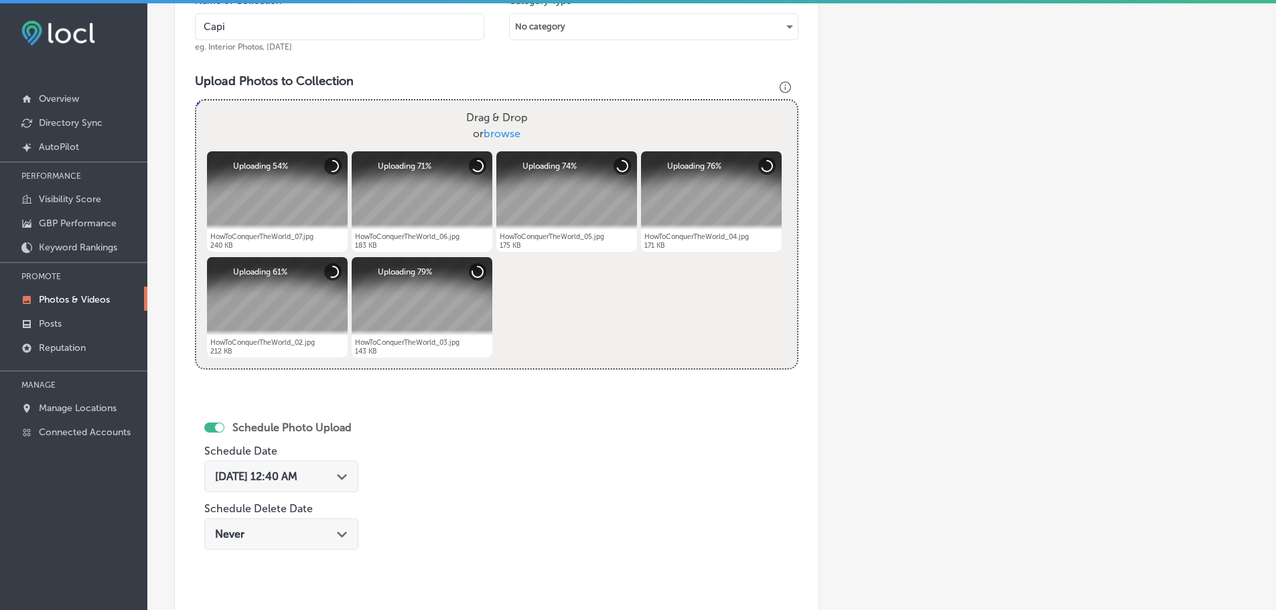
type input "Capital Wealth Associates, LLC."
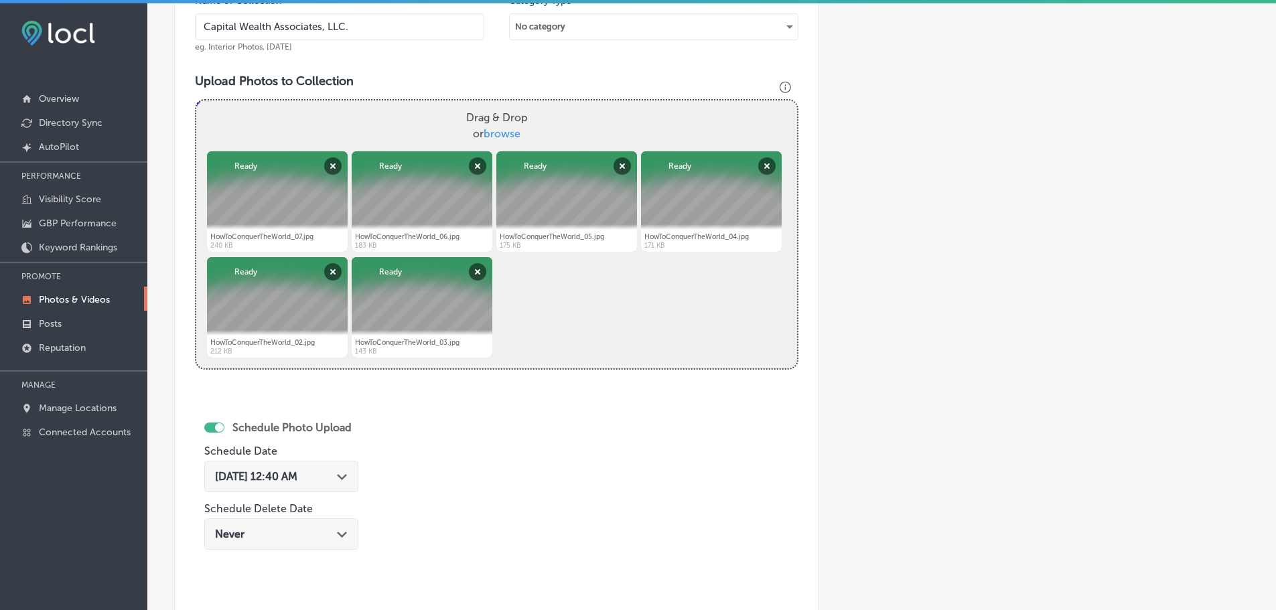
click at [342, 474] on div "[DATE] 12:40 AM Path Created with Sketch." at bounding box center [281, 476] width 133 height 13
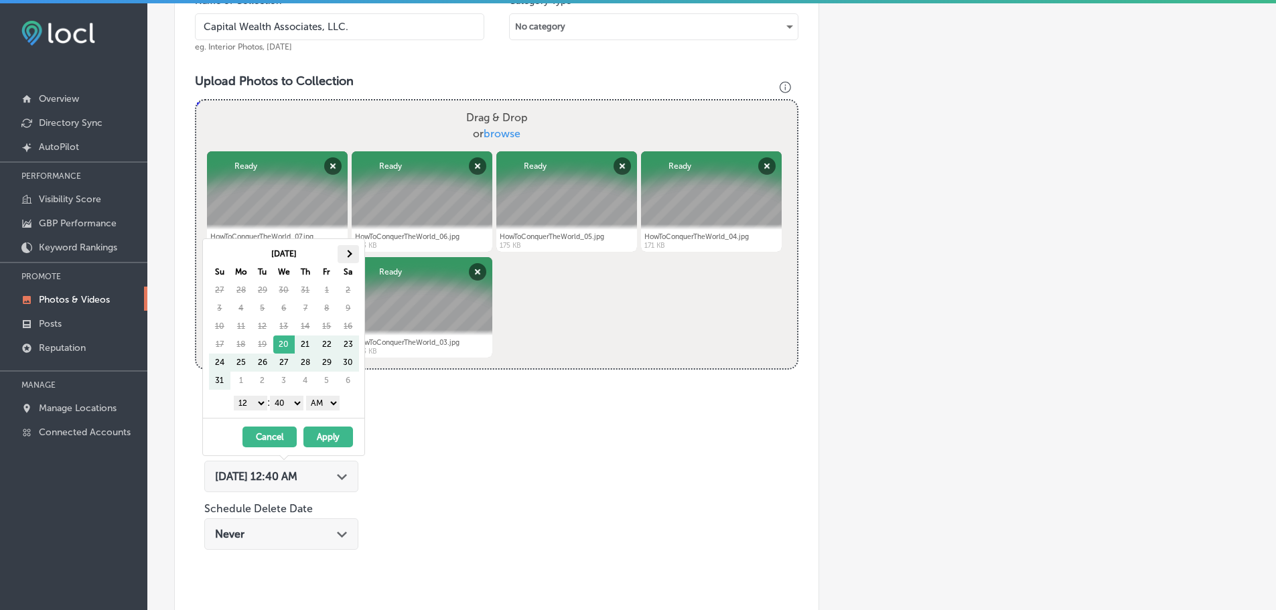
click at [354, 255] on th at bounding box center [348, 254] width 21 height 18
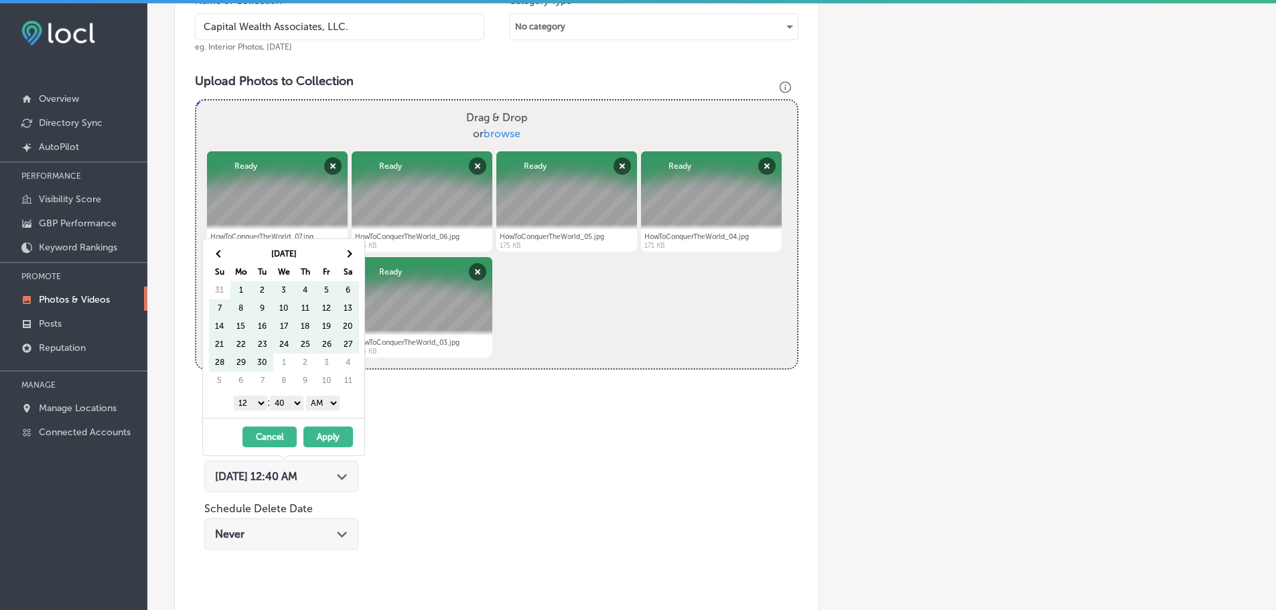
click at [354, 255] on th at bounding box center [348, 254] width 21 height 18
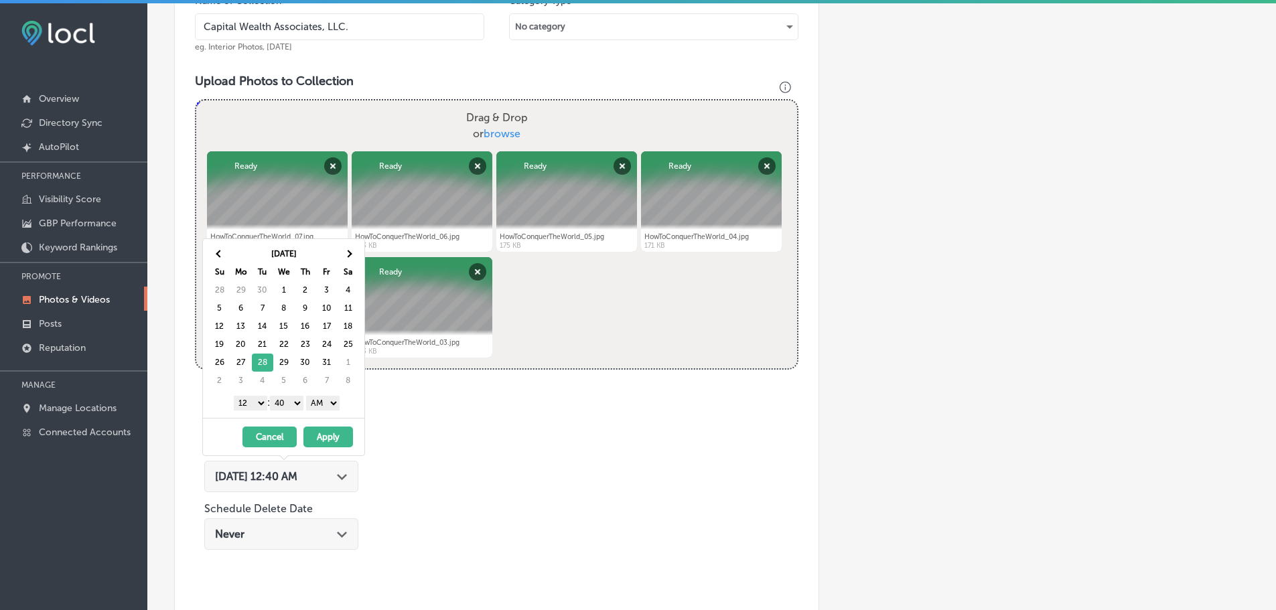
click at [248, 403] on select "1 2 3 4 5 6 7 8 9 10 11 12" at bounding box center [250, 403] width 33 height 15
click at [291, 405] on select "00 10 20 30 40 50" at bounding box center [286, 403] width 33 height 15
drag, startPoint x: 291, startPoint y: 405, endPoint x: 323, endPoint y: 404, distance: 32.8
click at [323, 404] on select "AM PM" at bounding box center [322, 403] width 33 height 15
click at [336, 436] on button "Apply" at bounding box center [328, 437] width 50 height 21
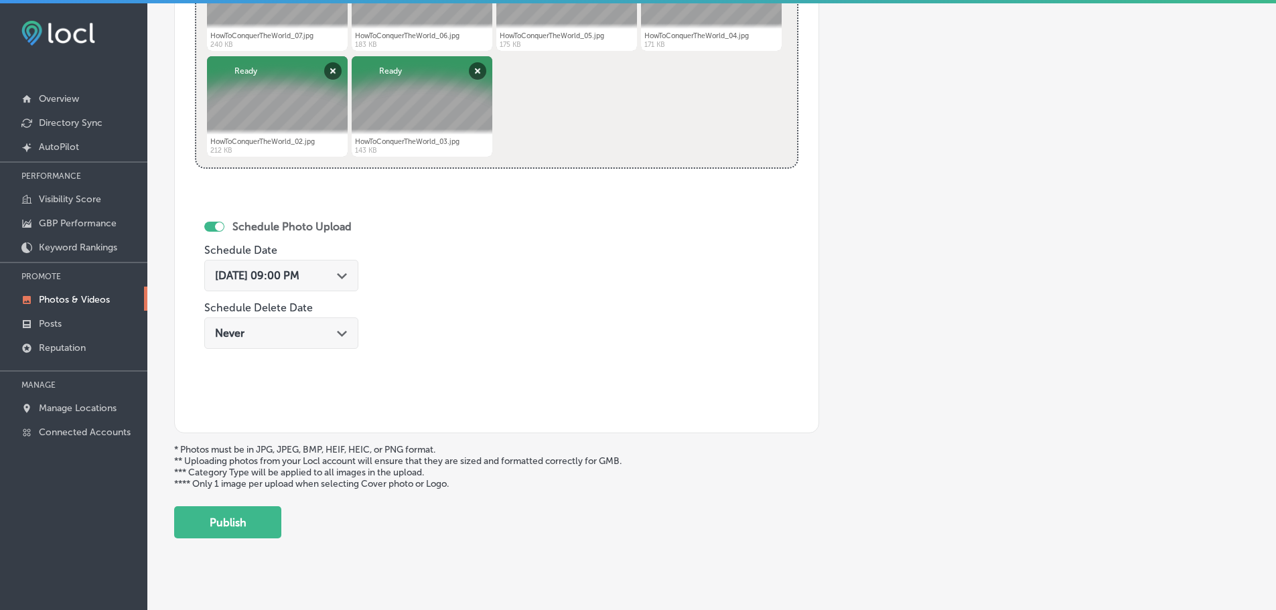
scroll to position [645, 0]
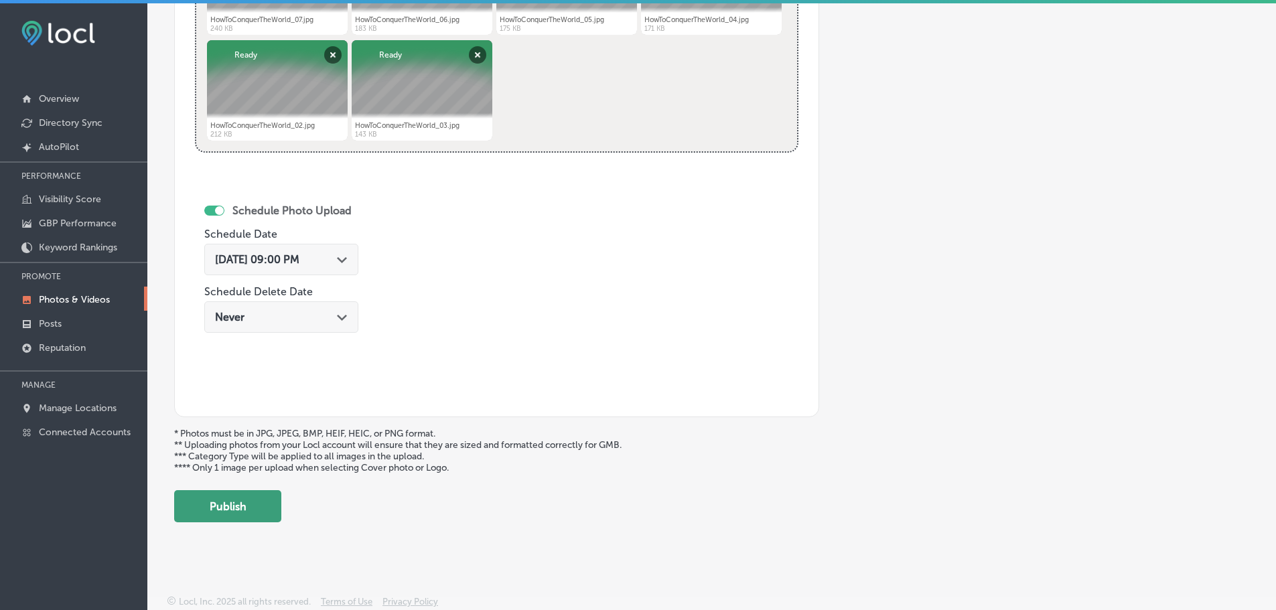
click at [240, 506] on button "Publish" at bounding box center [227, 506] width 107 height 32
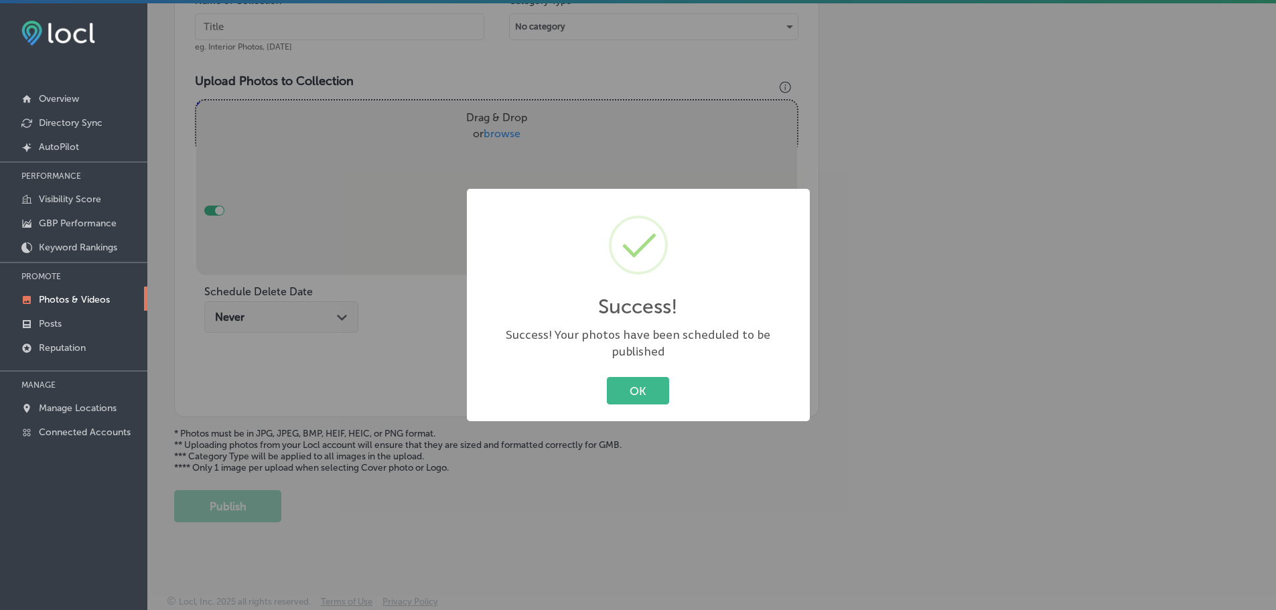
scroll to position [428, 0]
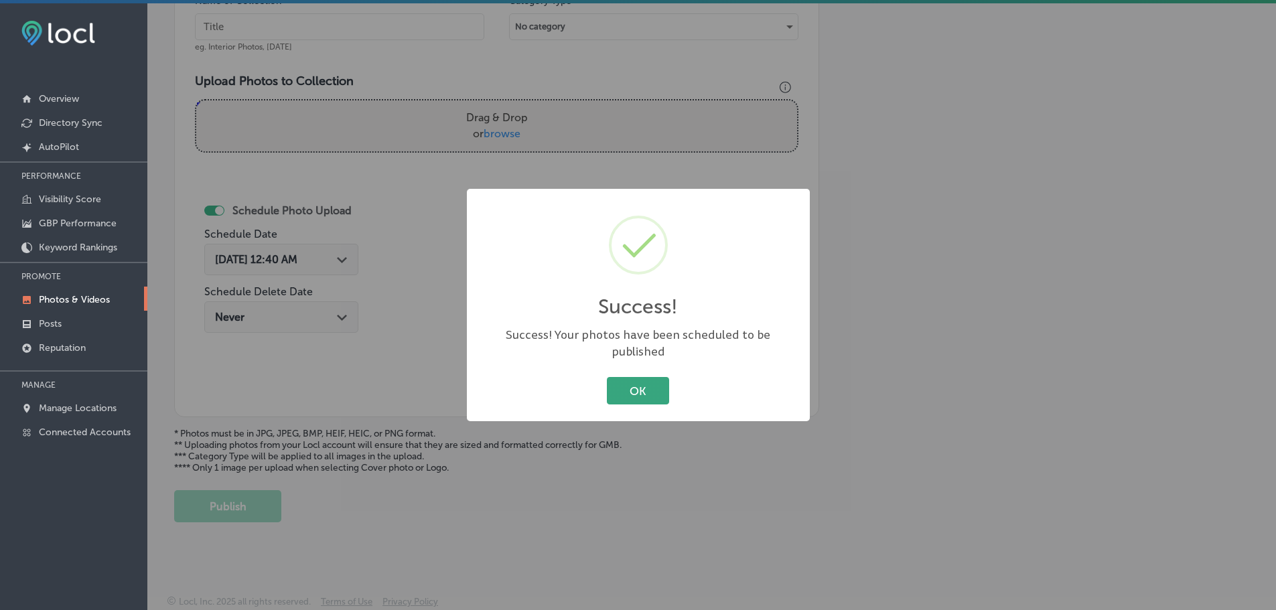
click at [639, 382] on button "OK" at bounding box center [638, 390] width 62 height 27
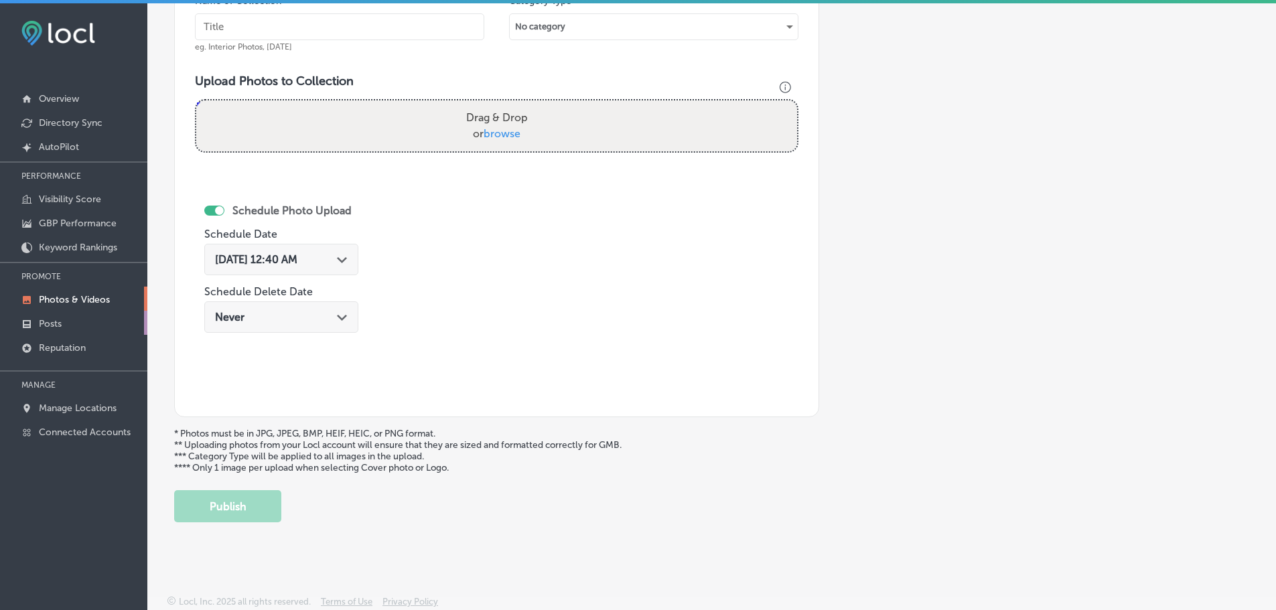
click at [50, 321] on p "Posts" at bounding box center [50, 323] width 23 height 11
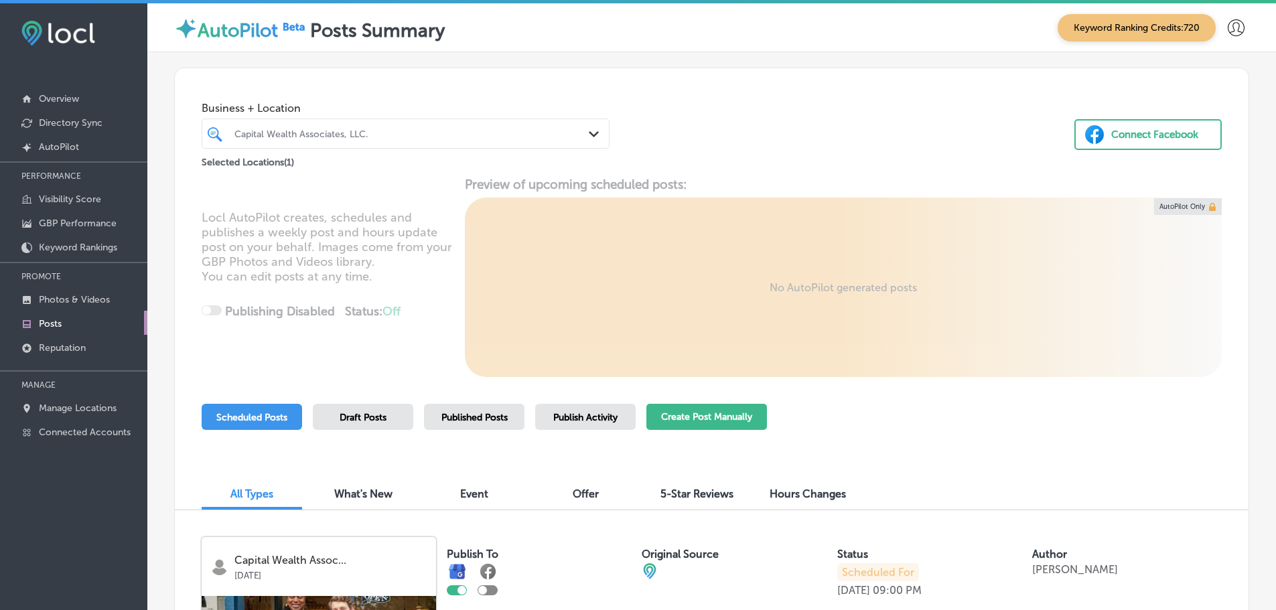
click at [721, 412] on button "Create Post Manually" at bounding box center [706, 417] width 121 height 26
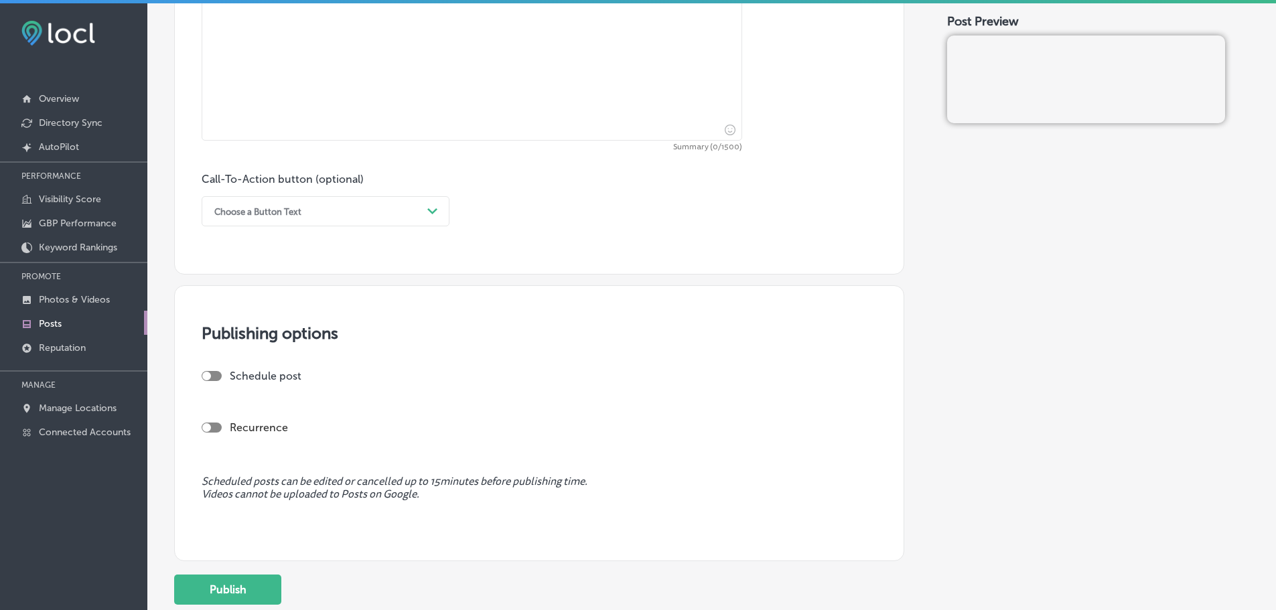
scroll to position [871, 0]
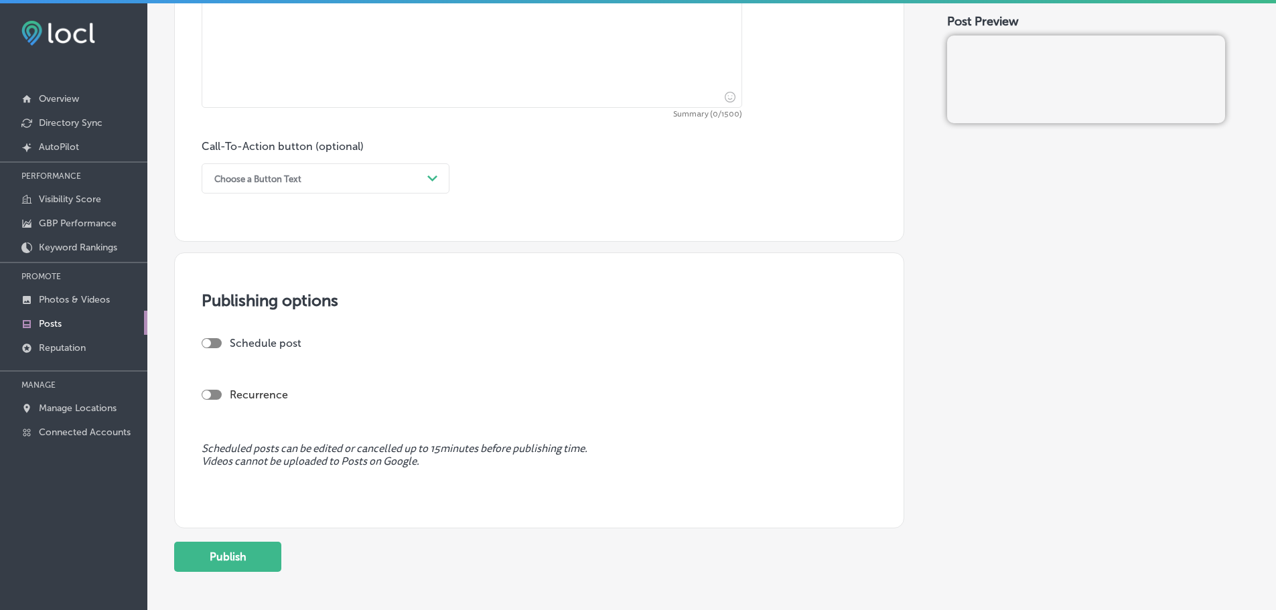
click at [423, 177] on div "Path Created with Sketch." at bounding box center [432, 178] width 21 height 21
click at [219, 323] on div "Sign up" at bounding box center [326, 324] width 248 height 23
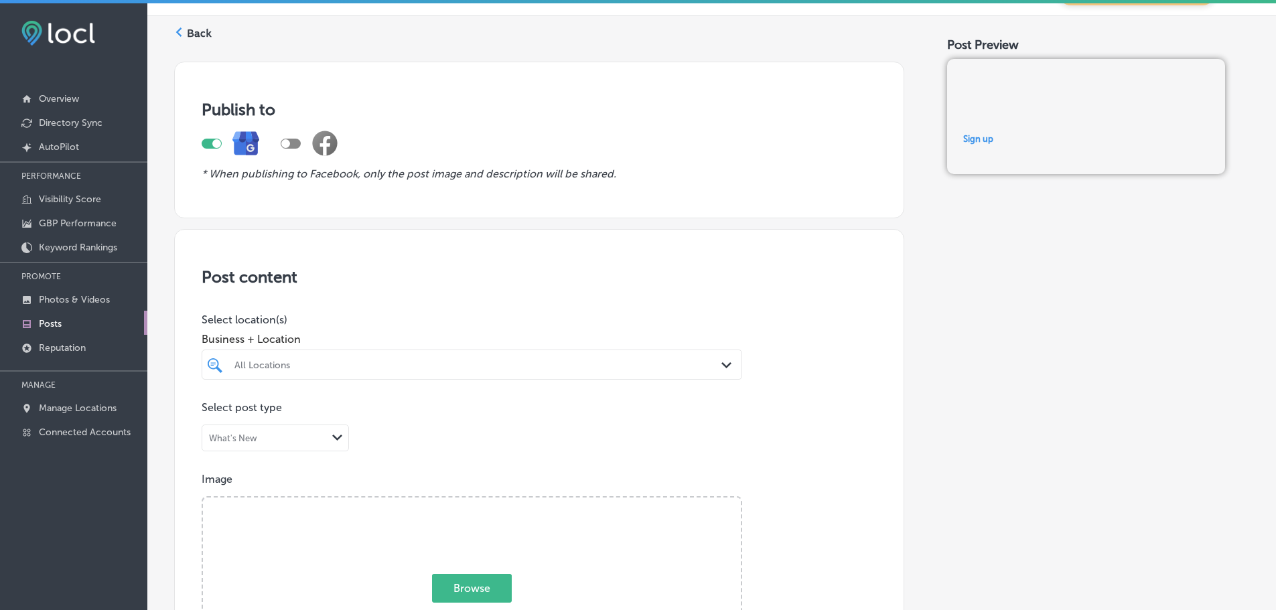
scroll to position [0, 0]
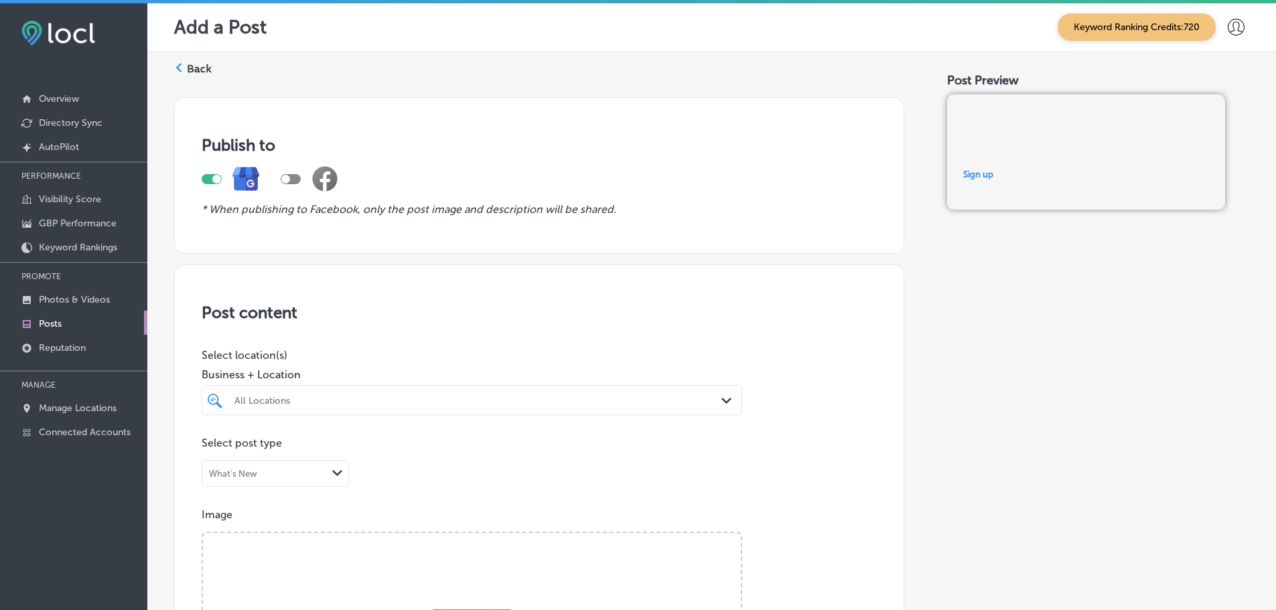
click at [176, 68] on polygon at bounding box center [179, 67] width 6 height 9
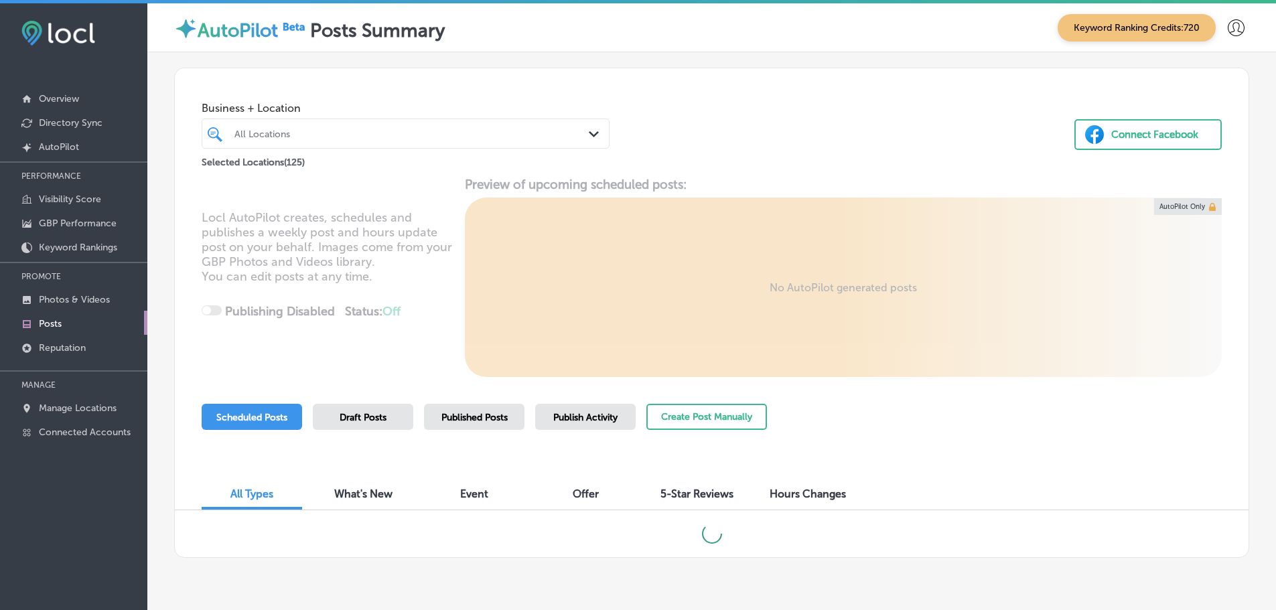
click at [589, 135] on polygon at bounding box center [594, 134] width 10 height 6
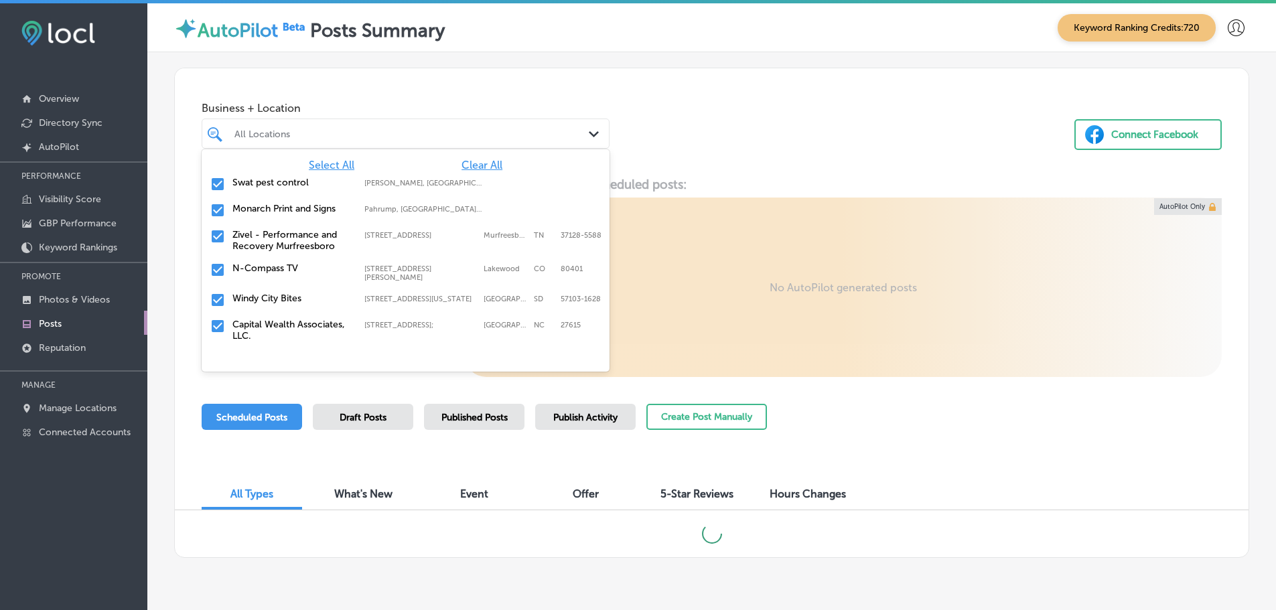
click at [474, 165] on span "Clear All" at bounding box center [481, 165] width 41 height 13
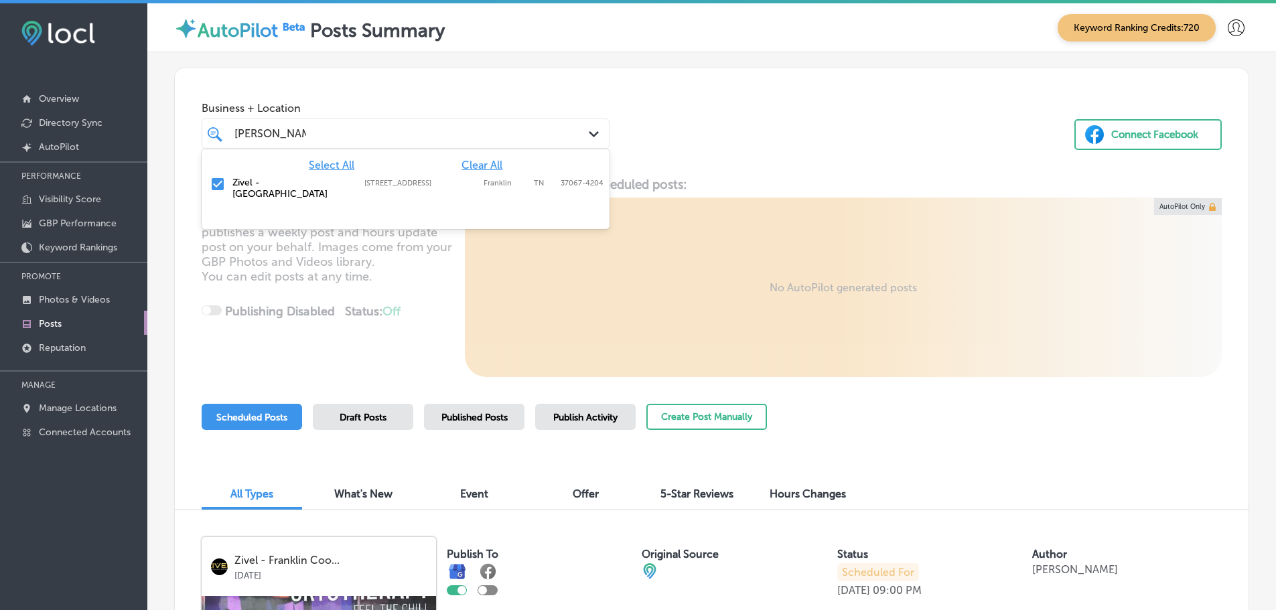
type input "[PERSON_NAME]"
click at [686, 157] on div "Business + Location [STREET_ADDRESS]. [STREET_ADDRESS]. 2 results available for…" at bounding box center [712, 119] width 1074 height 102
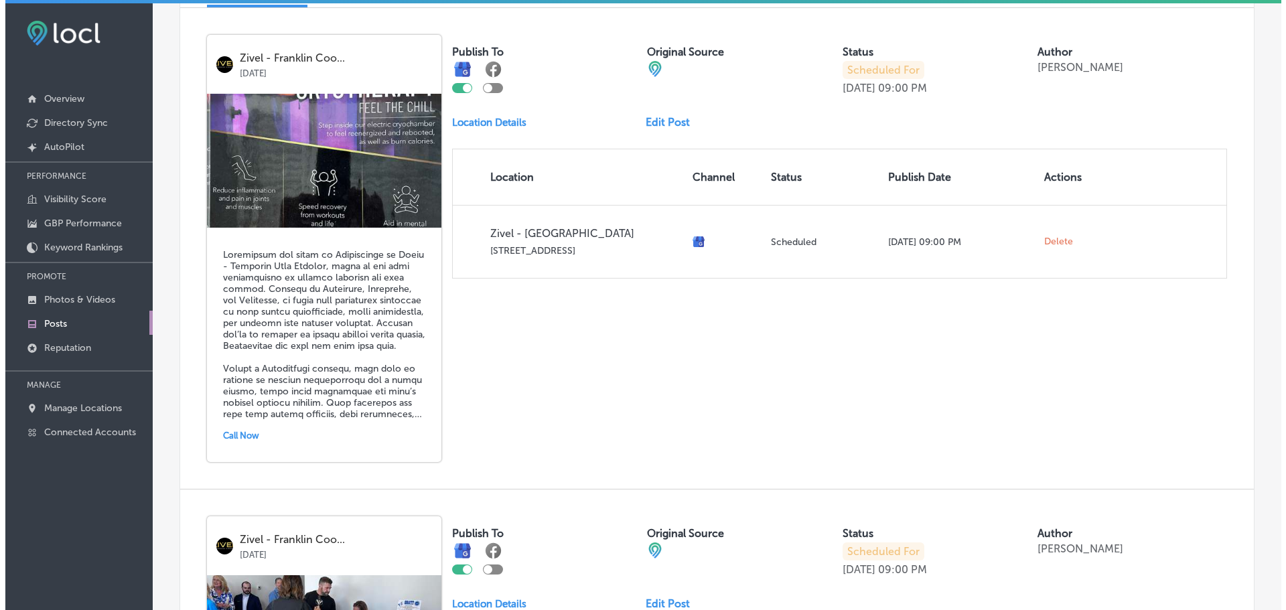
scroll to position [536, 0]
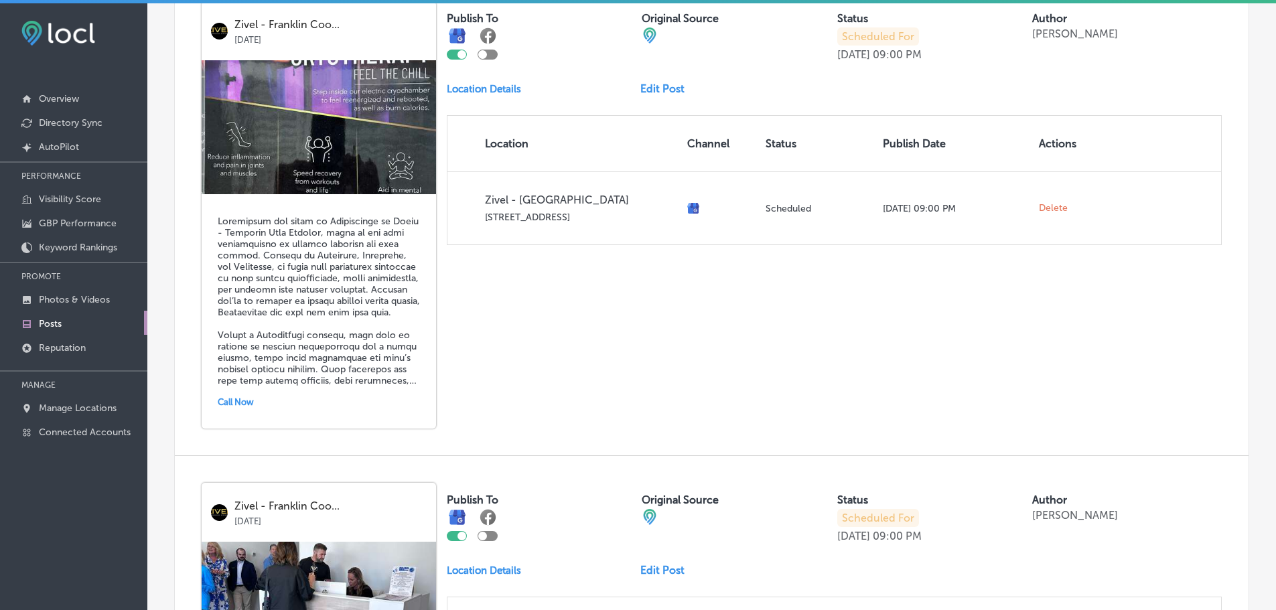
click at [363, 317] on h5 at bounding box center [319, 301] width 202 height 171
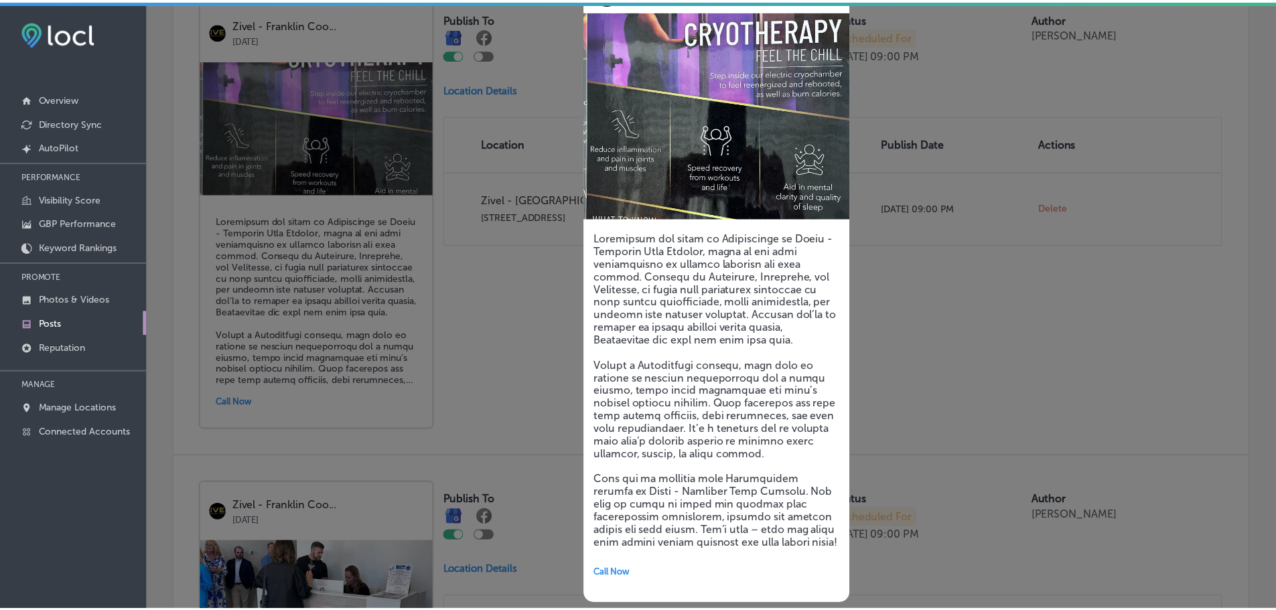
scroll to position [100, 0]
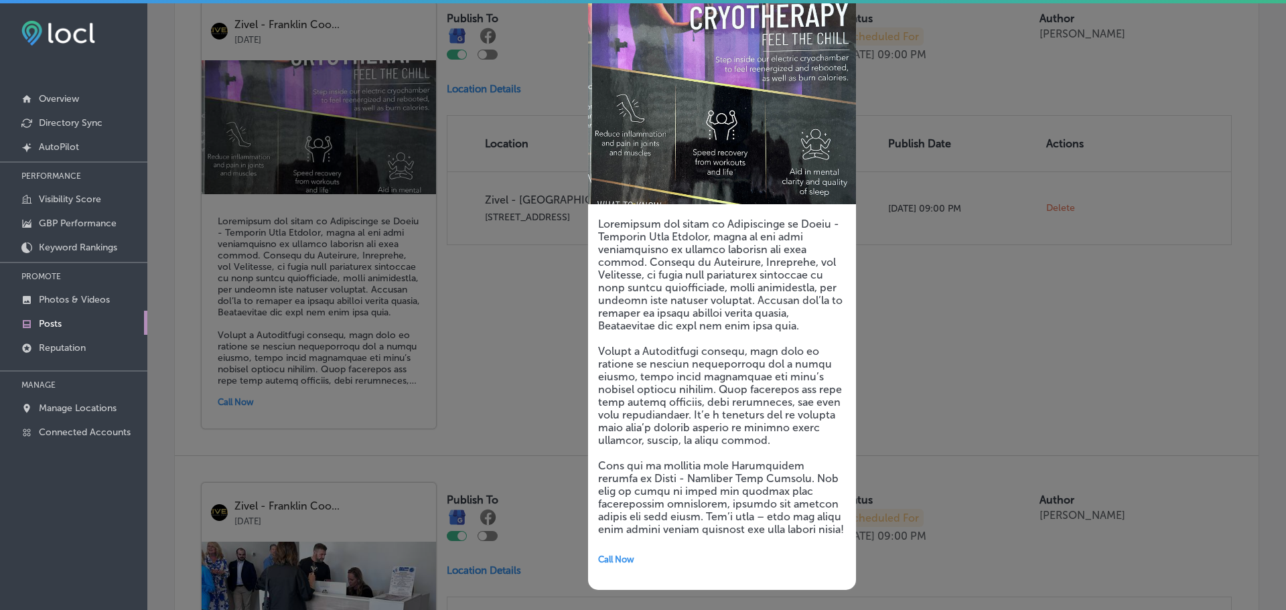
click at [492, 388] on div at bounding box center [643, 305] width 1286 height 610
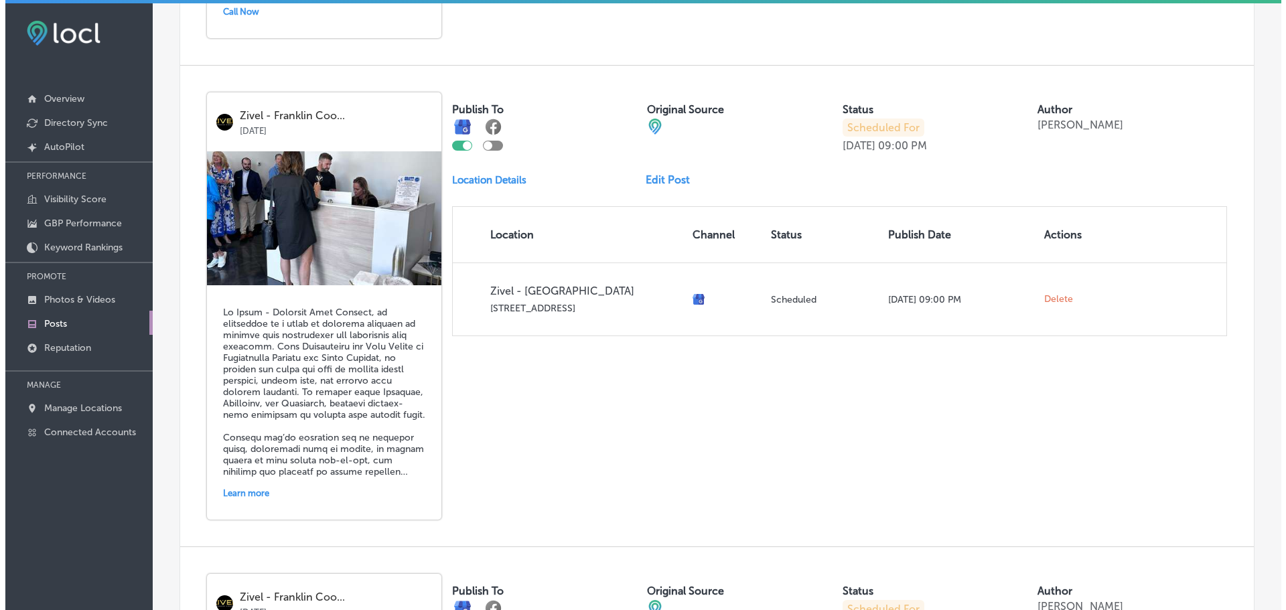
scroll to position [938, 0]
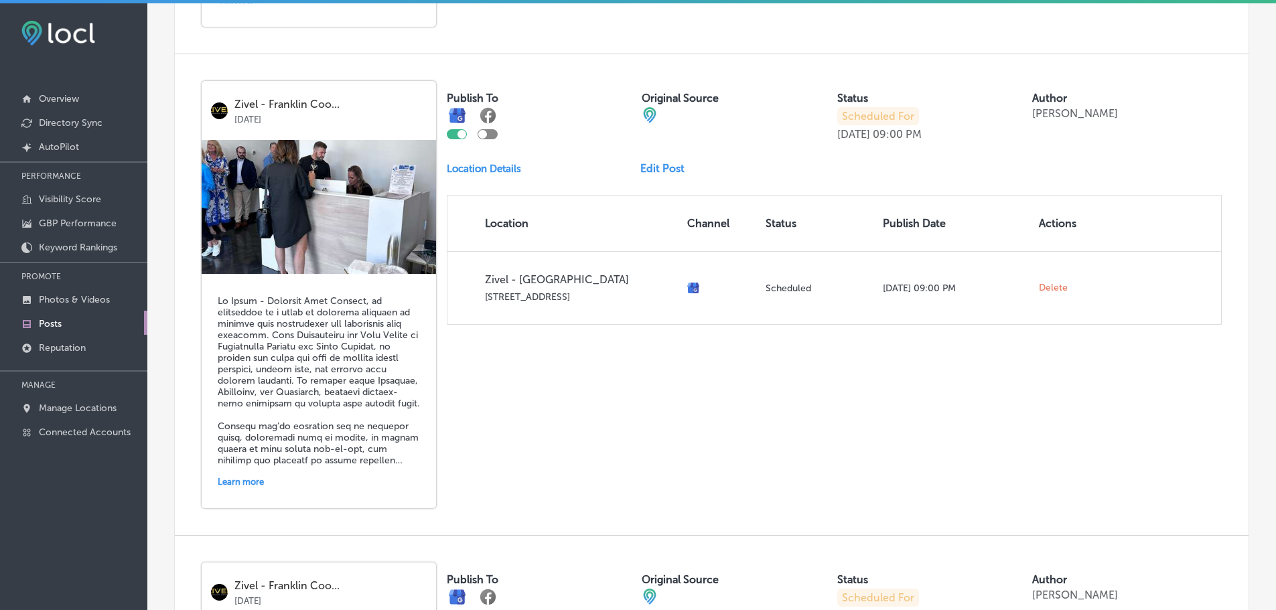
click at [299, 354] on h5 at bounding box center [319, 380] width 202 height 171
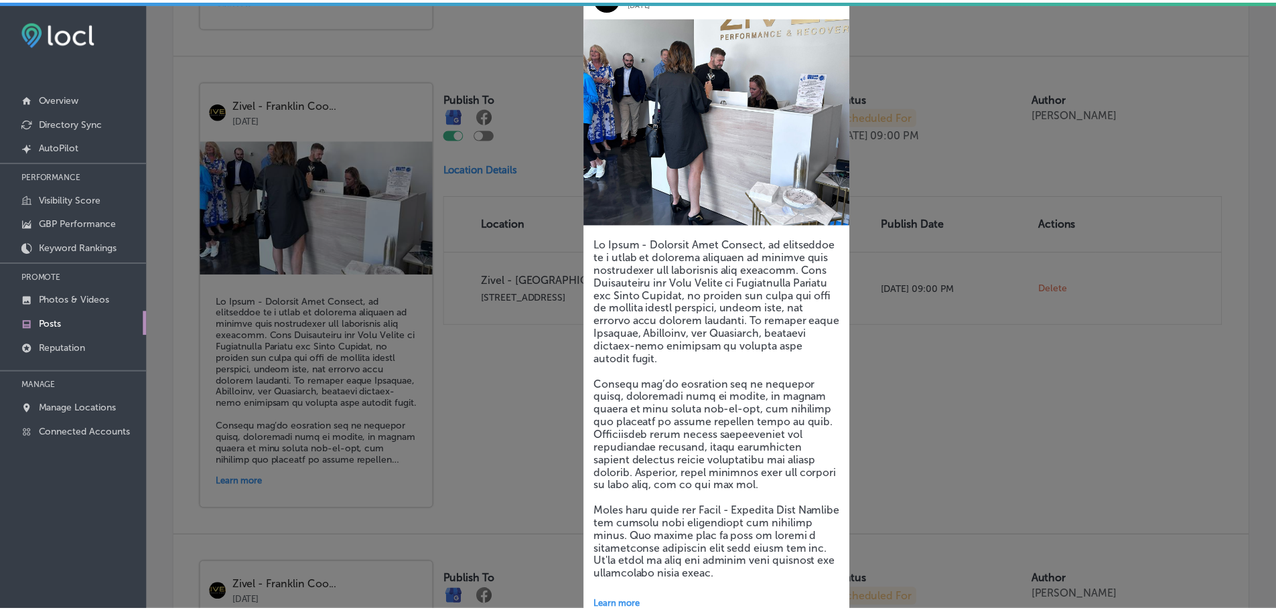
scroll to position [126, 0]
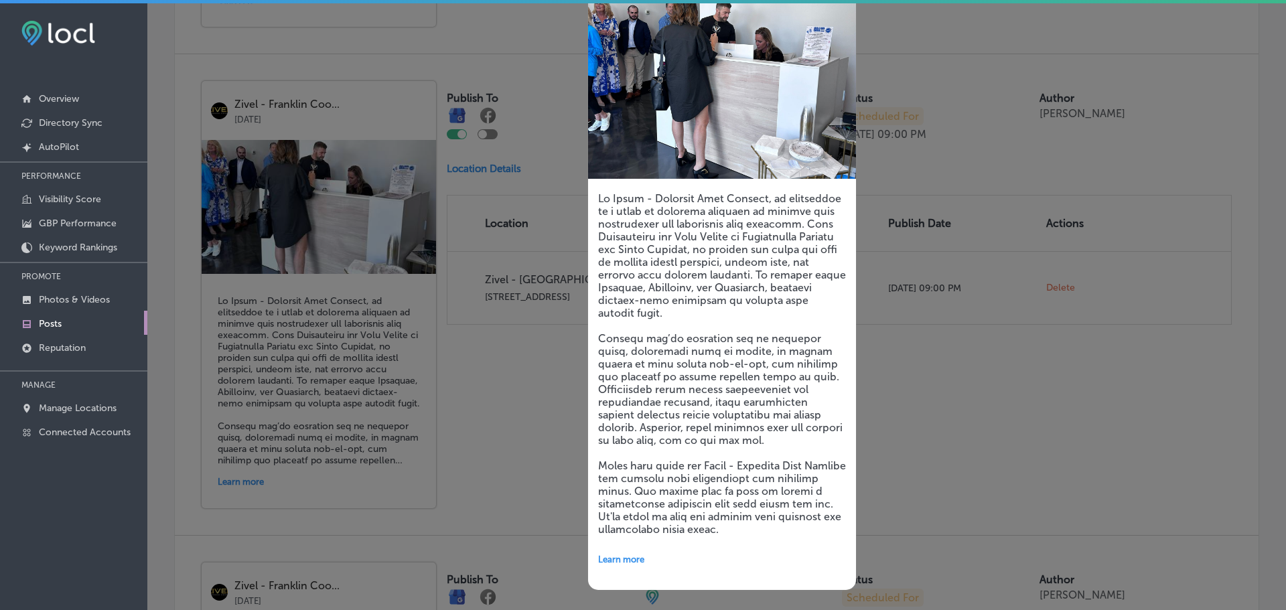
click at [582, 392] on div "Zivel - [GEOGRAPHIC_DATA] [DATE] Learn more" at bounding box center [702, 260] width 268 height 699
click at [480, 376] on div at bounding box center [643, 305] width 1286 height 610
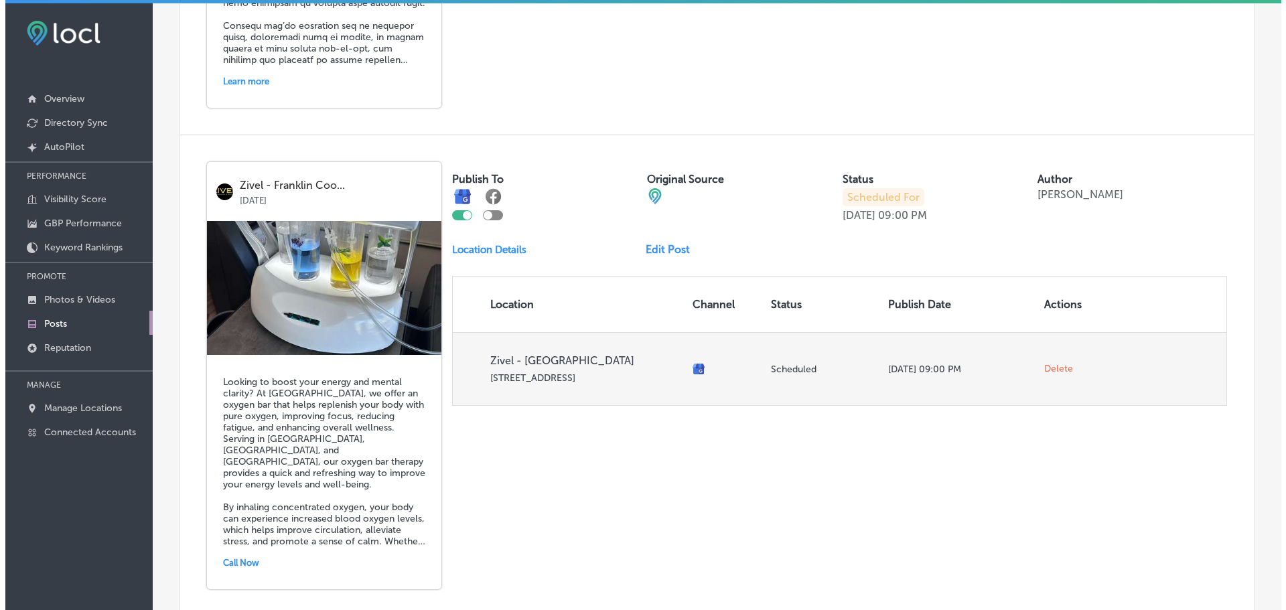
scroll to position [1340, 0]
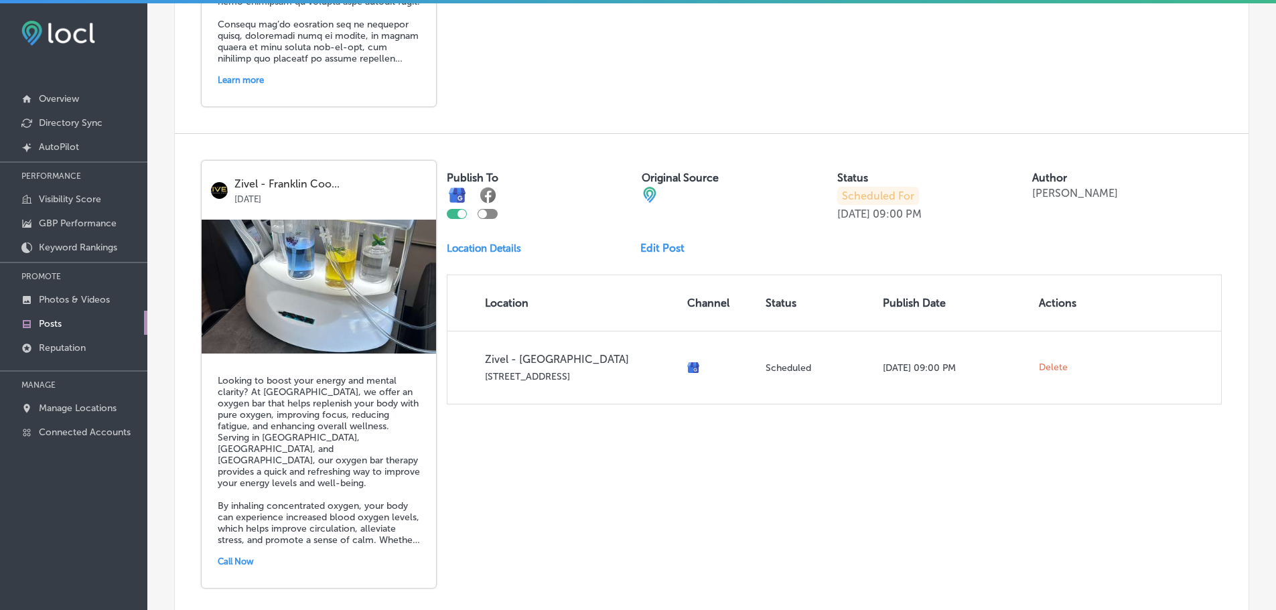
click at [277, 413] on h5 "Looking to boost your energy and mental clarity? At [GEOGRAPHIC_DATA], we offer…" at bounding box center [319, 460] width 202 height 171
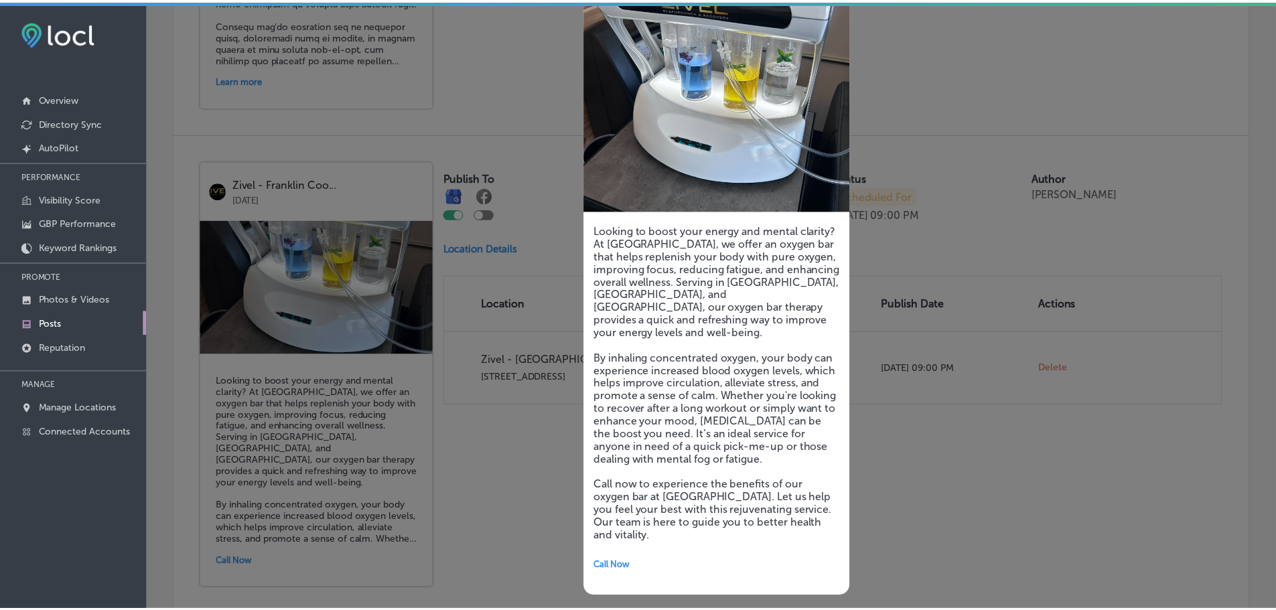
scroll to position [100, 0]
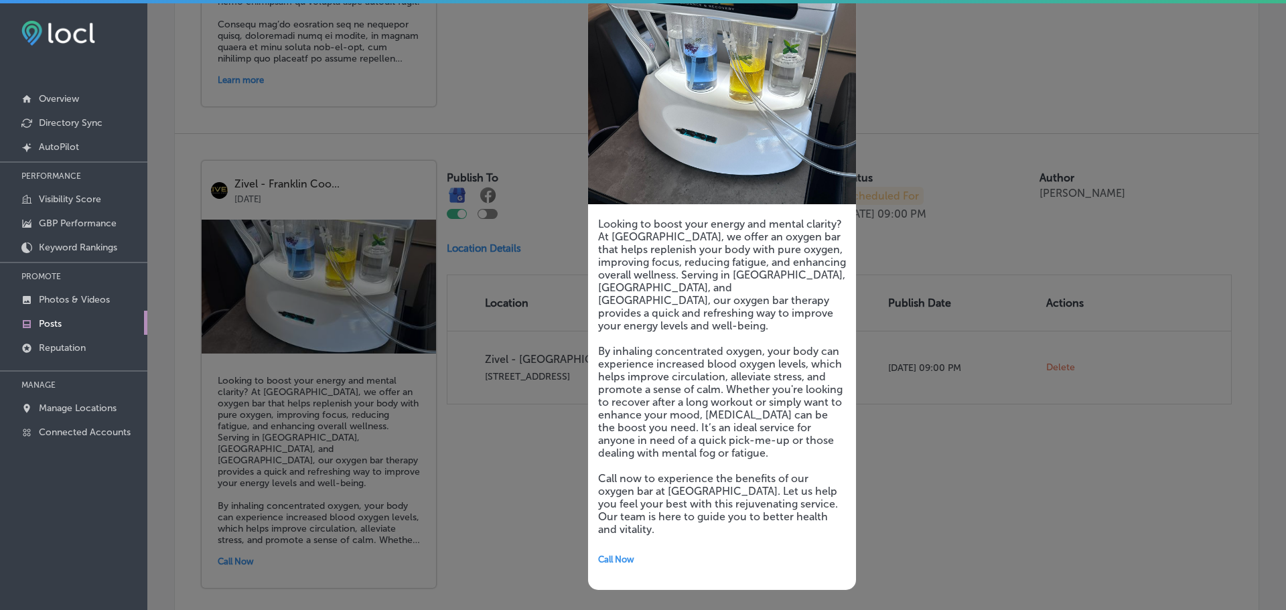
click at [504, 429] on div at bounding box center [643, 305] width 1286 height 610
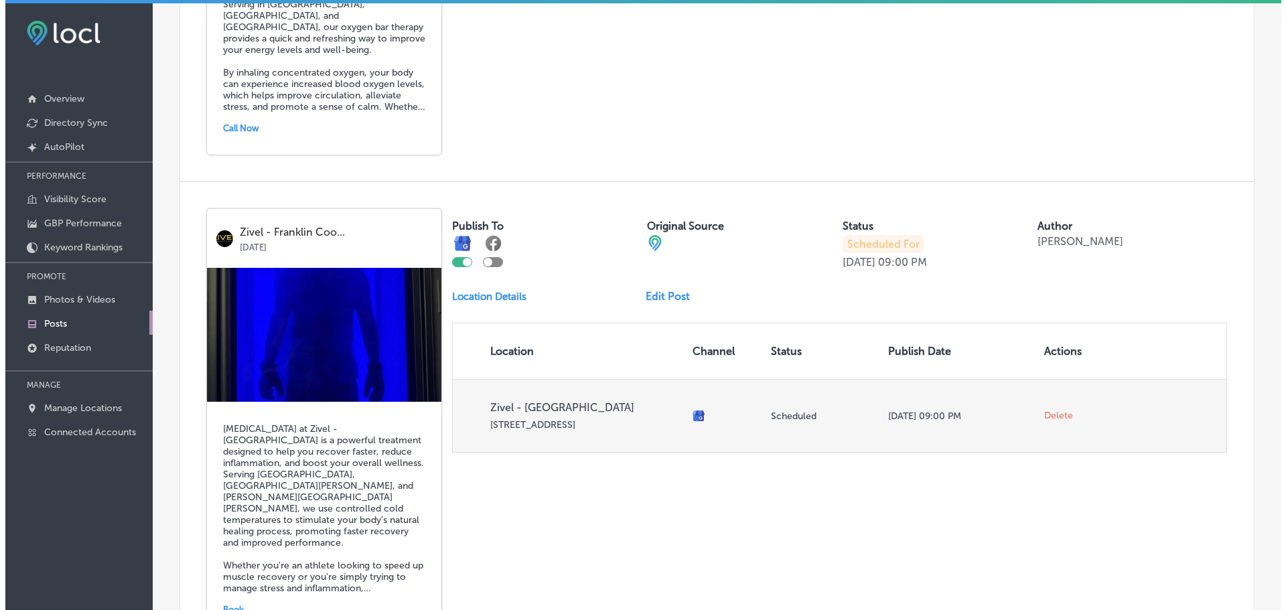
scroll to position [1808, 0]
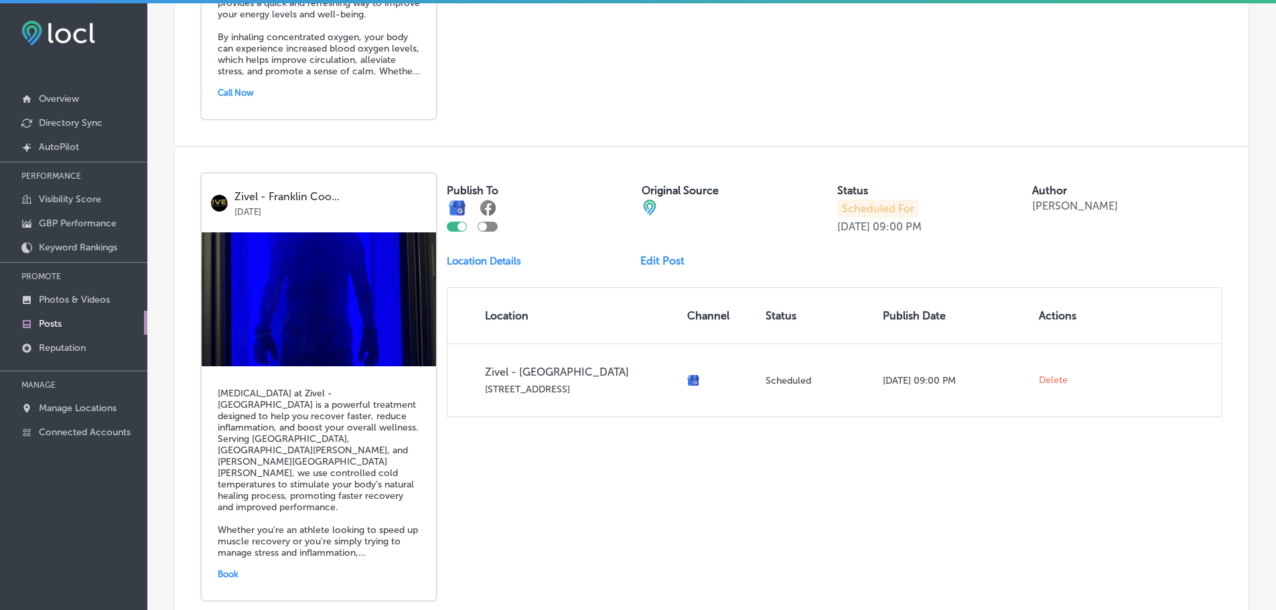
click at [338, 441] on h5 "[MEDICAL_DATA] at Zivel - [GEOGRAPHIC_DATA] is a powerful treatment designed to…" at bounding box center [319, 473] width 202 height 171
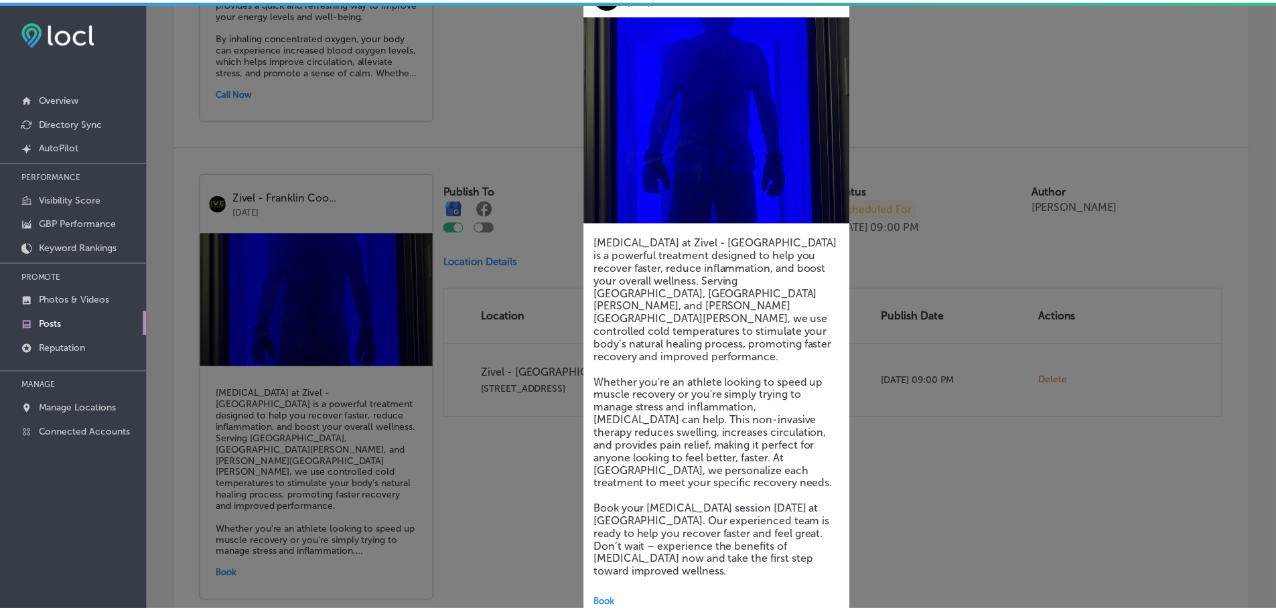
scroll to position [88, 0]
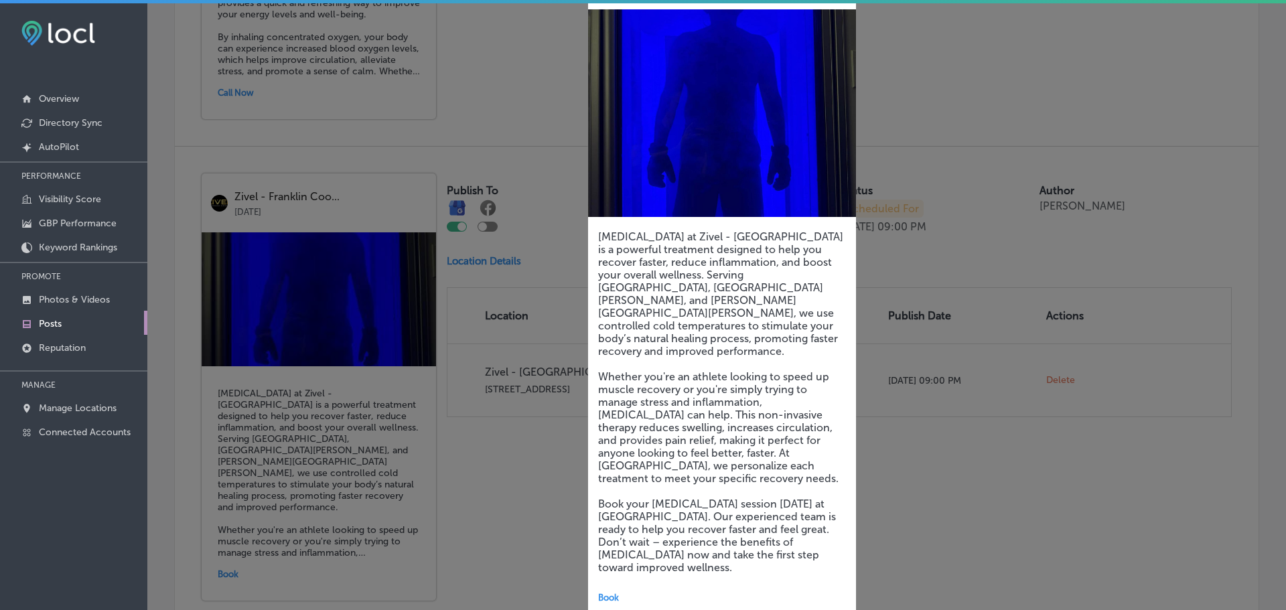
click at [486, 484] on div at bounding box center [643, 305] width 1286 height 610
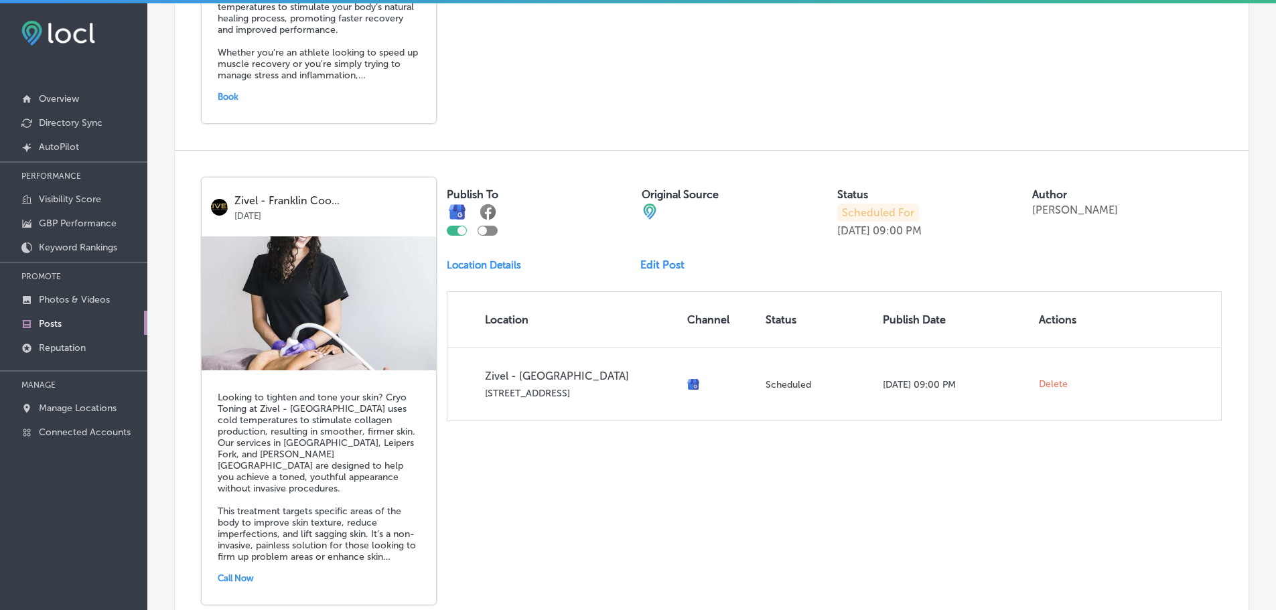
scroll to position [2344, 0]
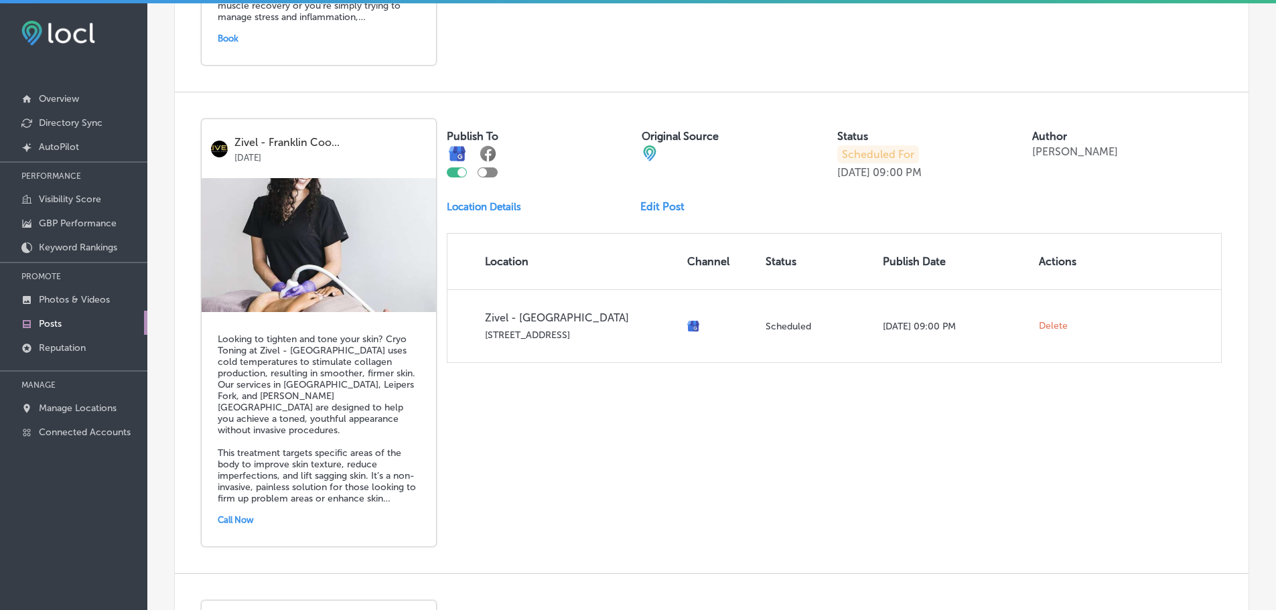
click at [330, 406] on h5 "Looking to tighten and tone your skin? Cryo Toning at Zivel - [GEOGRAPHIC_DATA]…" at bounding box center [319, 419] width 202 height 171
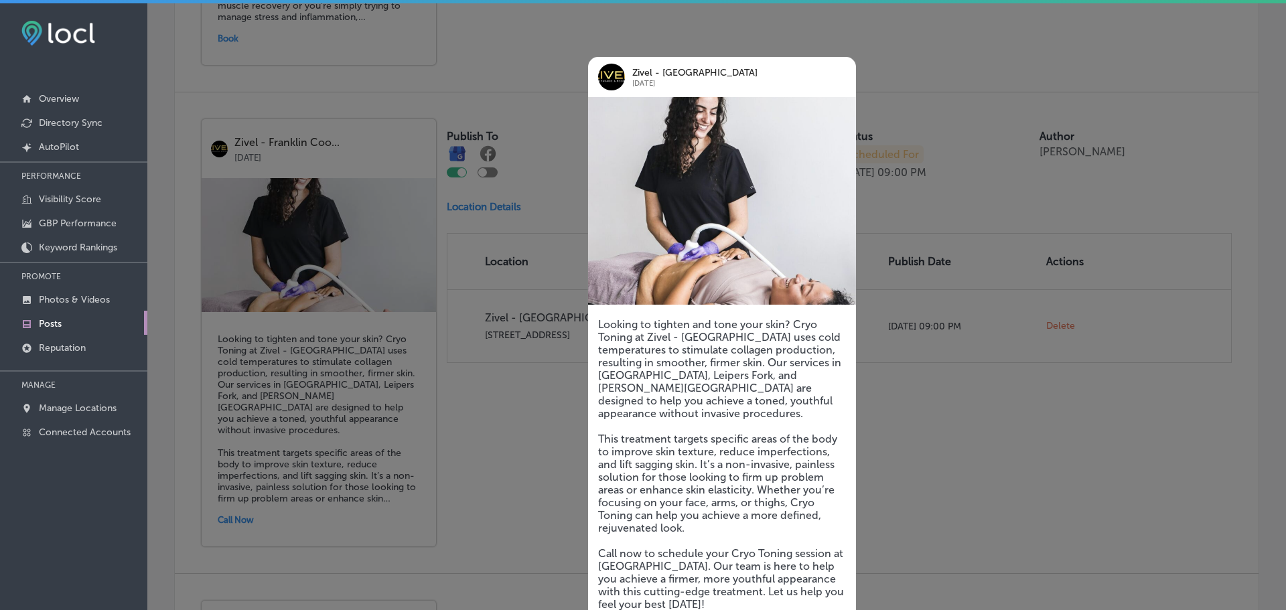
click at [532, 449] on div at bounding box center [643, 305] width 1286 height 610
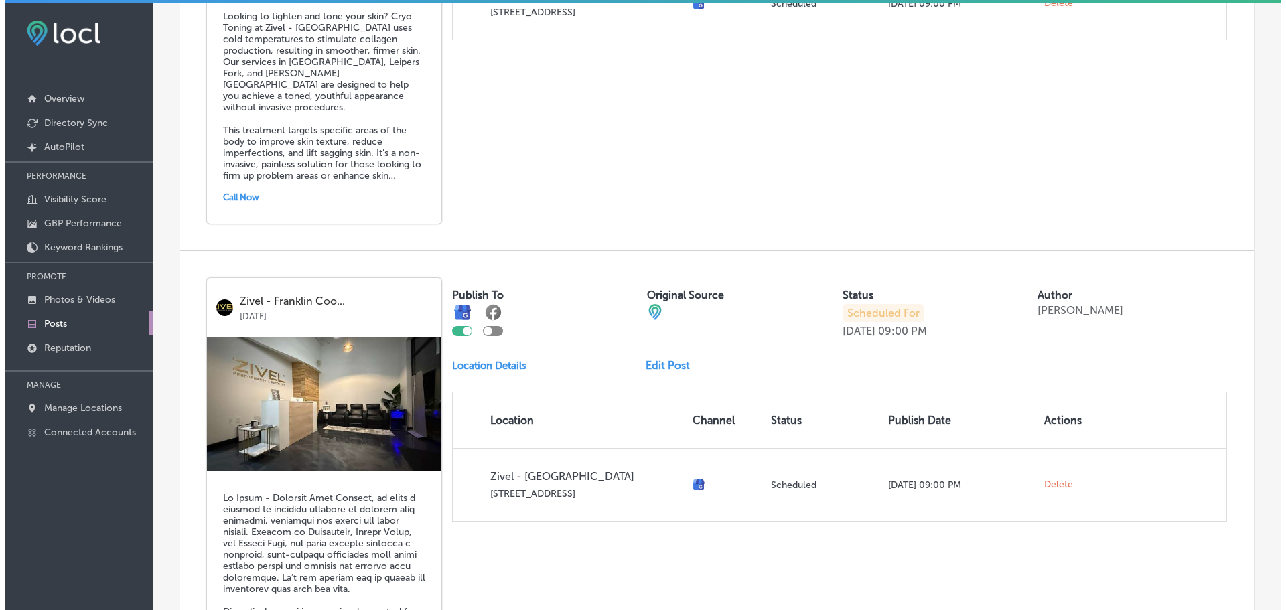
scroll to position [2746, 0]
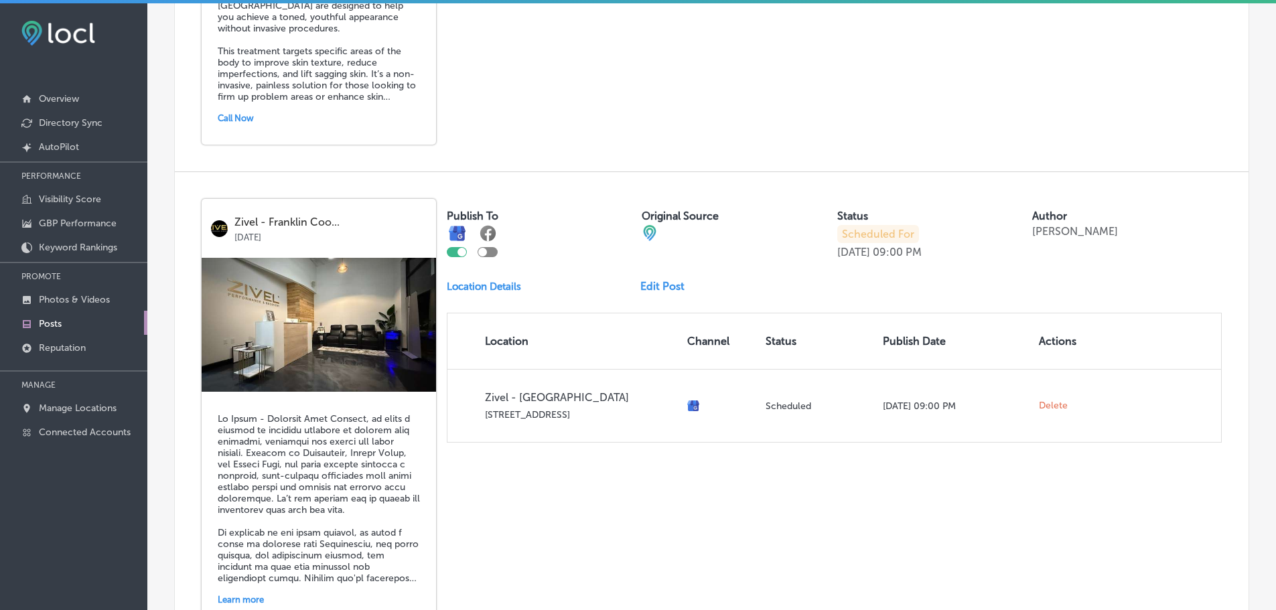
click at [334, 456] on h5 at bounding box center [319, 498] width 202 height 171
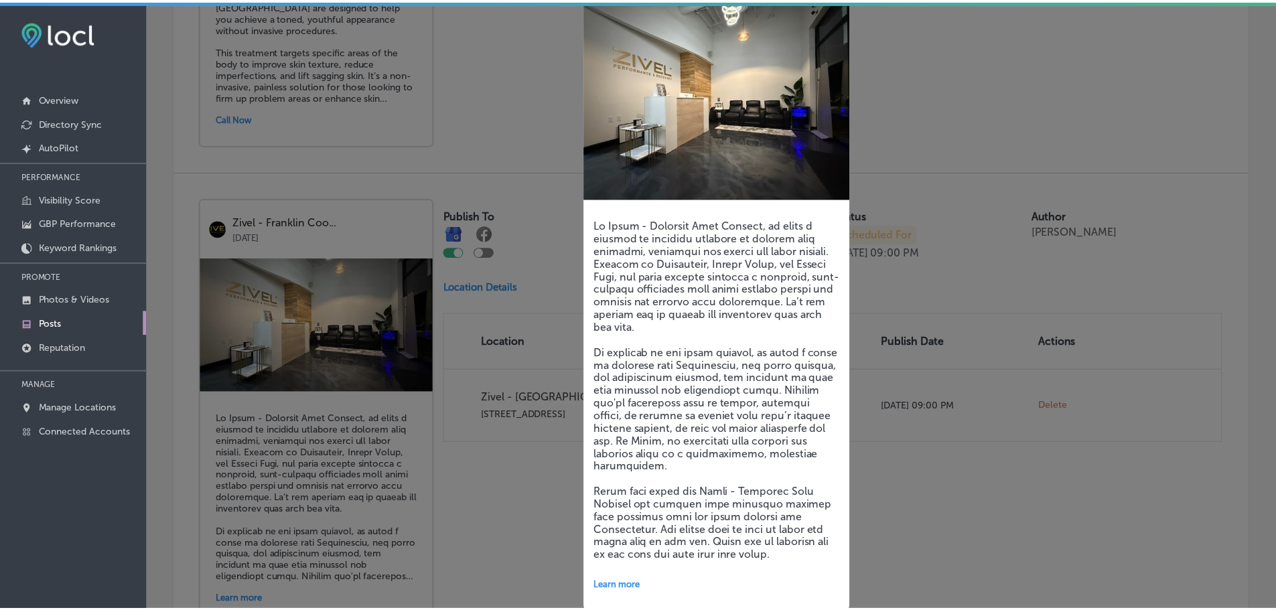
scroll to position [100, 0]
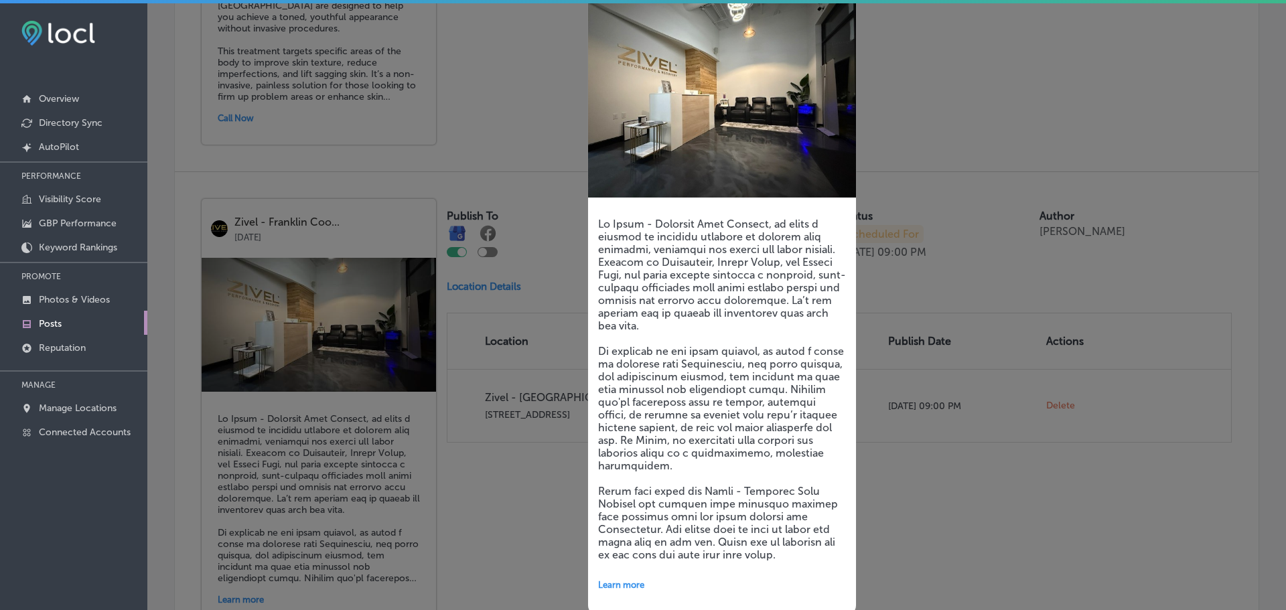
click at [497, 484] on div at bounding box center [643, 305] width 1286 height 610
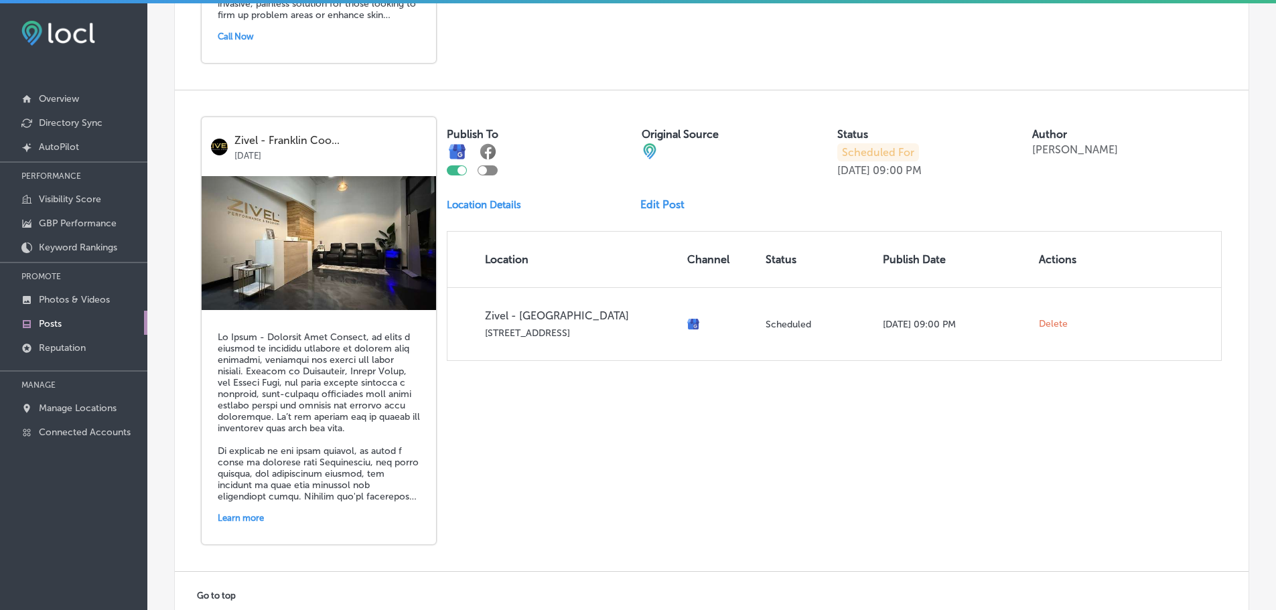
scroll to position [2925, 0]
